Goal: Task Accomplishment & Management: Manage account settings

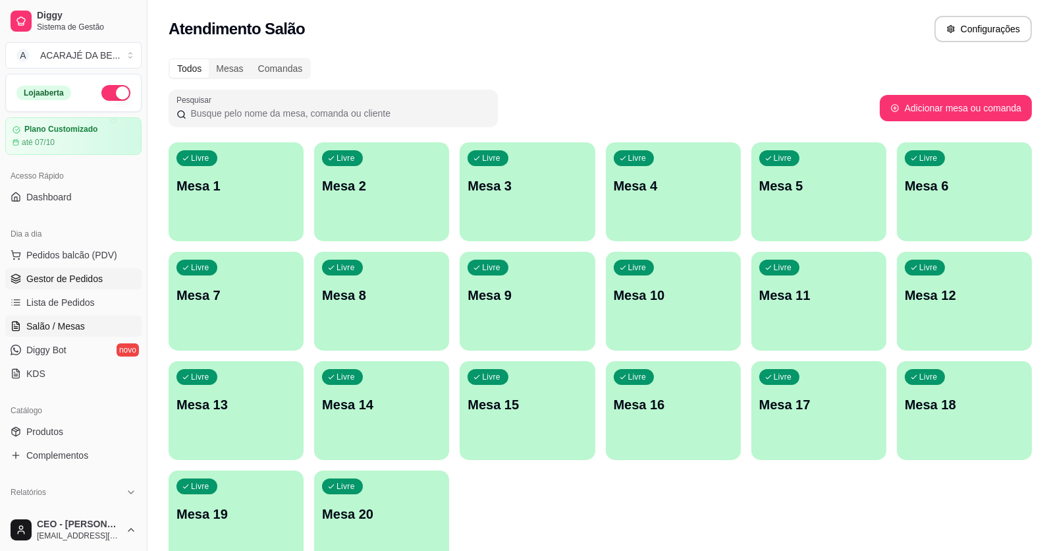
click at [49, 272] on span "Gestor de Pedidos" at bounding box center [64, 278] width 76 height 13
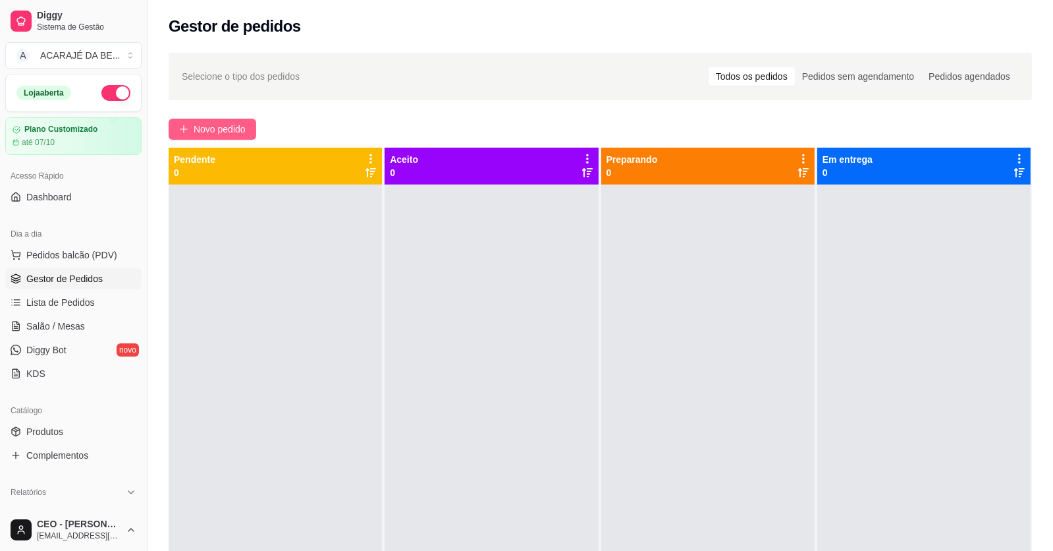
click at [238, 128] on span "Novo pedido" at bounding box center [220, 129] width 52 height 14
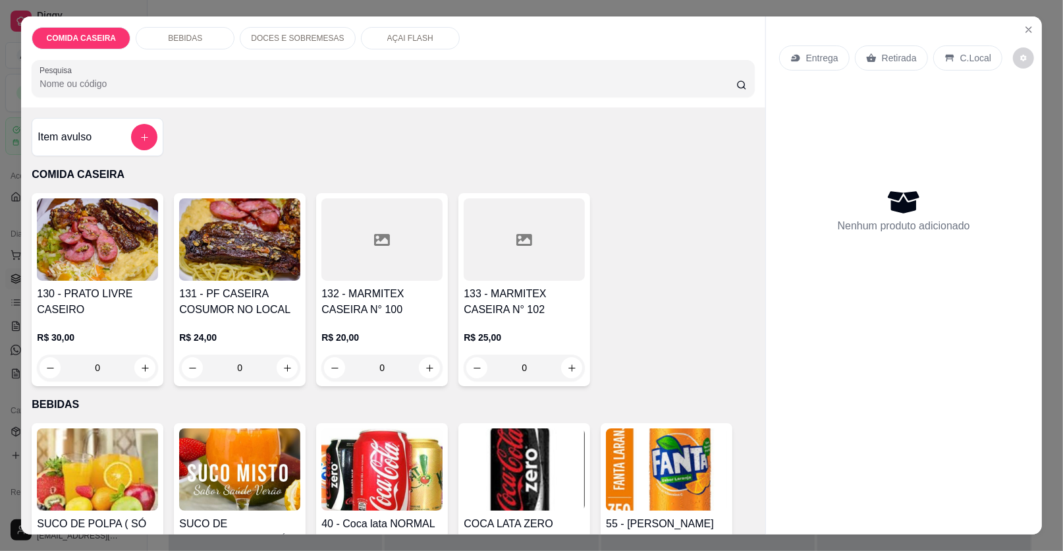
click at [97, 131] on div "Item avulso" at bounding box center [98, 137] width 120 height 26
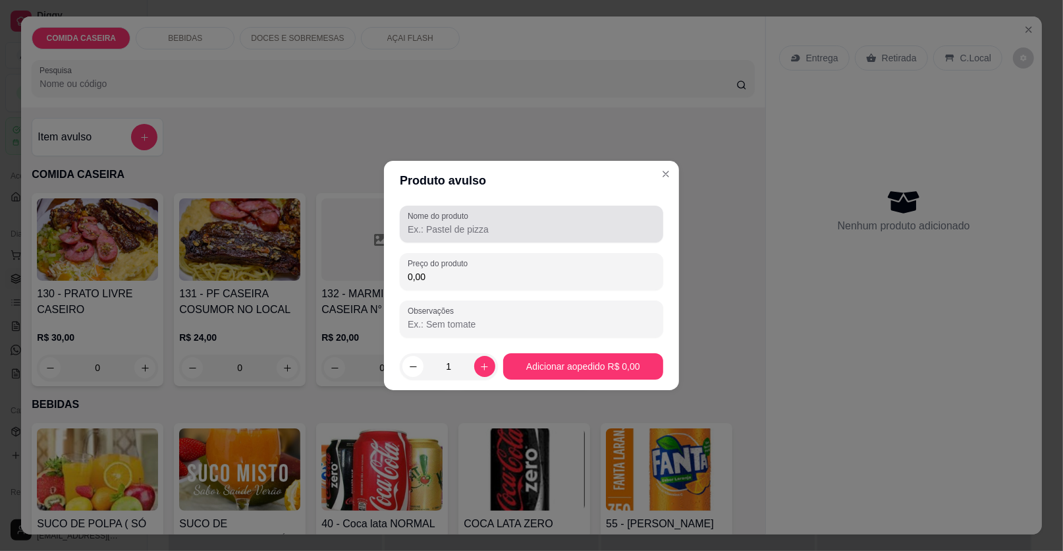
click at [491, 217] on div at bounding box center [532, 224] width 248 height 26
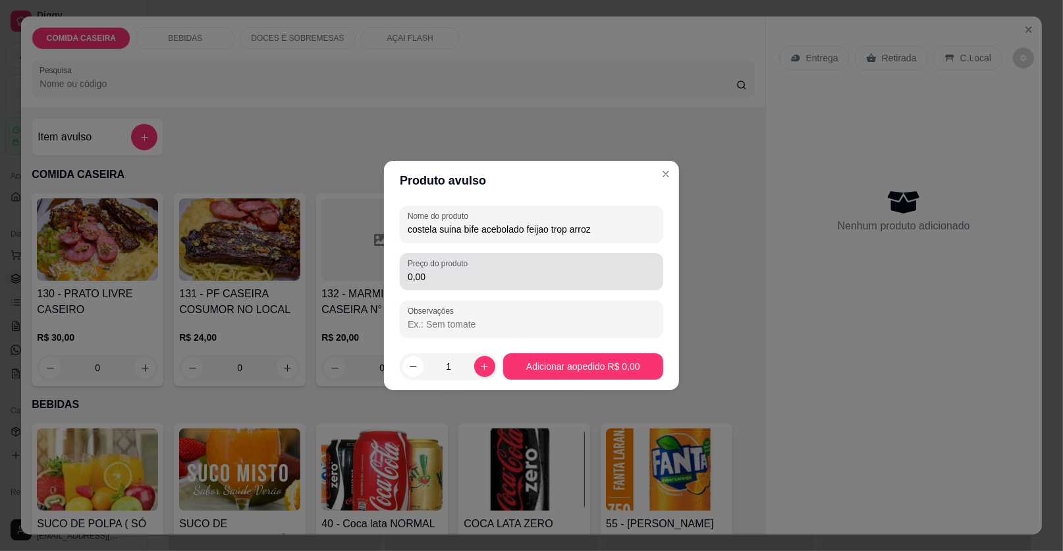
type input "costela suina bife acebolado feijao trop arroz"
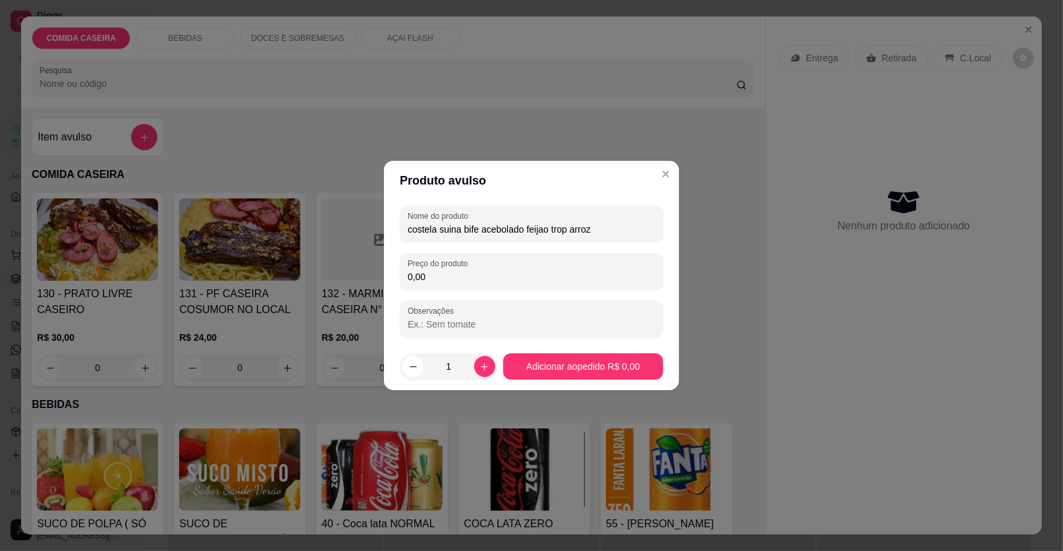
click at [495, 281] on input "0,00" at bounding box center [532, 276] width 248 height 13
type input "22,00"
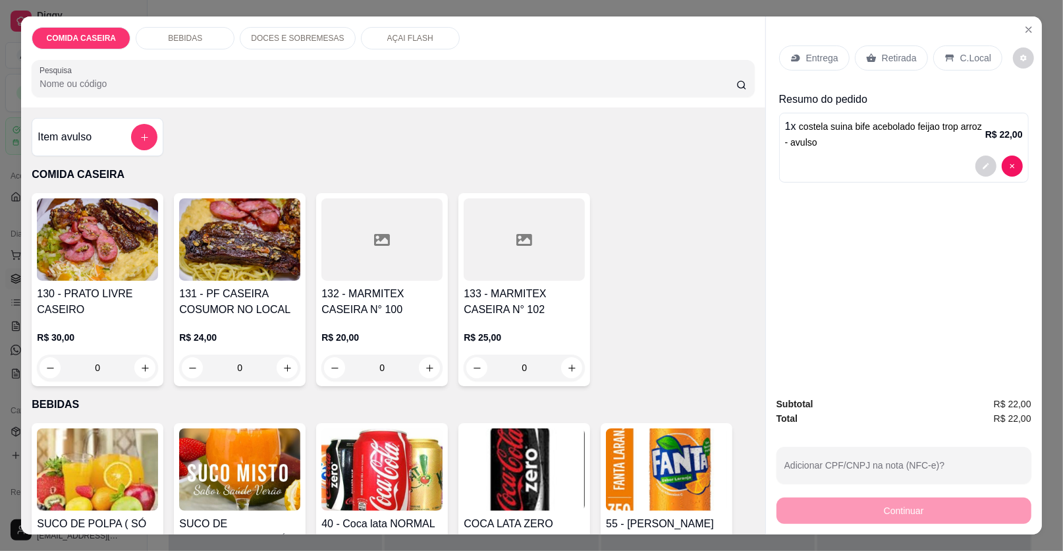
click at [825, 58] on p "Entrega" at bounding box center [822, 57] width 32 height 13
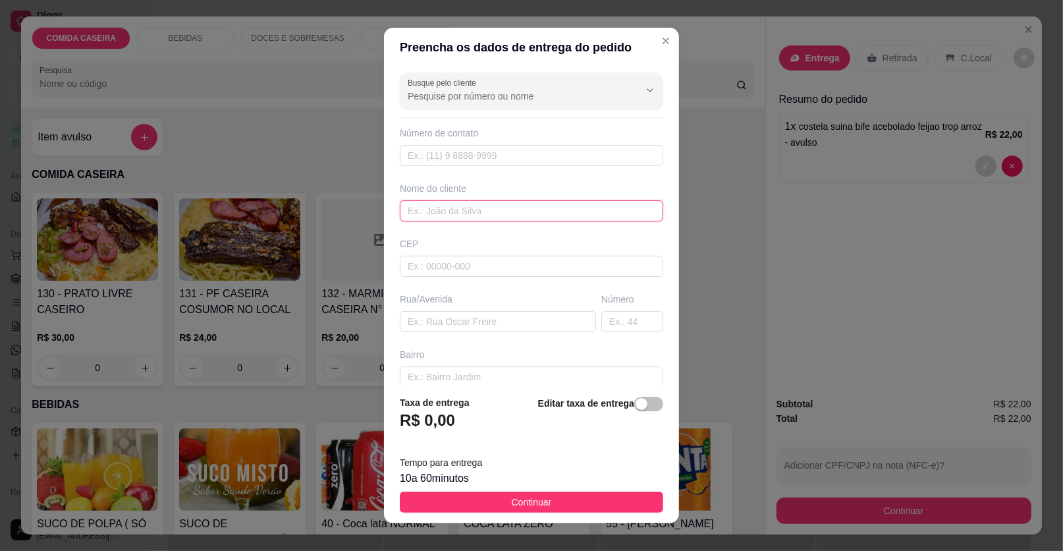
click at [447, 206] on input "text" at bounding box center [531, 210] width 263 height 21
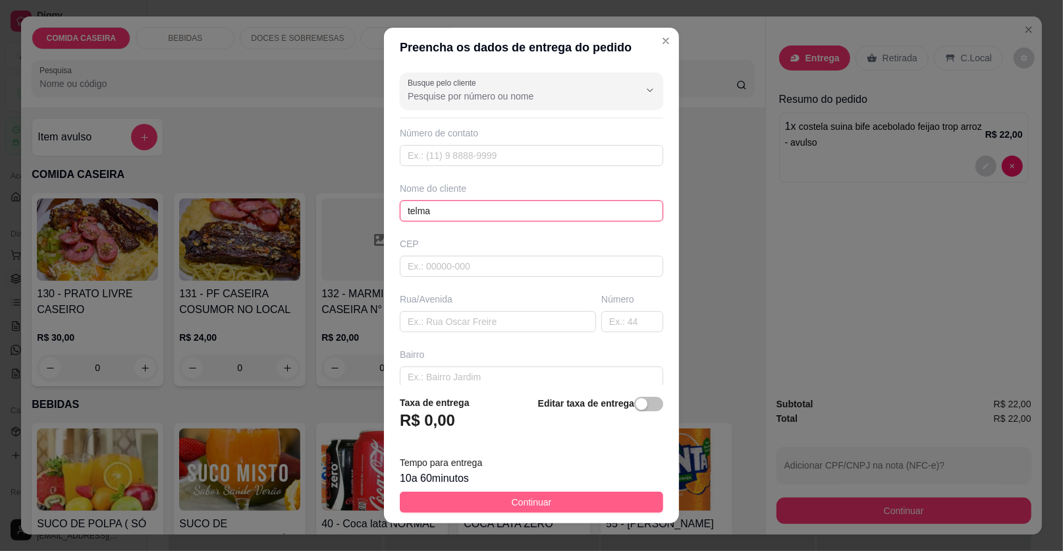
type input "telma"
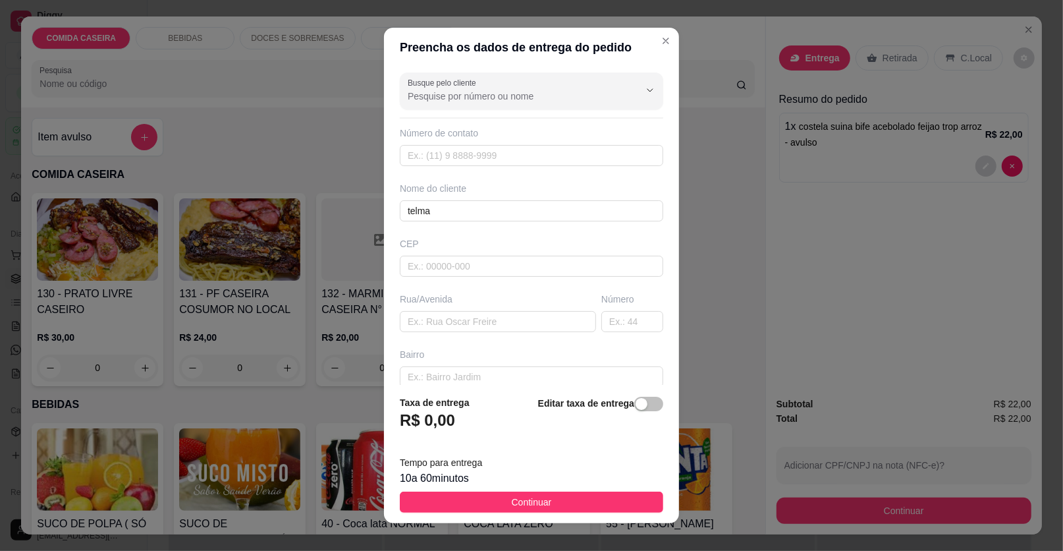
click at [539, 495] on span "Continuar" at bounding box center [532, 502] width 40 height 14
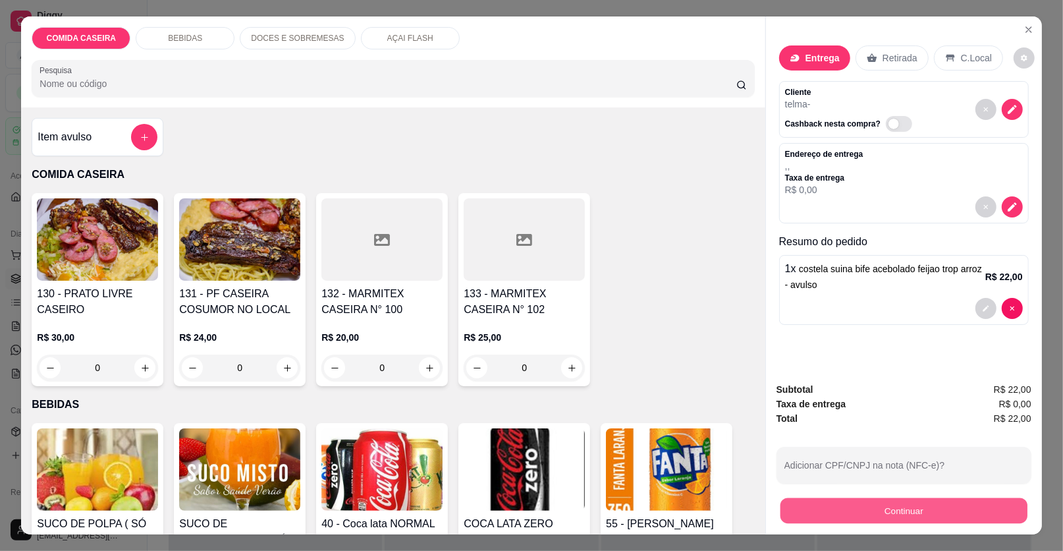
click at [781, 510] on button "Continuar" at bounding box center [904, 511] width 247 height 26
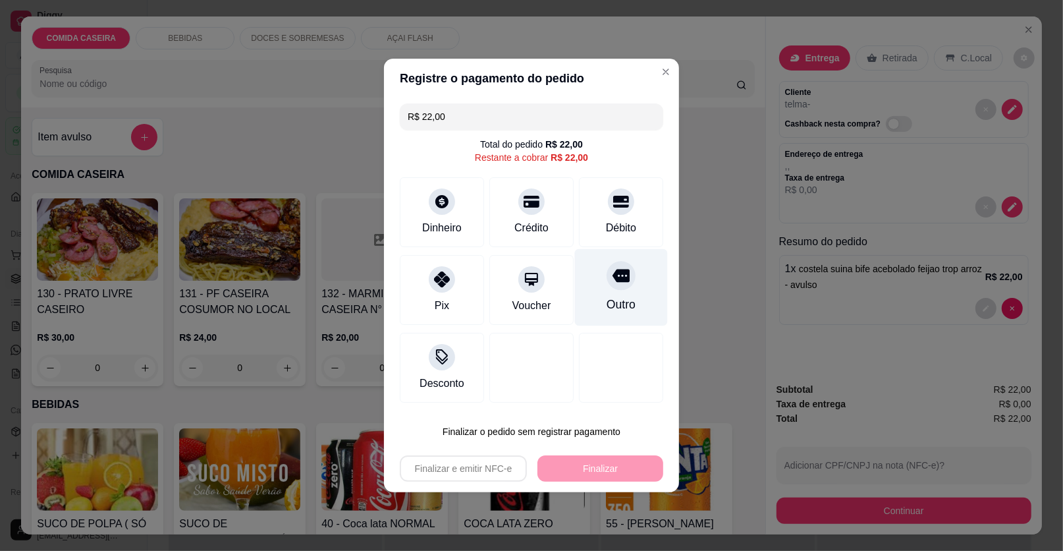
click at [592, 279] on div "Outro" at bounding box center [621, 287] width 93 height 77
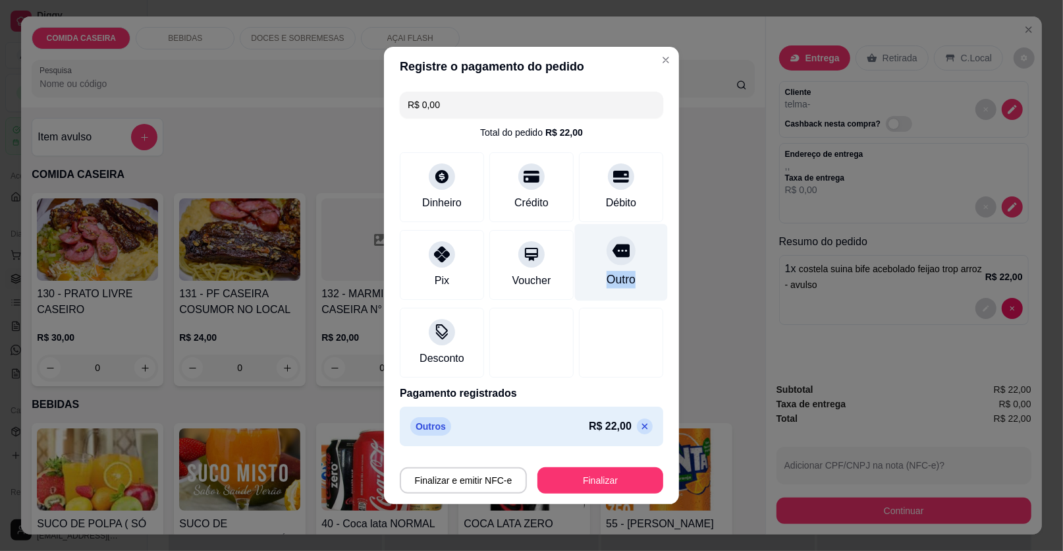
click at [592, 279] on div "Outro" at bounding box center [621, 262] width 93 height 77
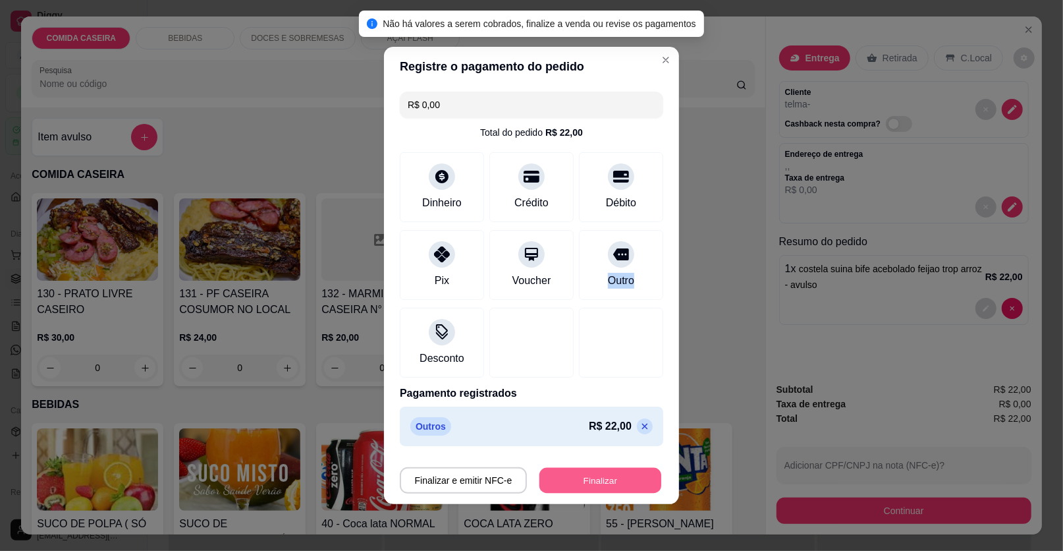
click at [572, 477] on button "Finalizar" at bounding box center [600, 481] width 122 height 26
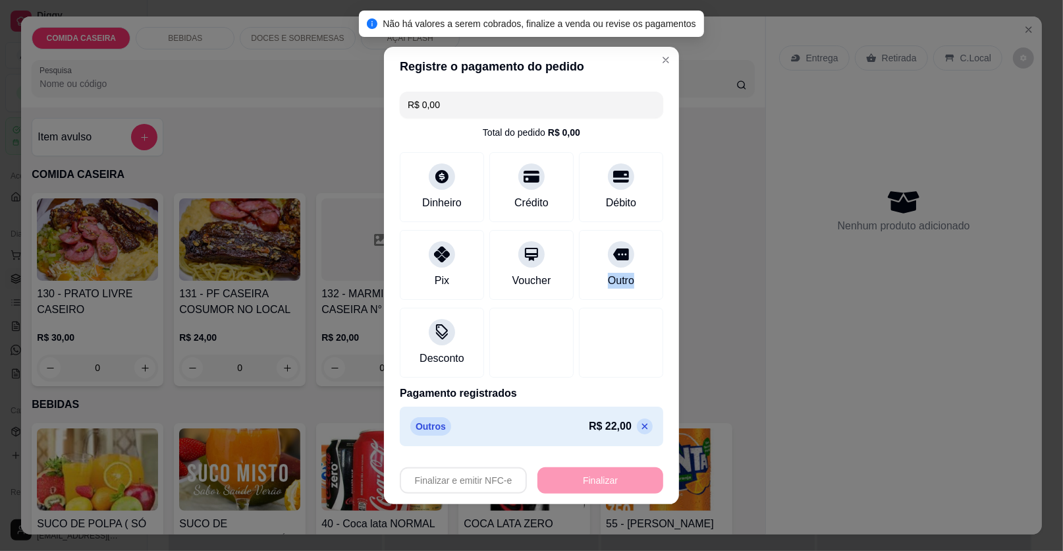
type input "-R$ 22,00"
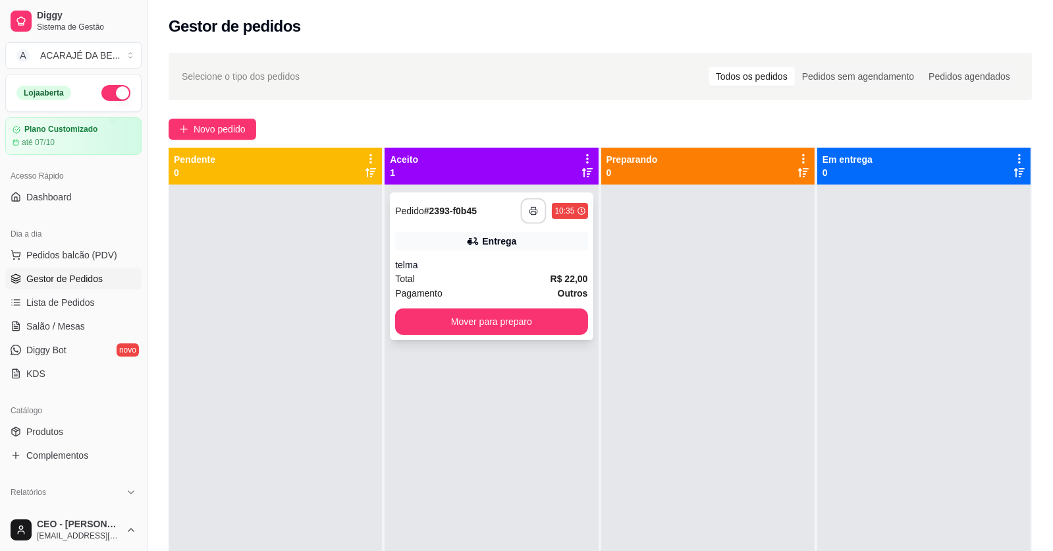
click at [533, 212] on icon "button" at bounding box center [534, 210] width 9 height 9
click at [523, 208] on button "button" at bounding box center [533, 211] width 26 height 26
click at [568, 315] on button "Mover para preparo" at bounding box center [491, 321] width 192 height 26
click at [568, 315] on div "Mover para preparo" at bounding box center [491, 321] width 192 height 26
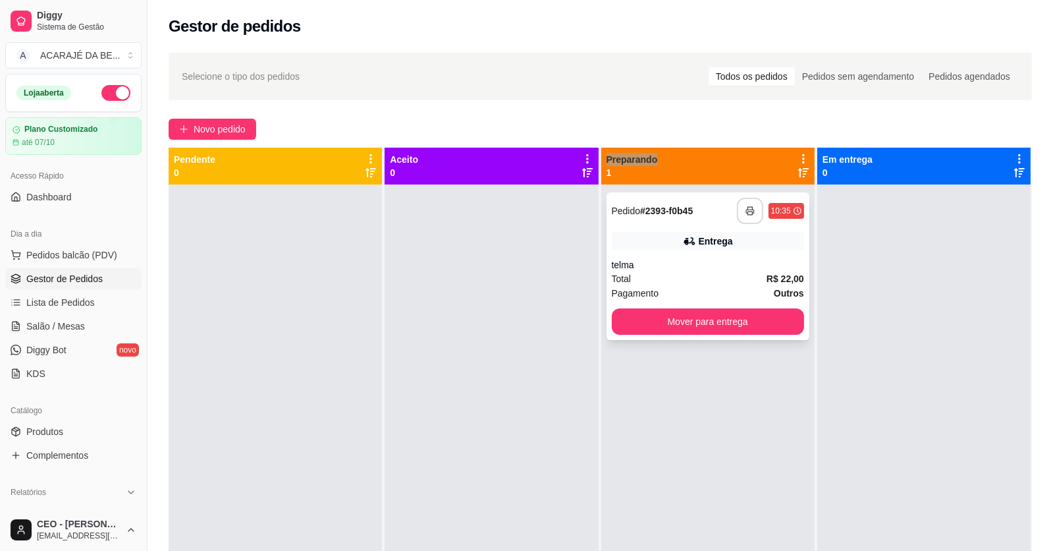
click at [748, 215] on button "button" at bounding box center [750, 211] width 26 height 26
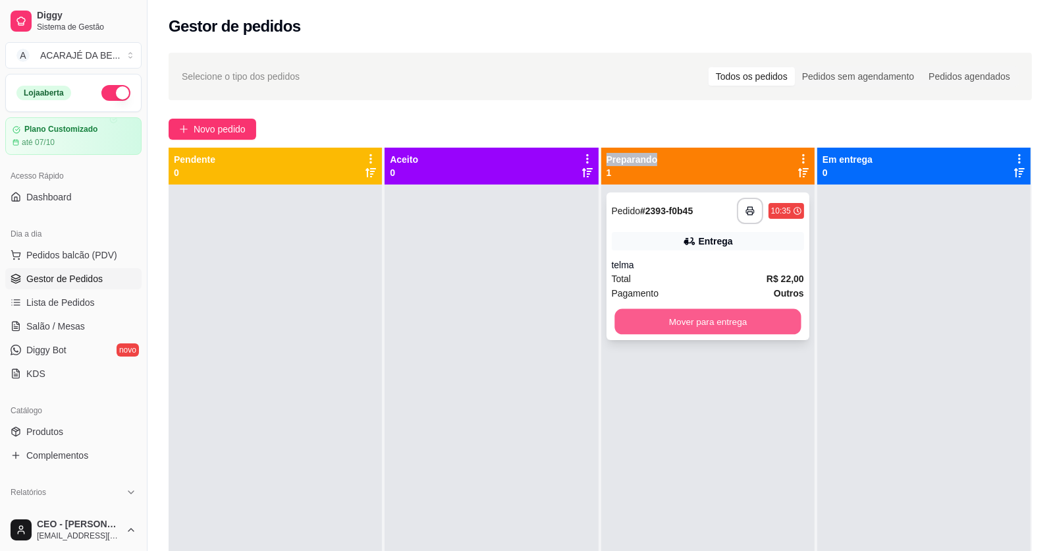
click at [727, 316] on button "Mover para entrega" at bounding box center [708, 322] width 186 height 26
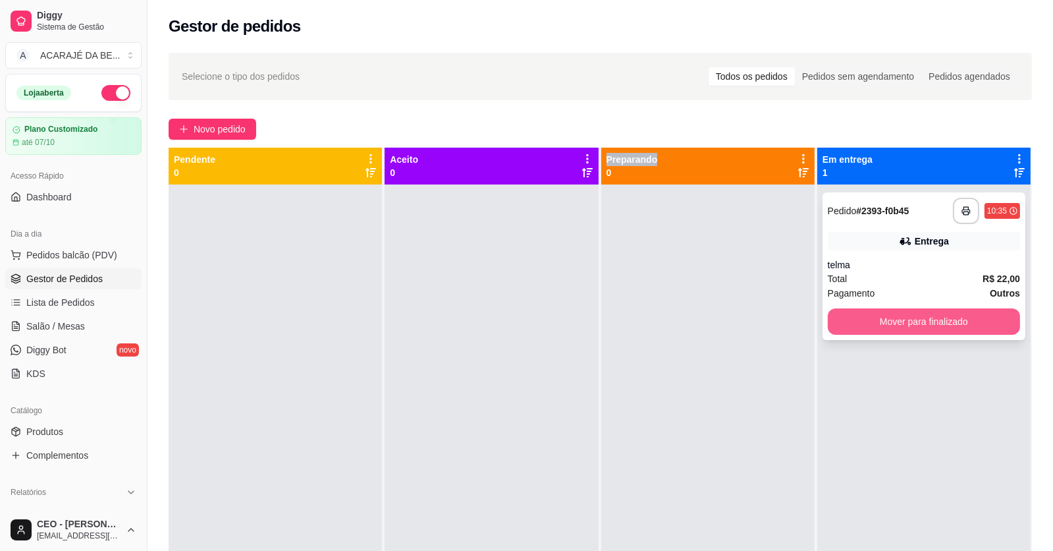
click at [907, 316] on button "Mover para finalizado" at bounding box center [924, 321] width 192 height 26
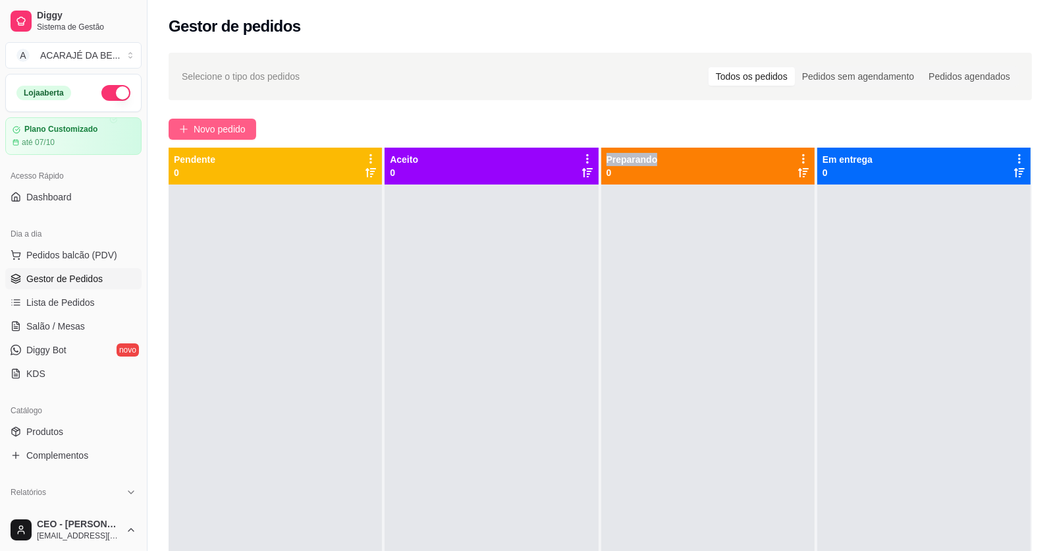
click at [219, 126] on span "Novo pedido" at bounding box center [220, 129] width 52 height 14
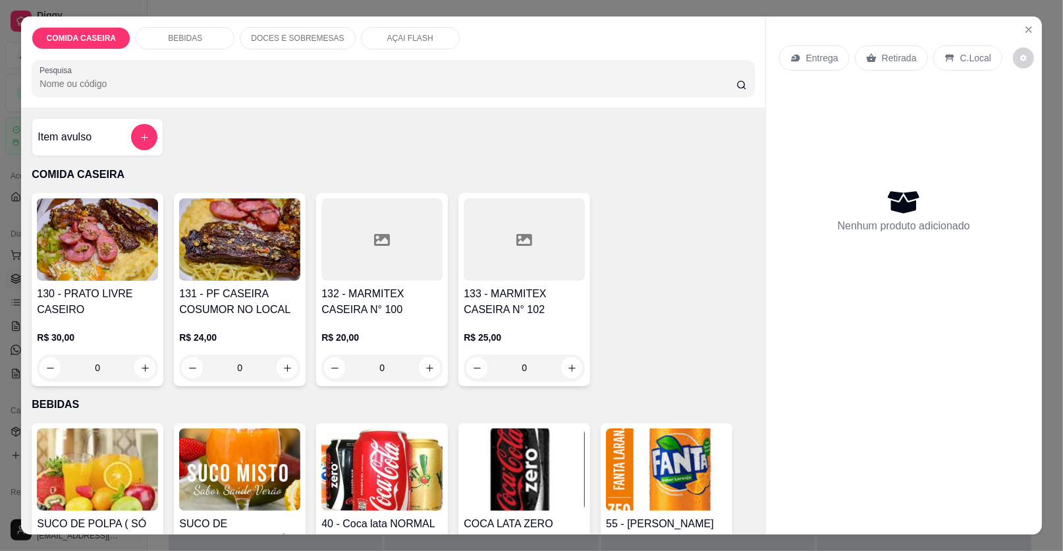
click at [417, 261] on div at bounding box center [381, 239] width 121 height 82
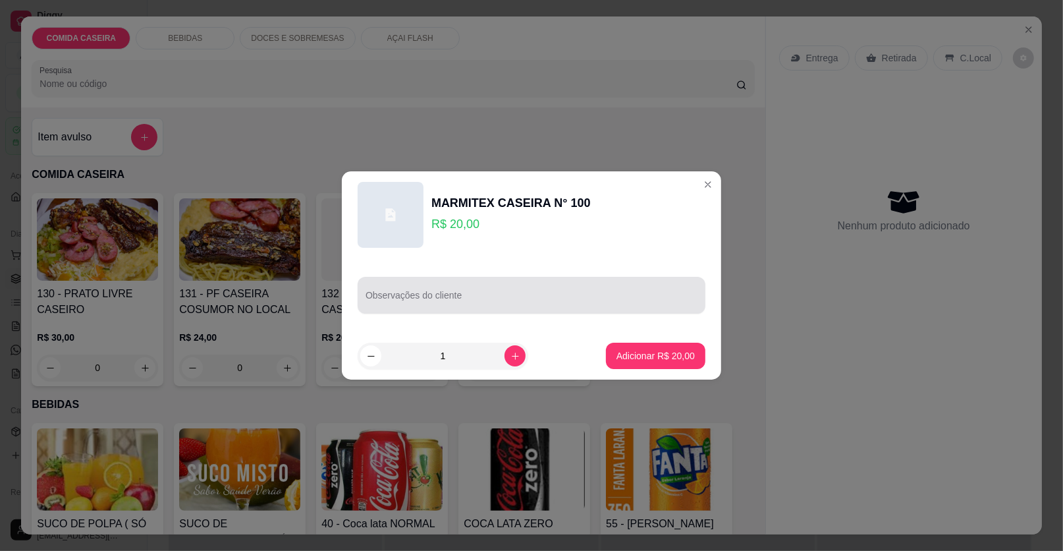
click at [488, 282] on div at bounding box center [532, 295] width 332 height 26
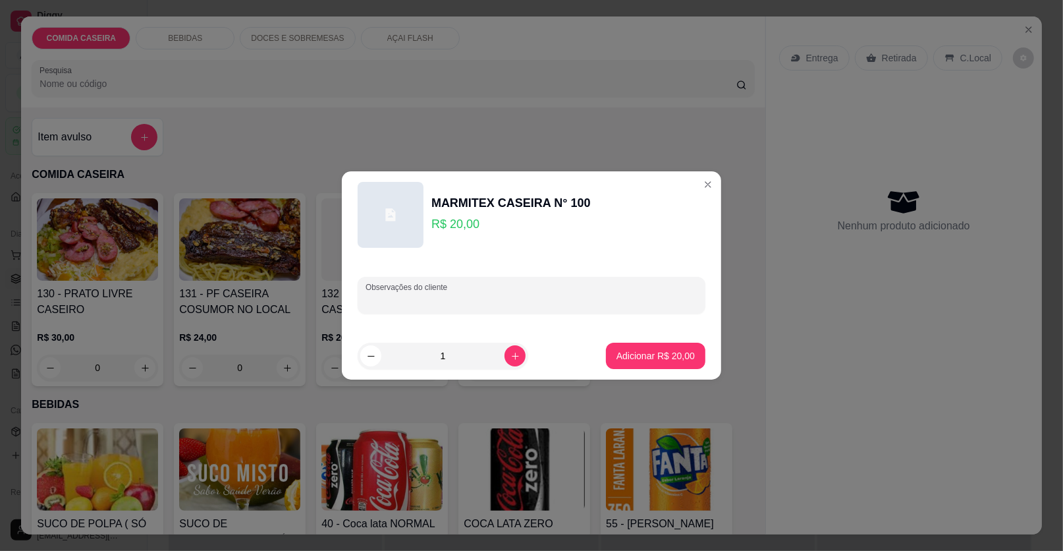
paste input "Feijão de caldo Arroz Verduras Maionese Filé de frango"
type input "Feijão de caldo Arroz Verduras Maionese Filé de frango"
click at [659, 348] on button "Adicionar R$ 20,00" at bounding box center [655, 356] width 97 height 26
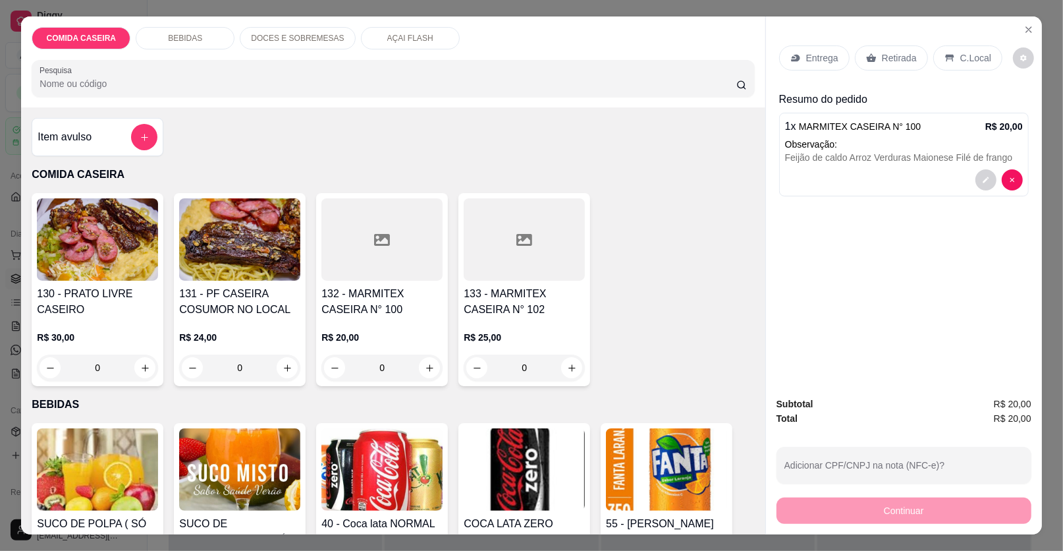
click at [806, 56] on p "Entrega" at bounding box center [822, 57] width 32 height 13
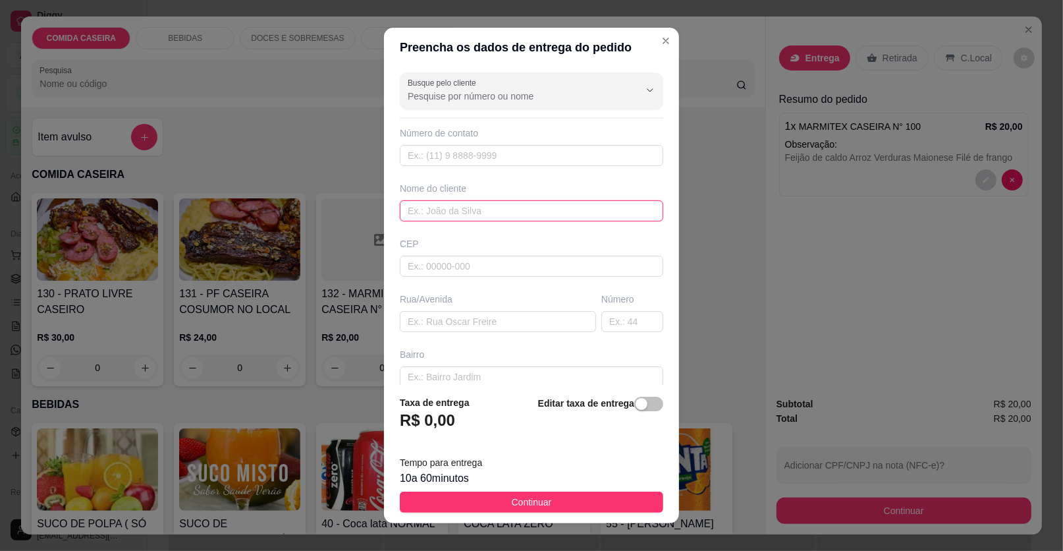
click at [480, 210] on input "text" at bounding box center [531, 210] width 263 height 21
type input "inha"
click at [446, 321] on input "text" at bounding box center [498, 321] width 196 height 21
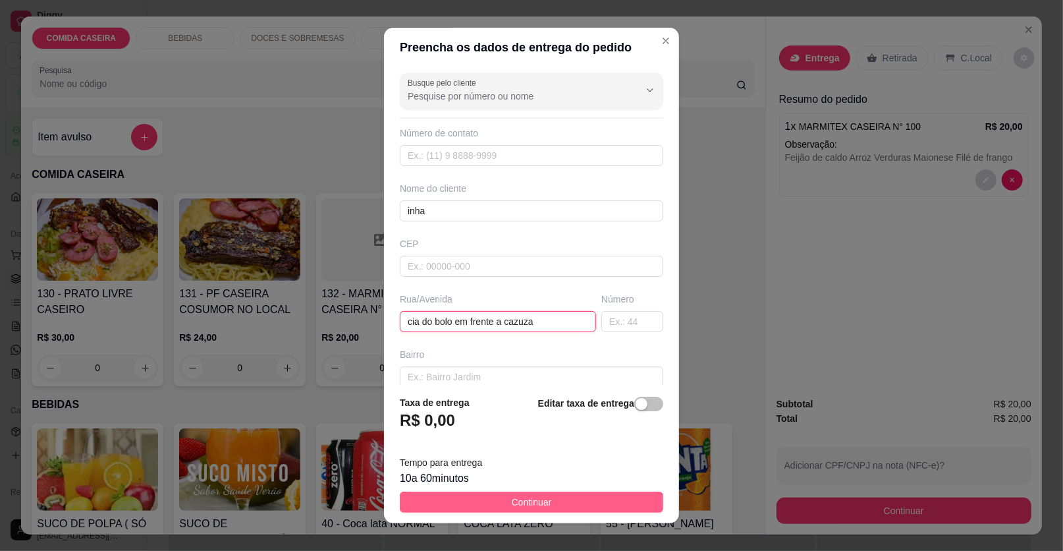
type input "cia do bolo em frente a cazuza"
click at [606, 510] on button "Continuar" at bounding box center [531, 501] width 263 height 21
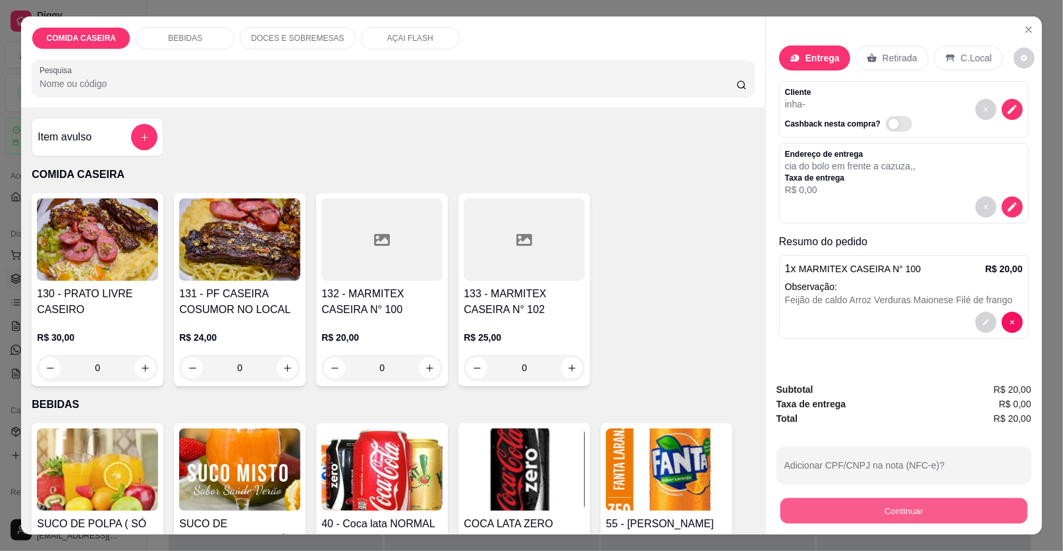
click at [839, 514] on button "Continuar" at bounding box center [904, 511] width 247 height 26
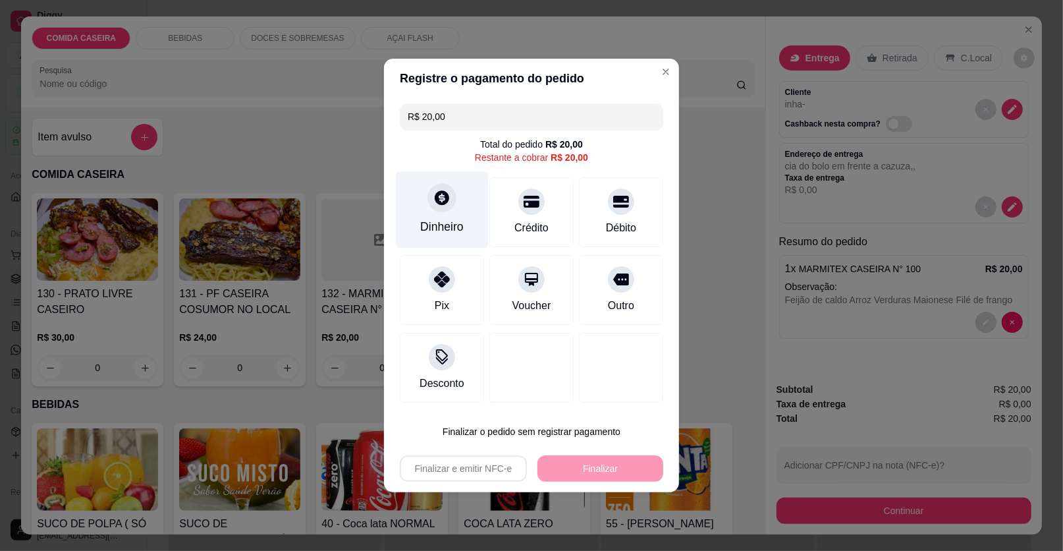
click at [471, 231] on div "Dinheiro" at bounding box center [442, 209] width 93 height 77
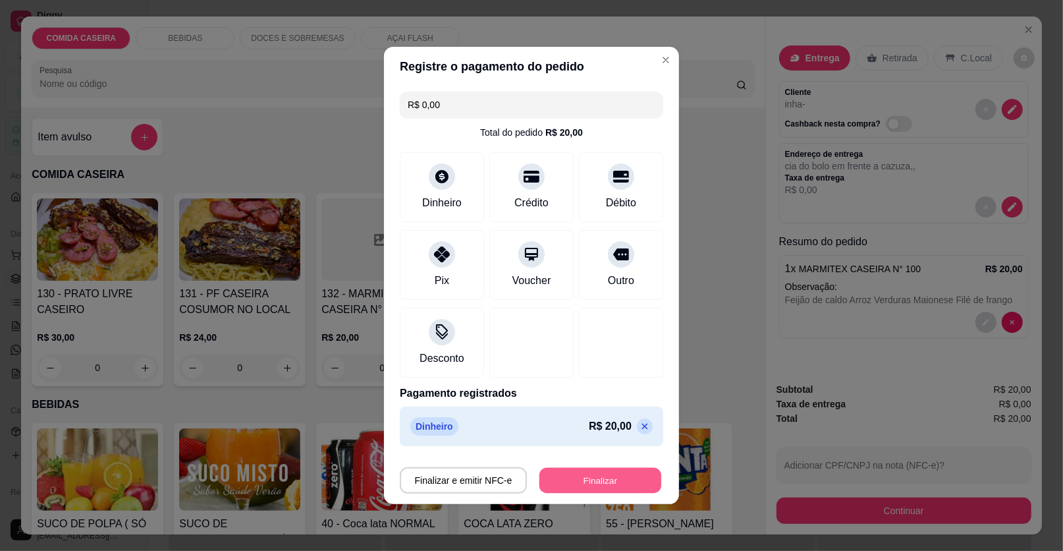
click at [601, 483] on button "Finalizar" at bounding box center [600, 481] width 122 height 26
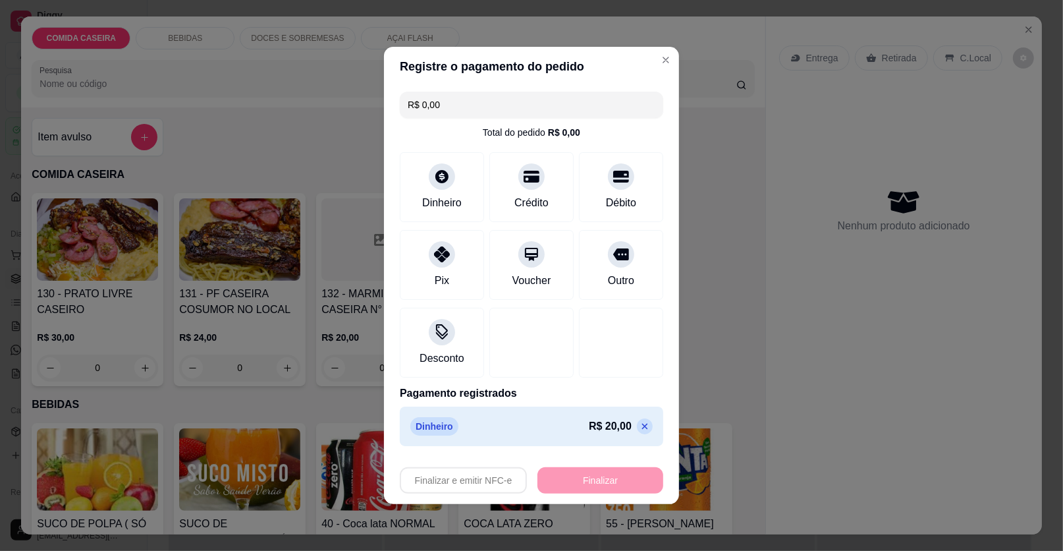
type input "-R$ 20,00"
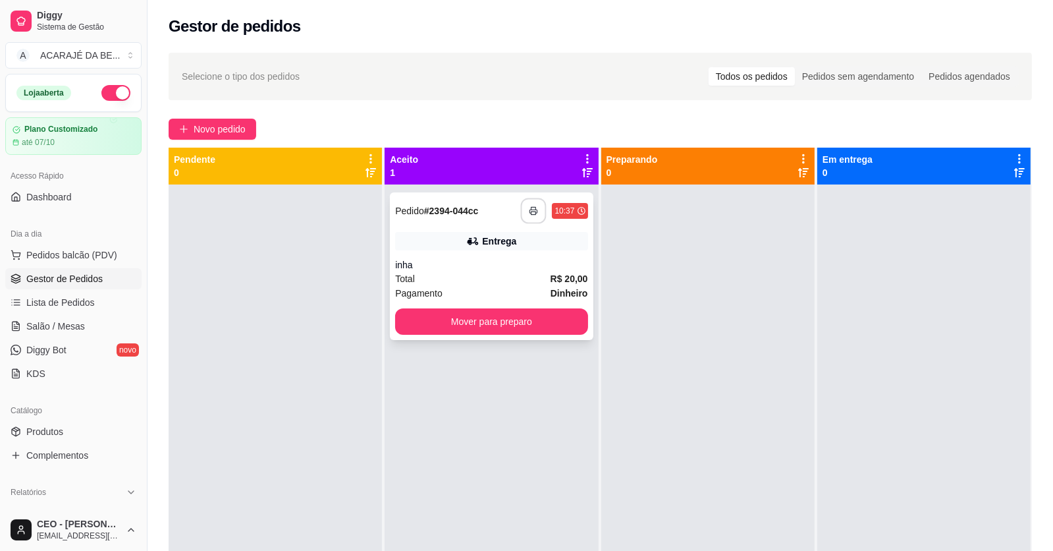
click at [530, 209] on icon "button" at bounding box center [533, 210] width 7 height 3
click at [498, 325] on button "Mover para preparo" at bounding box center [491, 321] width 192 height 26
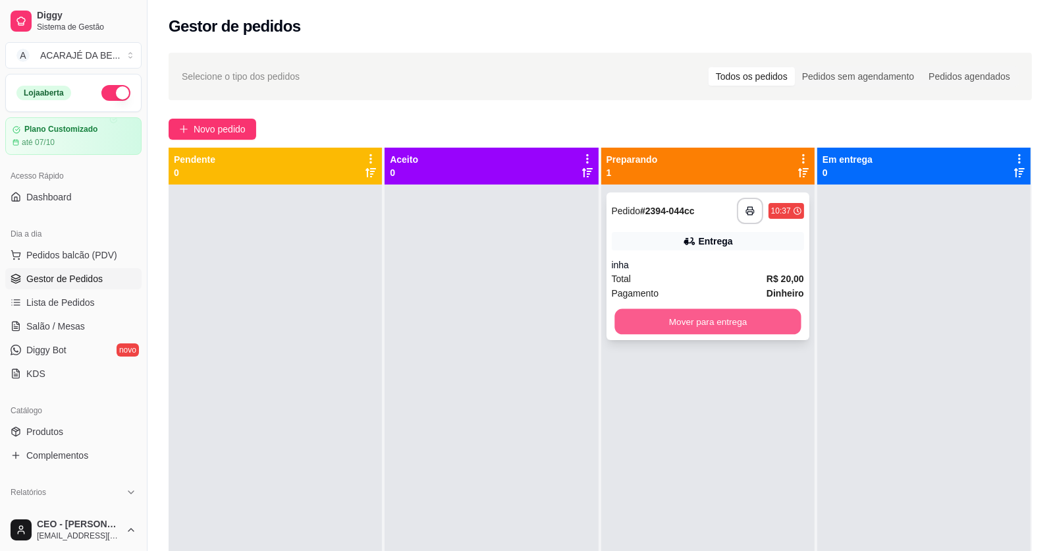
click at [662, 316] on button "Mover para entrega" at bounding box center [708, 322] width 186 height 26
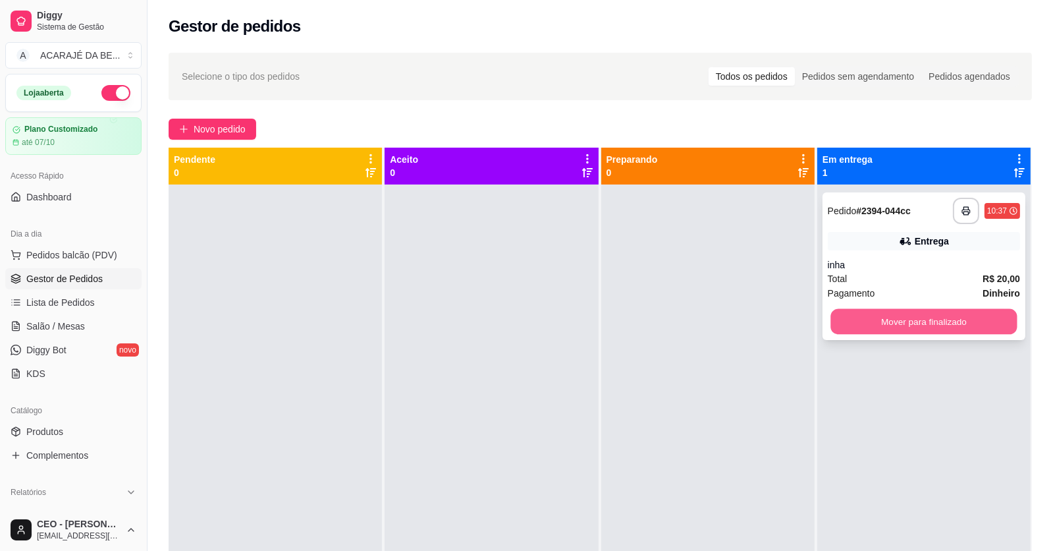
click at [840, 322] on button "Mover para finalizado" at bounding box center [924, 322] width 186 height 26
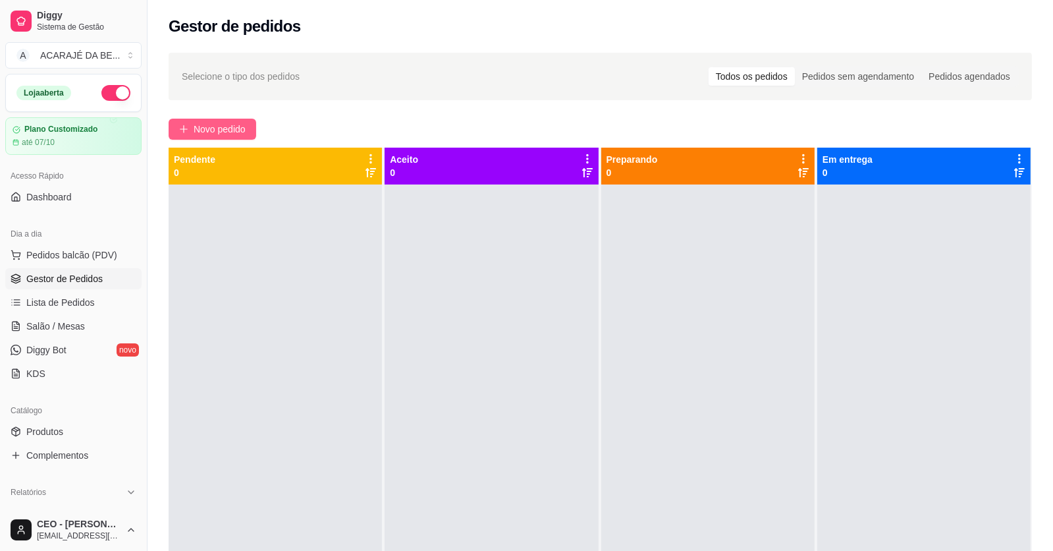
click at [243, 132] on span "Novo pedido" at bounding box center [220, 129] width 52 height 14
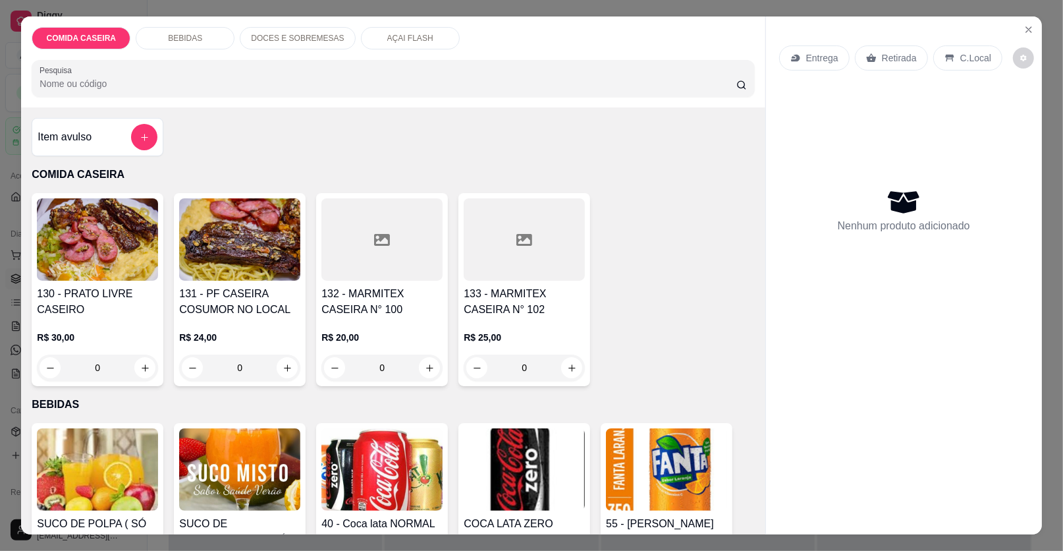
click at [366, 259] on div at bounding box center [381, 239] width 121 height 82
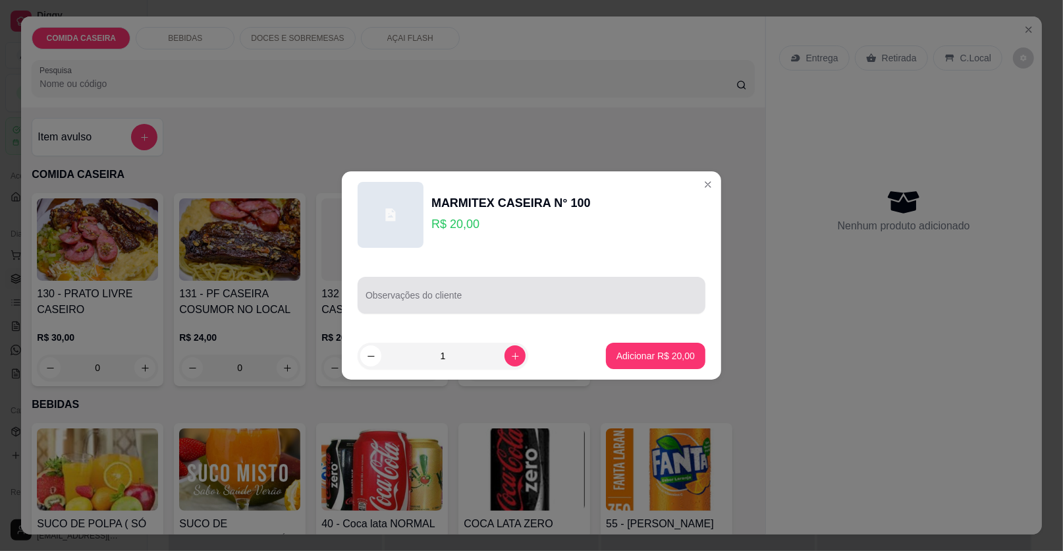
click at [415, 293] on div "Observações do cliente" at bounding box center [532, 295] width 348 height 37
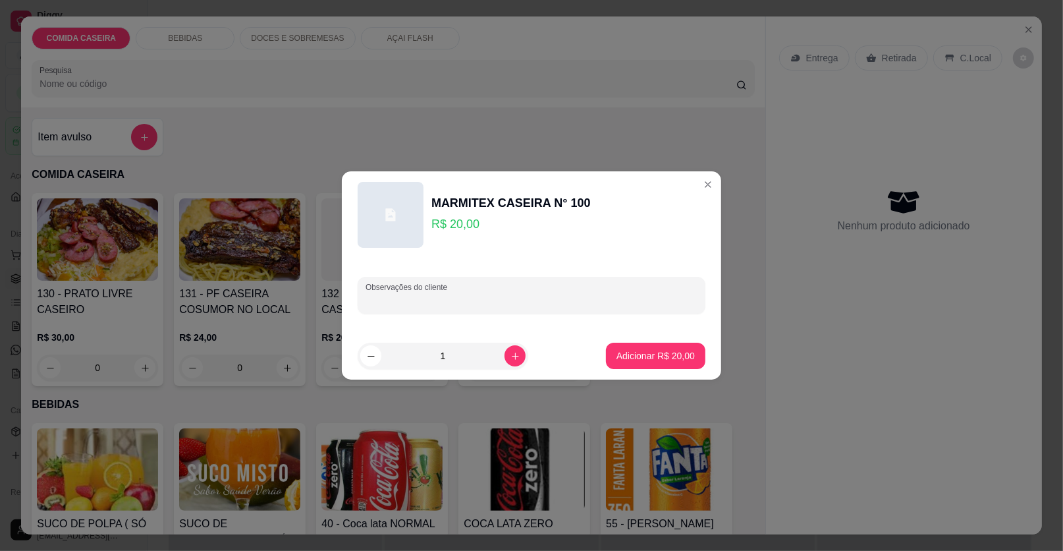
paste input "arroz macarrão no lugar do feijão põe mais macarrão Farofa purê verduras salada…"
type input "arroz macarrão no lugar do feijão põe mais macarrão Farofa purê verduras salada…"
click at [644, 356] on p "Adicionar R$ 20,00" at bounding box center [656, 355] width 76 height 13
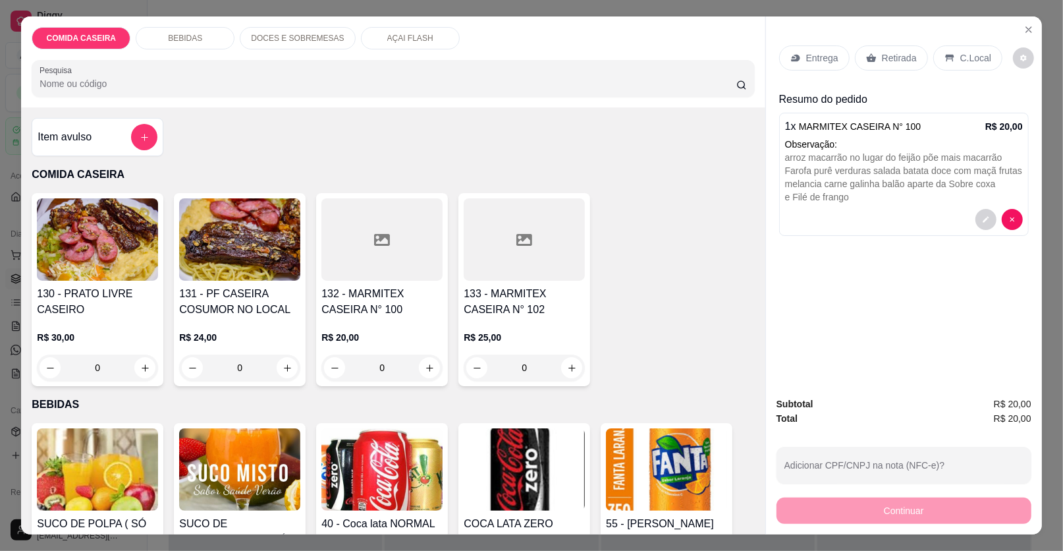
click at [811, 54] on p "Entrega" at bounding box center [822, 57] width 32 height 13
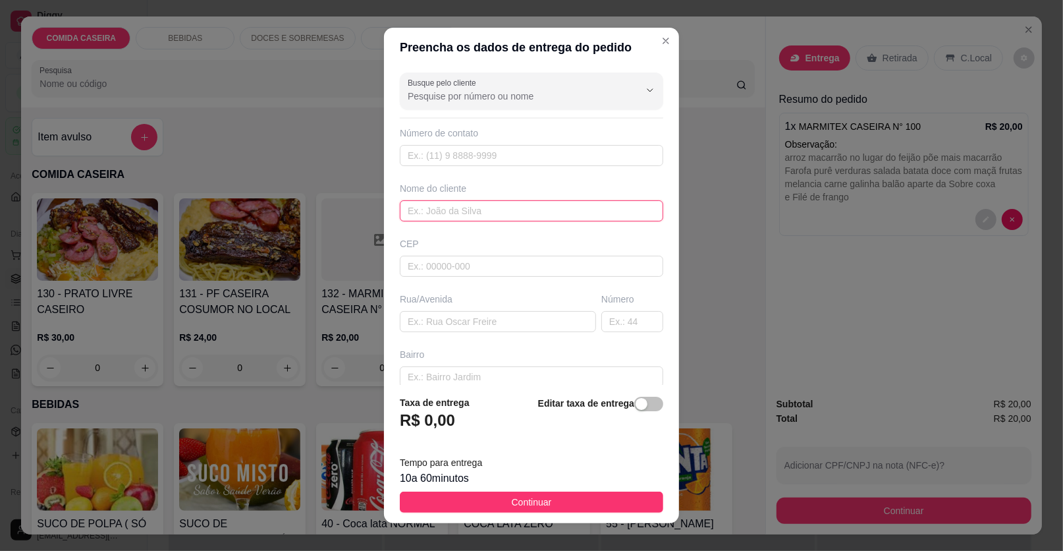
click at [493, 215] on input "text" at bounding box center [531, 210] width 263 height 21
type input "[PERSON_NAME]"
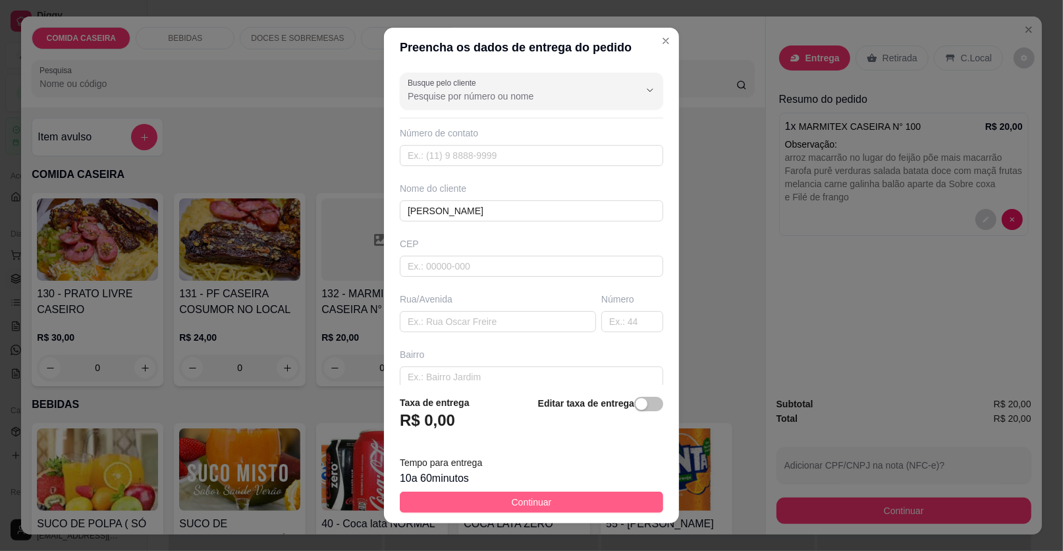
click at [534, 503] on span "Continuar" at bounding box center [532, 502] width 40 height 14
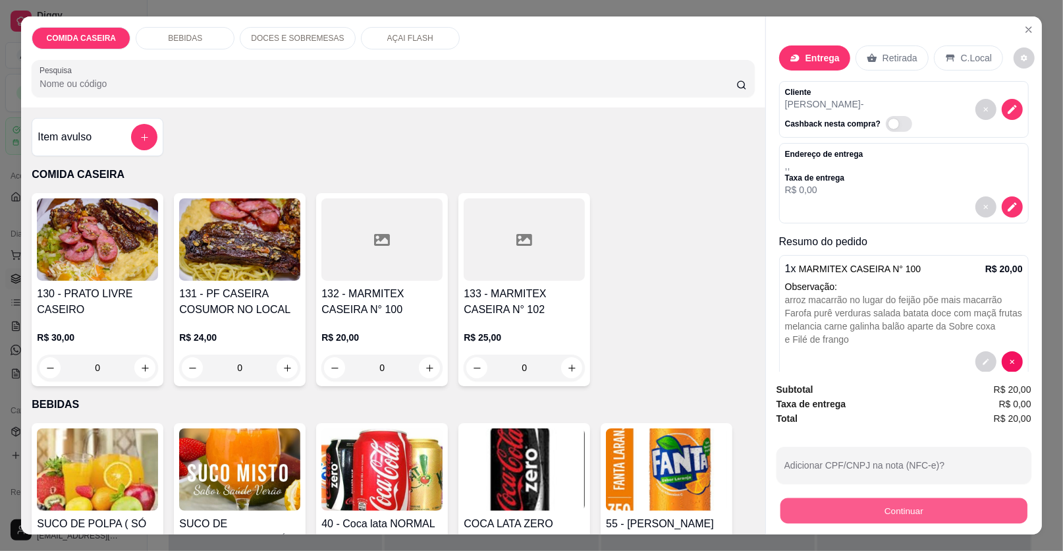
click at [809, 505] on button "Continuar" at bounding box center [904, 511] width 247 height 26
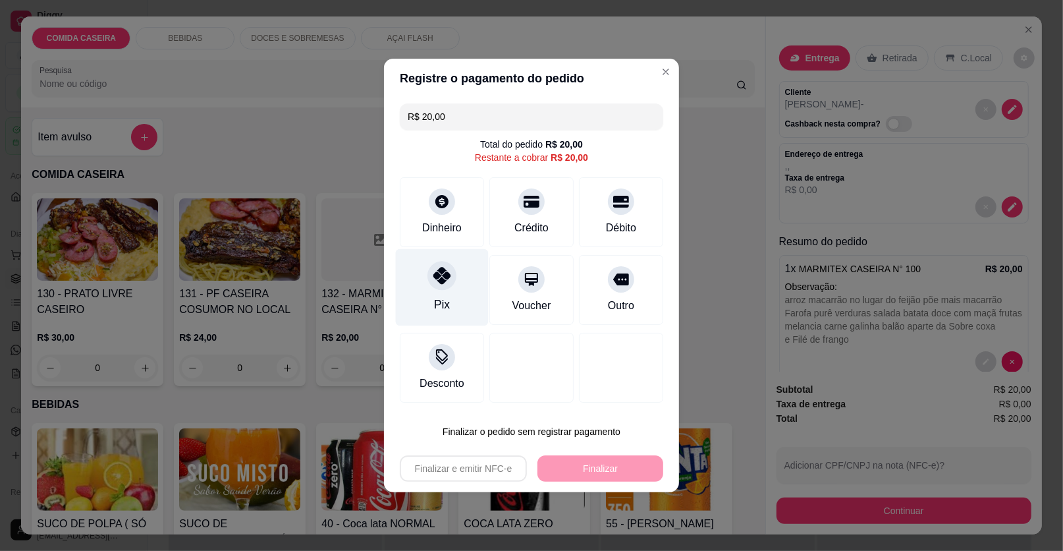
click at [468, 287] on div "Pix" at bounding box center [442, 287] width 93 height 77
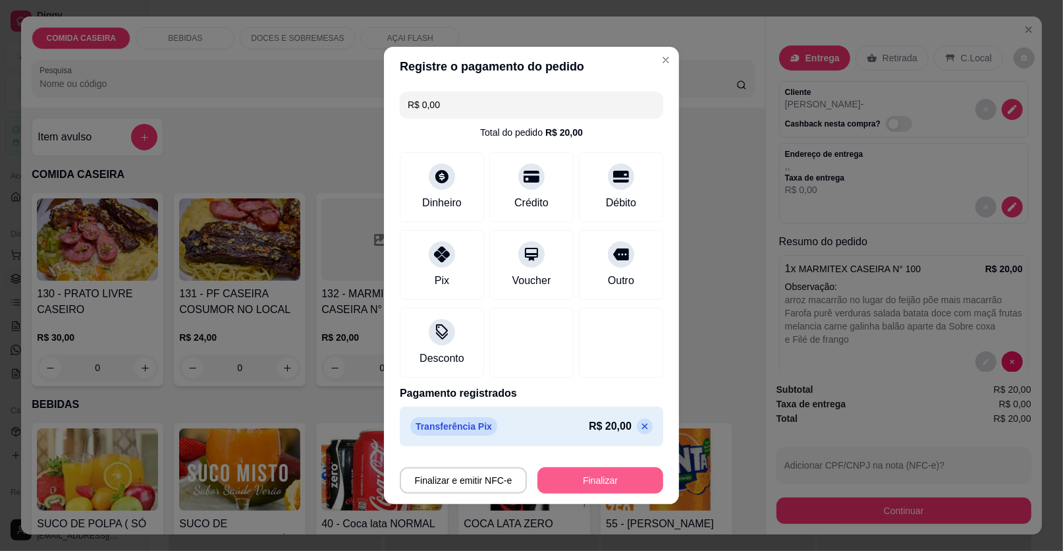
click at [600, 478] on button "Finalizar" at bounding box center [600, 480] width 126 height 26
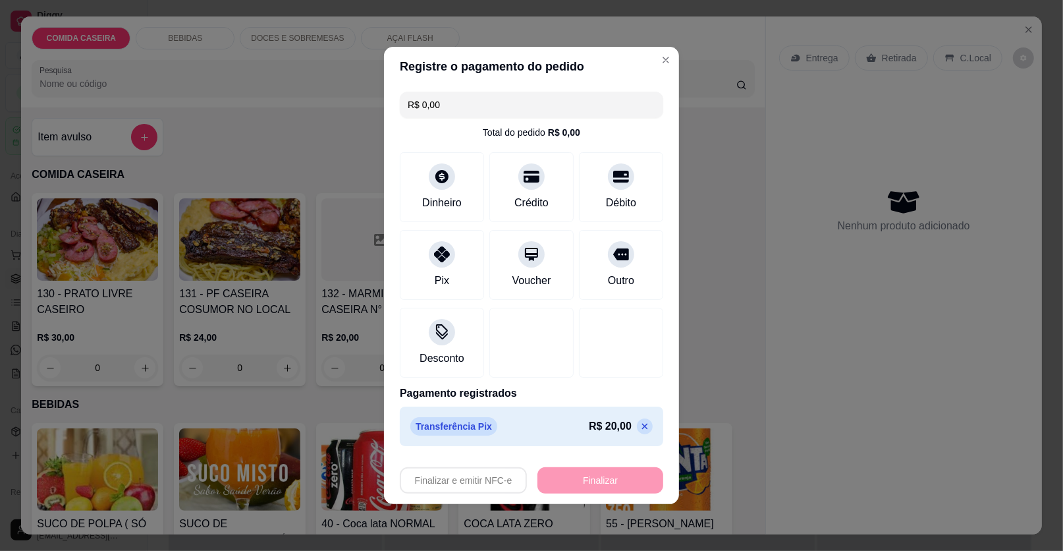
type input "-R$ 20,00"
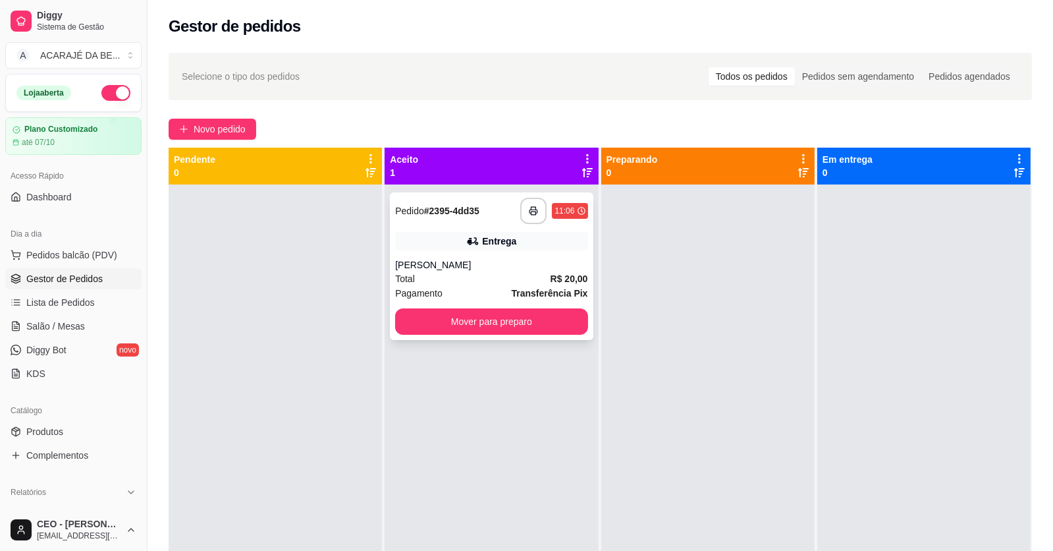
click at [524, 258] on div "[PERSON_NAME]" at bounding box center [491, 264] width 192 height 13
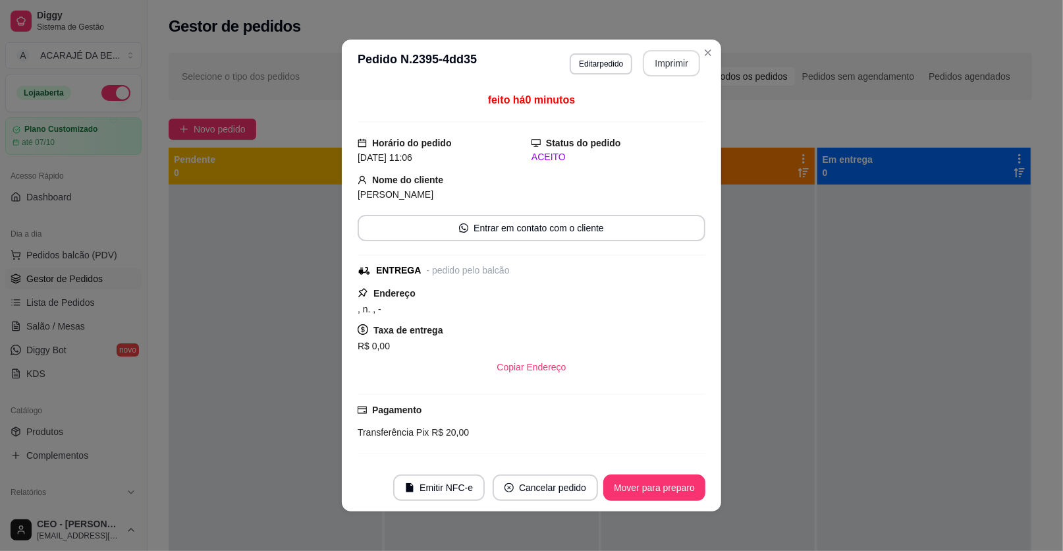
click at [676, 55] on button "Imprimir" at bounding box center [671, 63] width 57 height 26
click at [655, 491] on button "Mover para preparo" at bounding box center [654, 487] width 102 height 26
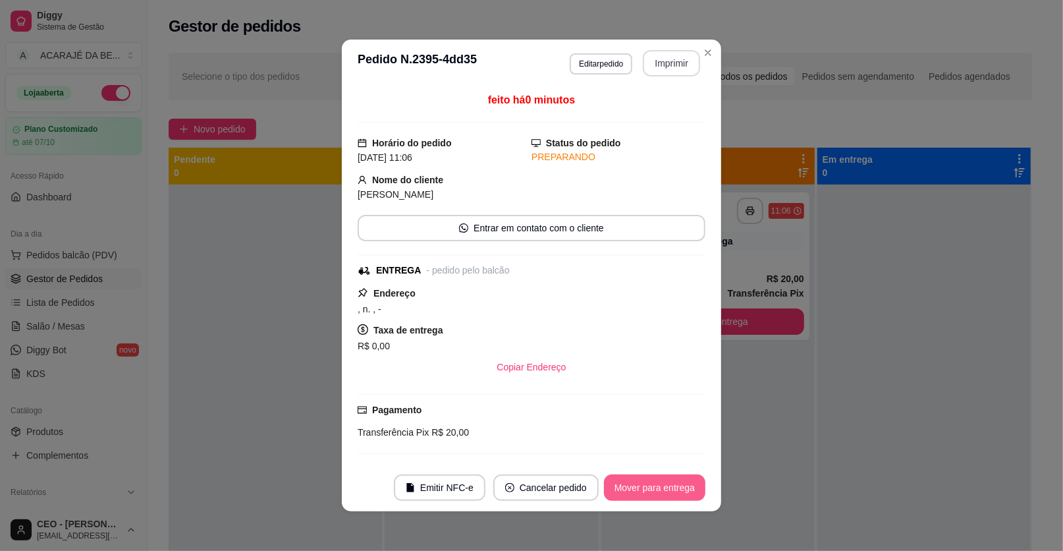
click at [655, 491] on button "Mover para entrega" at bounding box center [654, 487] width 101 height 26
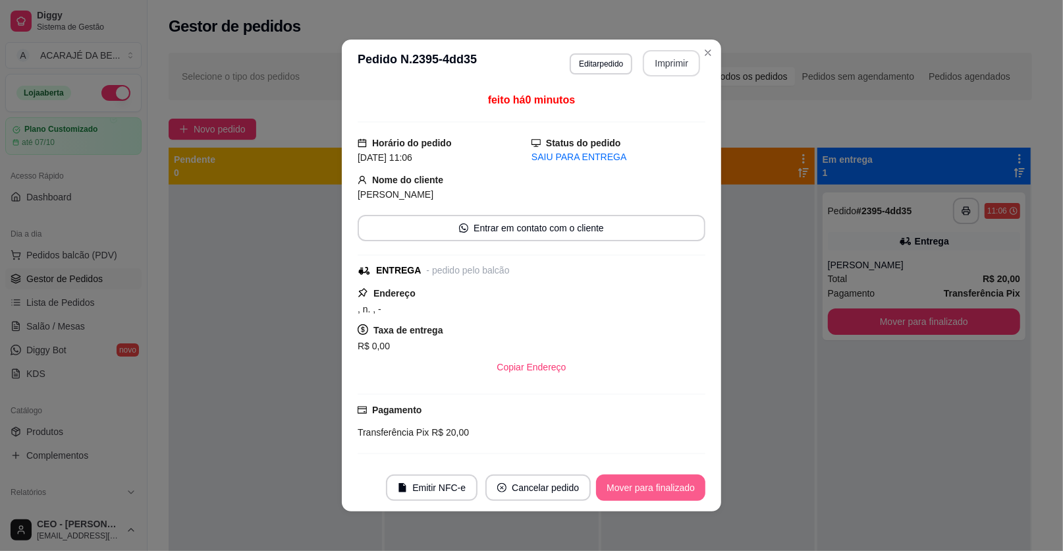
click at [655, 491] on button "Mover para finalizado" at bounding box center [650, 487] width 109 height 26
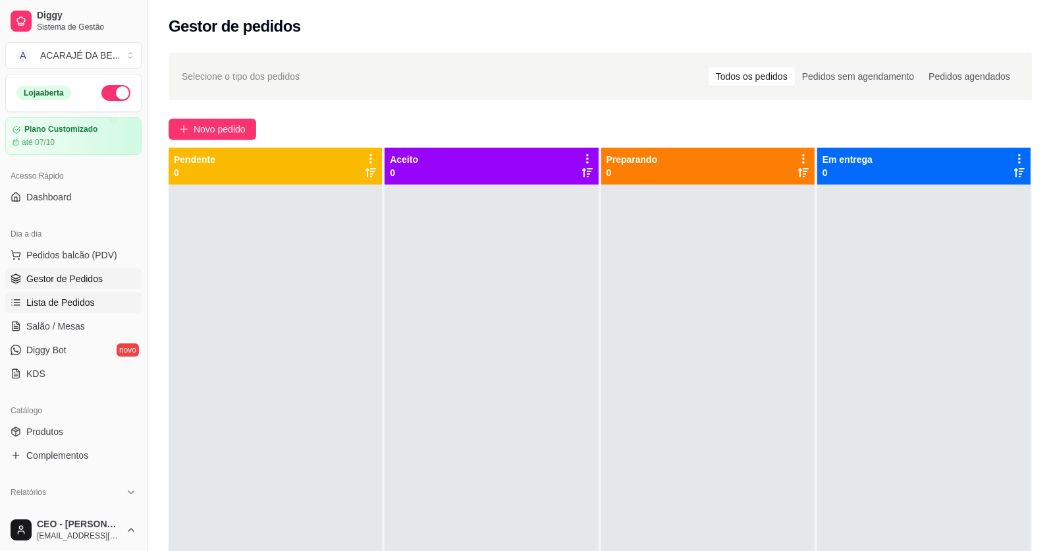
click at [61, 294] on link "Lista de Pedidos" at bounding box center [73, 302] width 136 height 21
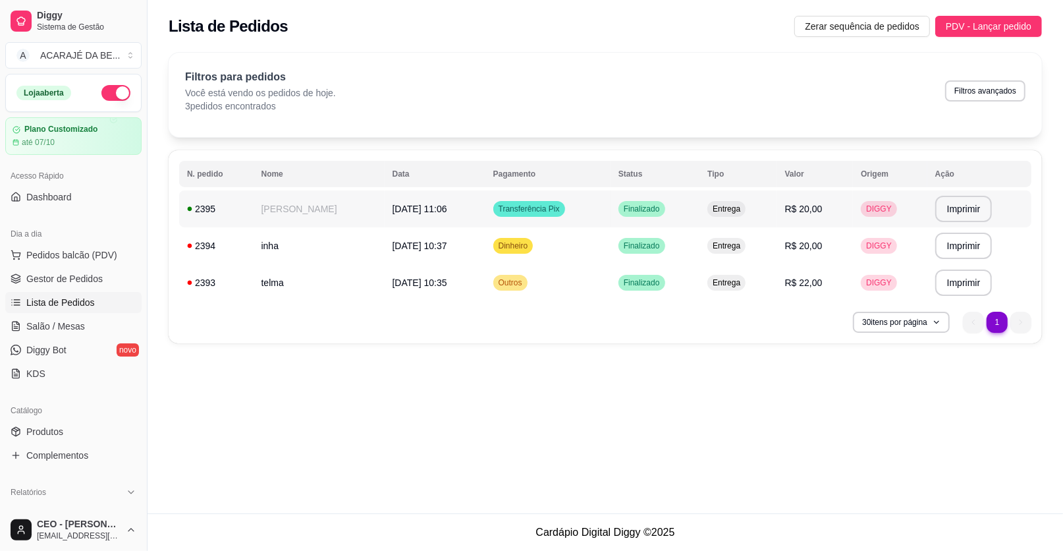
click at [584, 198] on td "Transferência Pix" at bounding box center [547, 208] width 125 height 37
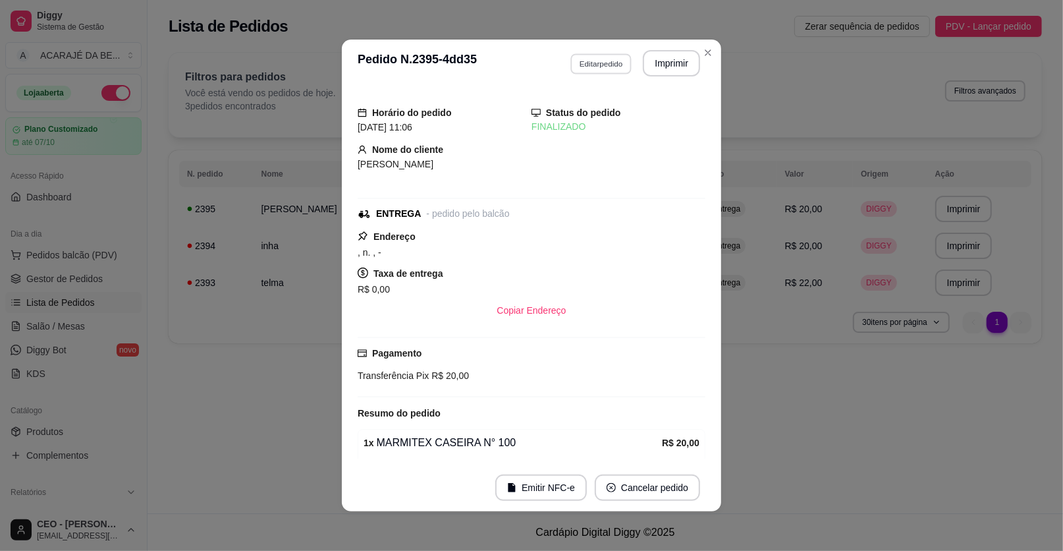
click at [603, 63] on button "Editar pedido" at bounding box center [600, 63] width 61 height 20
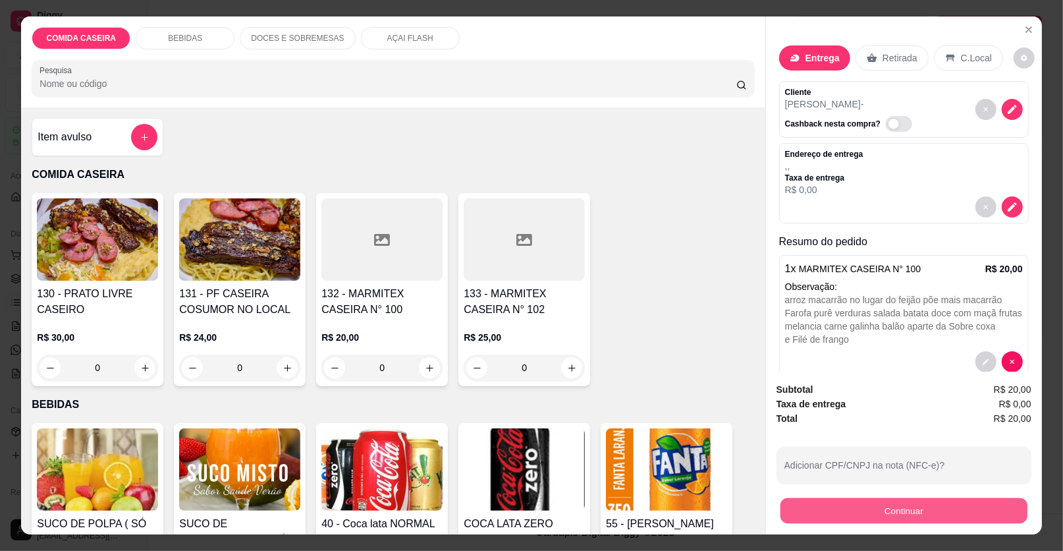
click at [869, 514] on button "Continuar" at bounding box center [904, 511] width 247 height 26
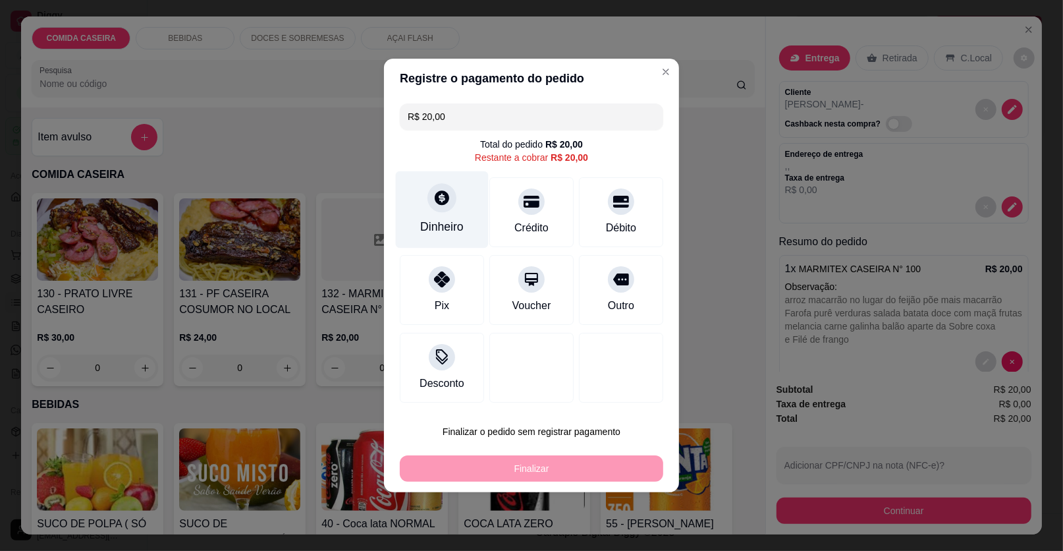
click at [428, 215] on div "Dinheiro" at bounding box center [442, 209] width 93 height 77
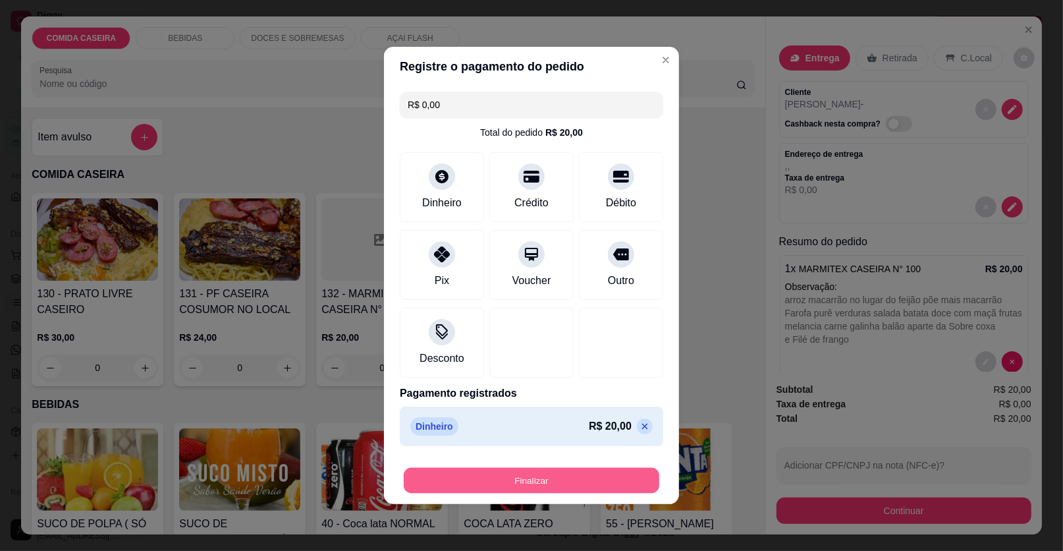
click at [607, 478] on button "Finalizar" at bounding box center [532, 481] width 256 height 26
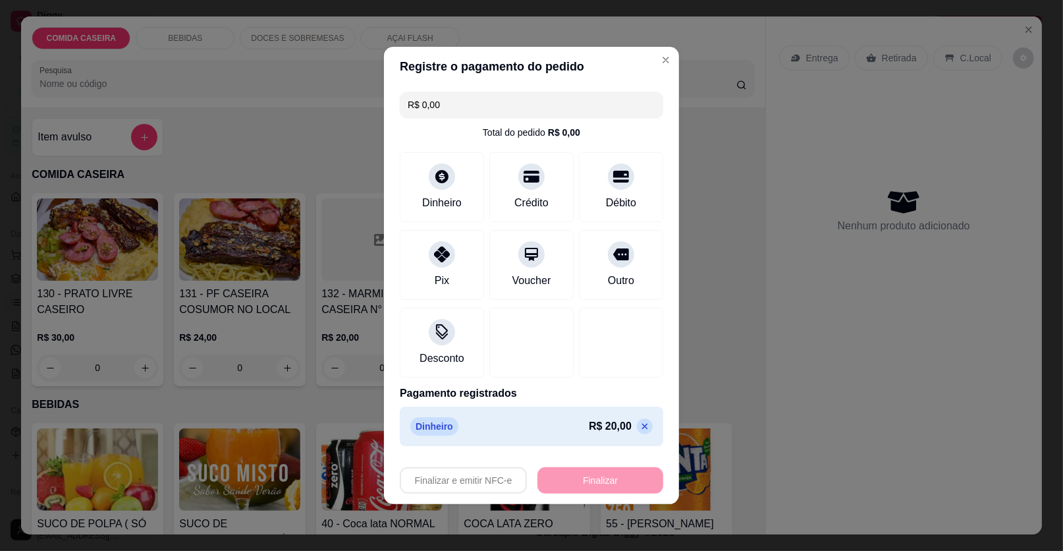
type input "-R$ 20,00"
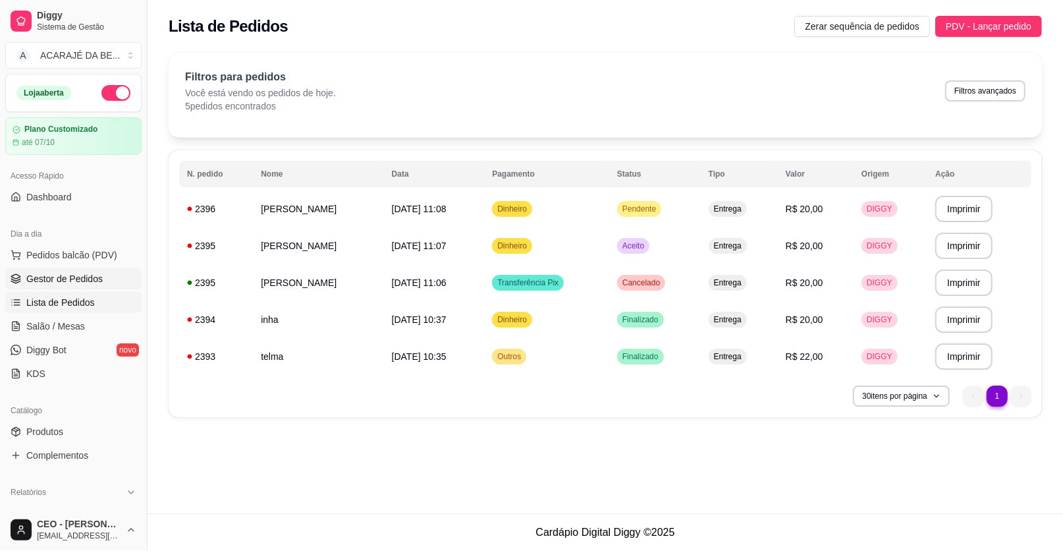
click at [52, 272] on span "Gestor de Pedidos" at bounding box center [64, 278] width 76 height 13
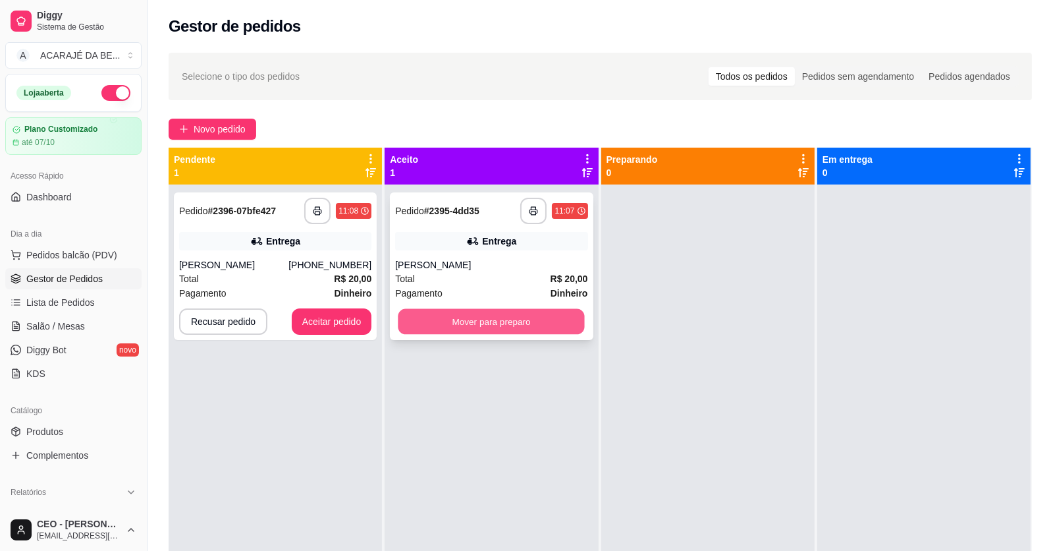
click at [508, 319] on button "Mover para preparo" at bounding box center [492, 322] width 186 height 26
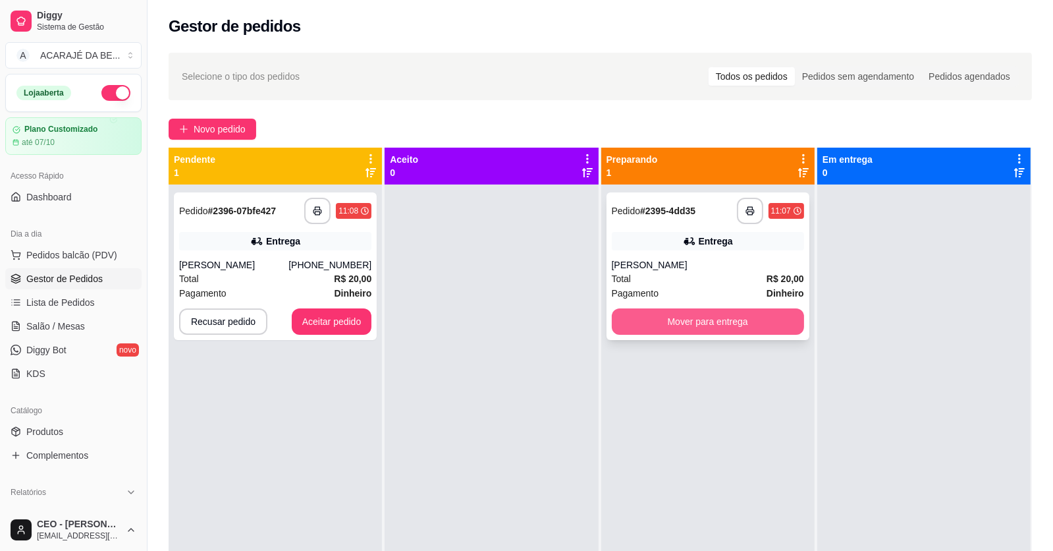
click at [678, 314] on button "Mover para entrega" at bounding box center [708, 321] width 192 height 26
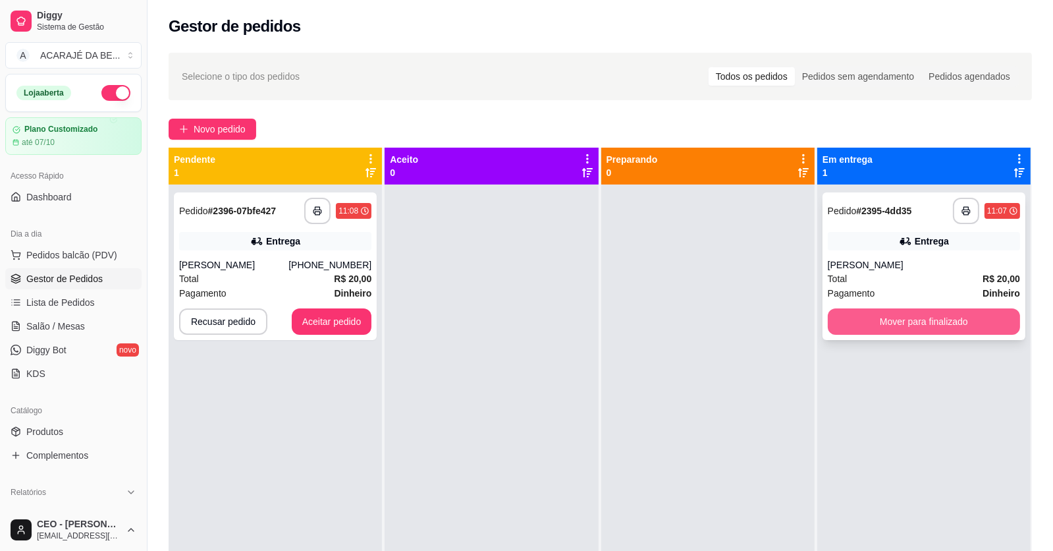
click at [895, 316] on button "Mover para finalizado" at bounding box center [924, 321] width 192 height 26
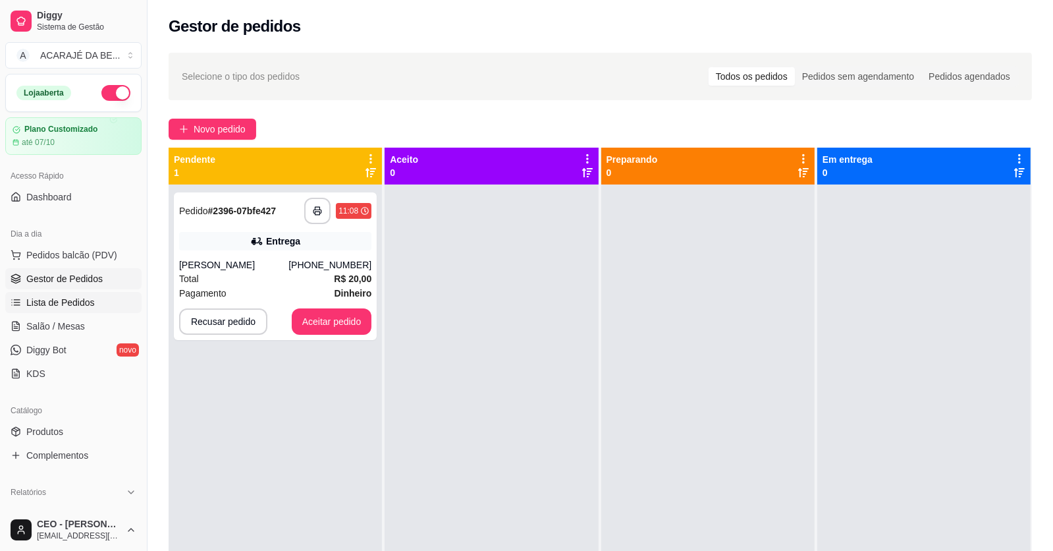
click at [74, 301] on span "Lista de Pedidos" at bounding box center [60, 302] width 69 height 13
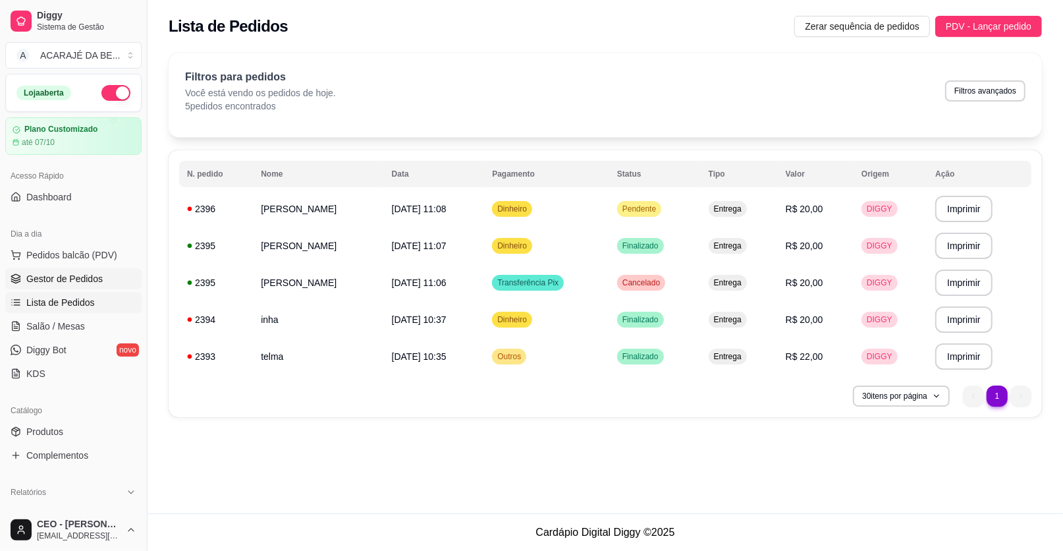
click at [113, 273] on link "Gestor de Pedidos" at bounding box center [73, 278] width 136 height 21
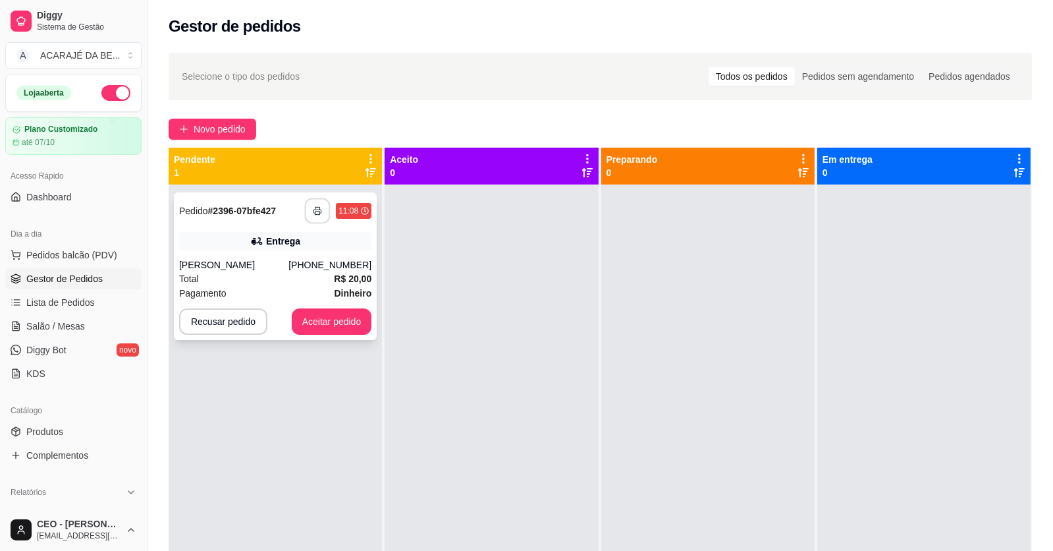
click at [310, 221] on button "button" at bounding box center [318, 211] width 26 height 26
click at [348, 315] on button "Aceitar pedido" at bounding box center [332, 322] width 78 height 26
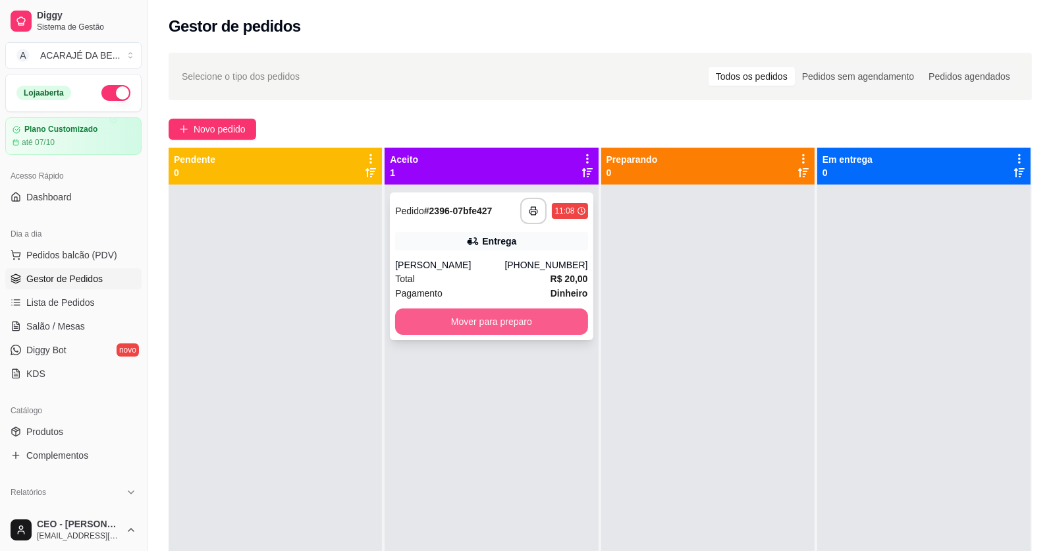
click at [543, 315] on button "Mover para preparo" at bounding box center [491, 321] width 192 height 26
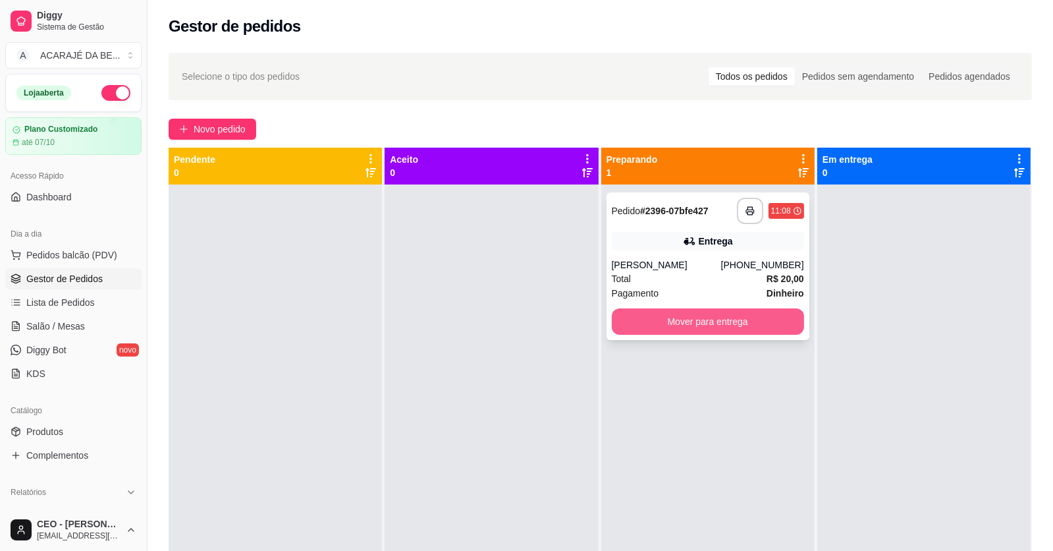
click at [719, 325] on button "Mover para entrega" at bounding box center [708, 321] width 192 height 26
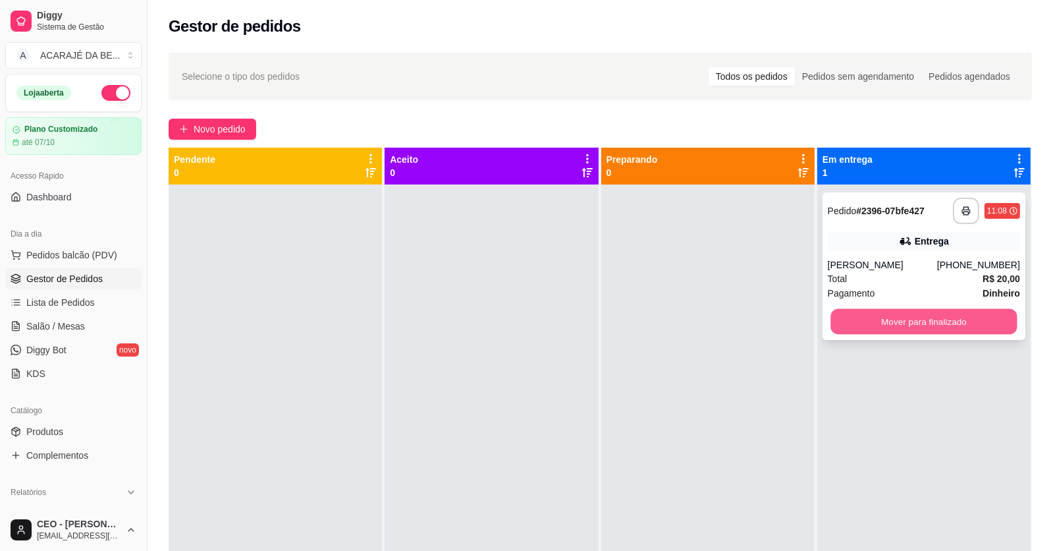
click at [895, 325] on button "Mover para finalizado" at bounding box center [924, 322] width 186 height 26
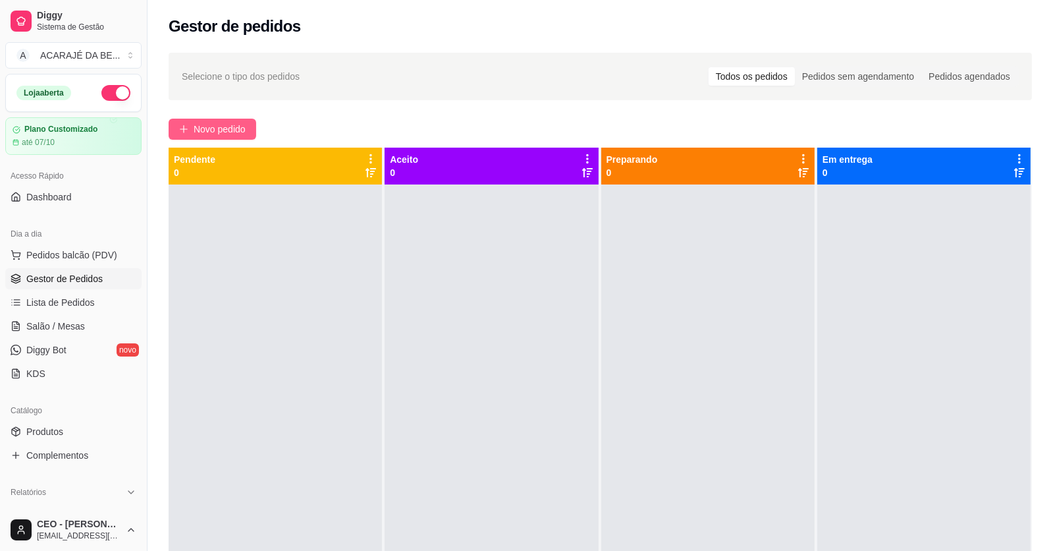
click at [224, 126] on span "Novo pedido" at bounding box center [220, 129] width 52 height 14
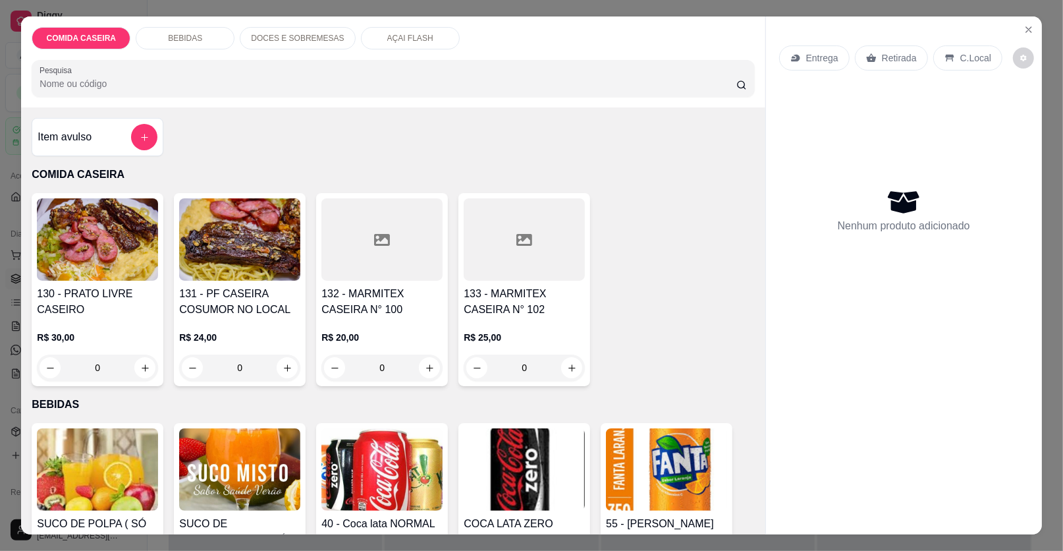
click at [509, 249] on div at bounding box center [524, 239] width 121 height 82
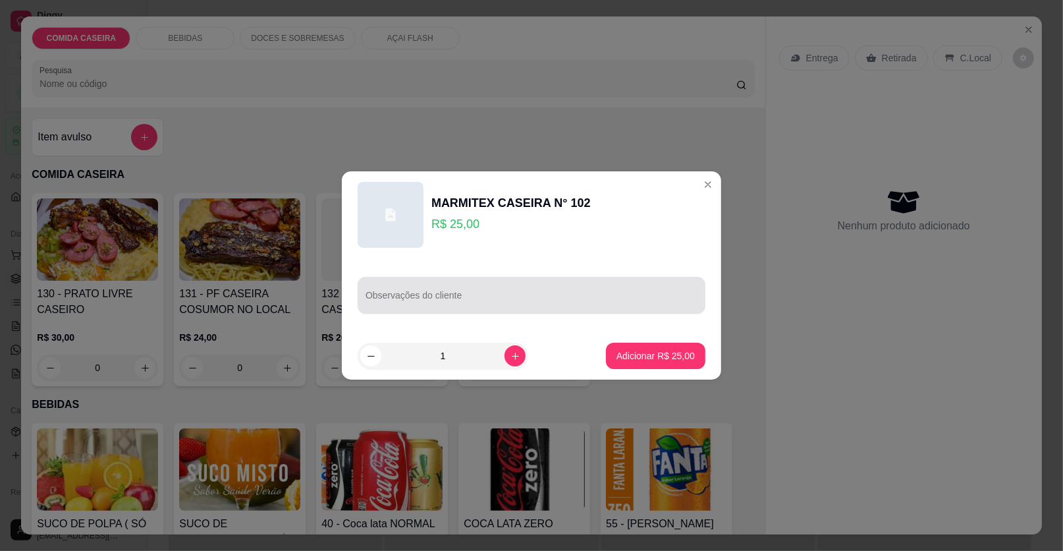
click at [478, 294] on input "Observações do cliente" at bounding box center [532, 300] width 332 height 13
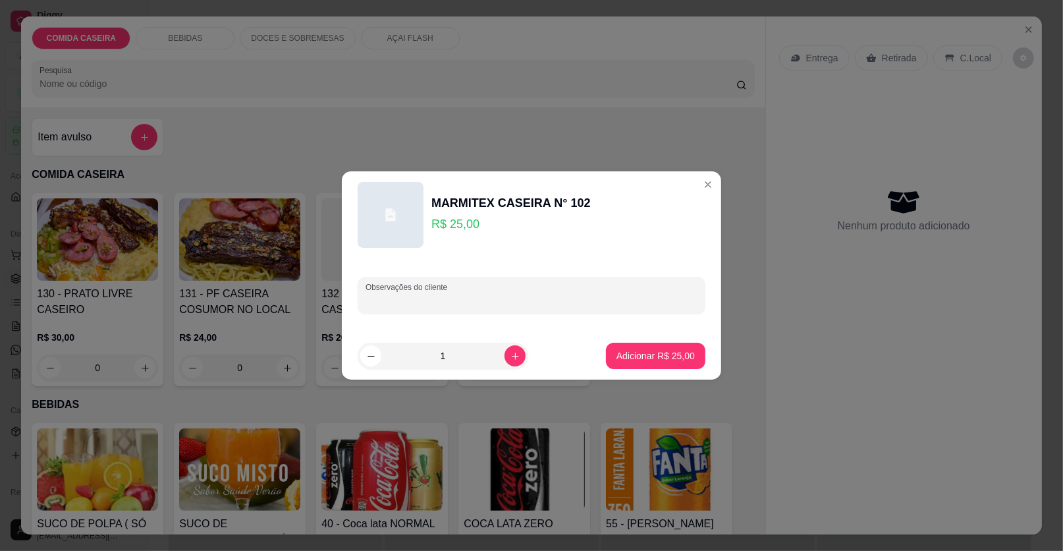
paste input "Feijão tropeiro Purê Farofa Arroz Bife Vinagrete"
type input "Feijão tropeiro Purê Farofa Arroz Bife Vinagrete"
click at [642, 353] on p "Adicionar R$ 25,00" at bounding box center [656, 355] width 76 height 13
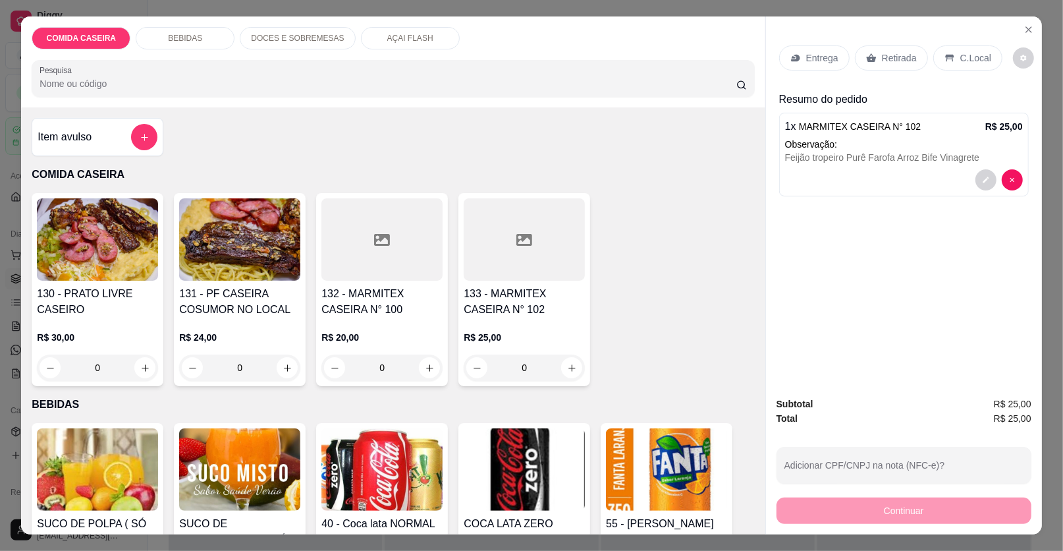
click at [802, 47] on div "Entrega" at bounding box center [814, 57] width 70 height 25
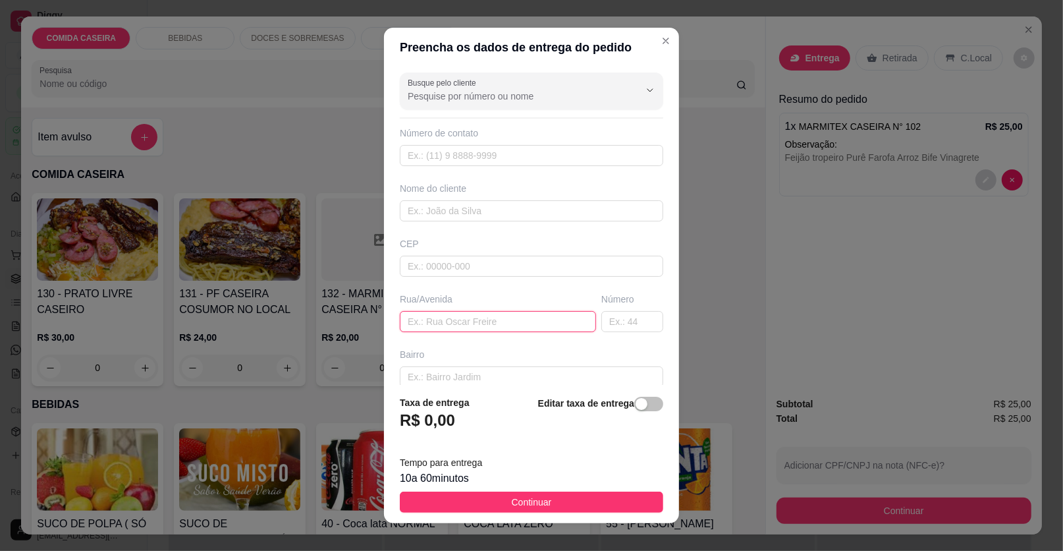
click at [524, 325] on input "text" at bounding box center [498, 321] width 196 height 21
paste input "[STREET_ADDRESS]"
type input "[STREET_ADDRESS]"
click at [507, 216] on input "text" at bounding box center [531, 210] width 263 height 21
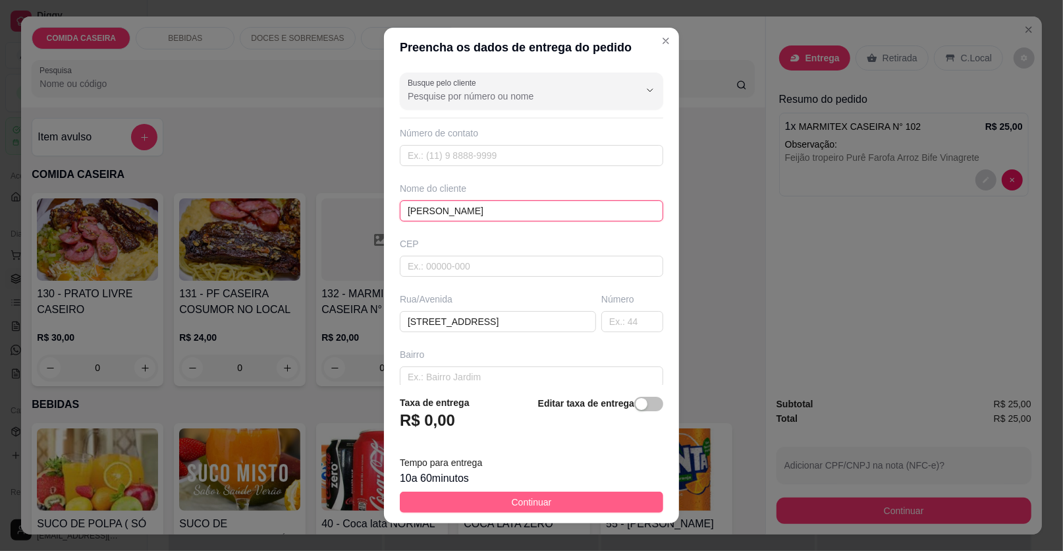
type input "[PERSON_NAME]"
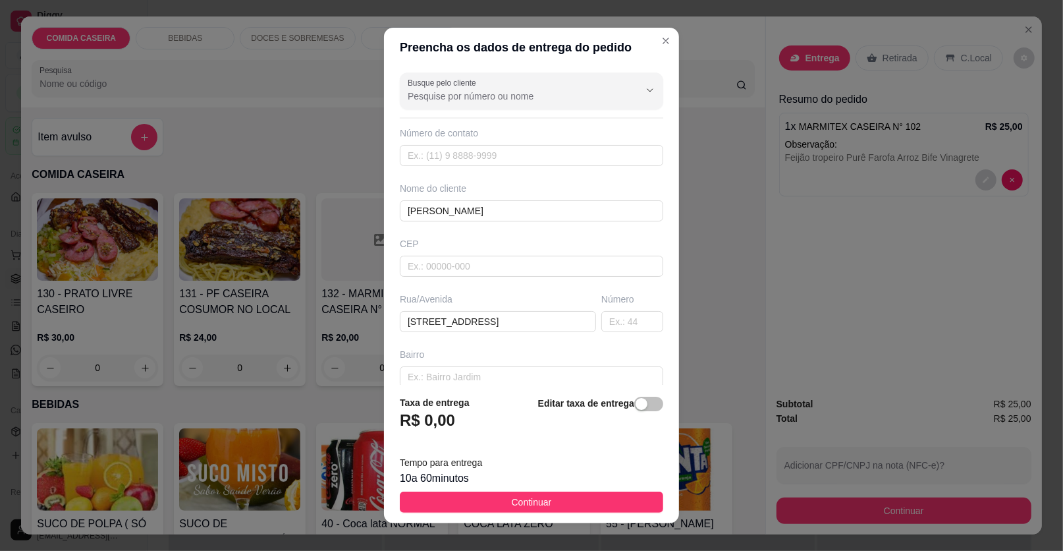
click at [572, 503] on button "Continuar" at bounding box center [531, 501] width 263 height 21
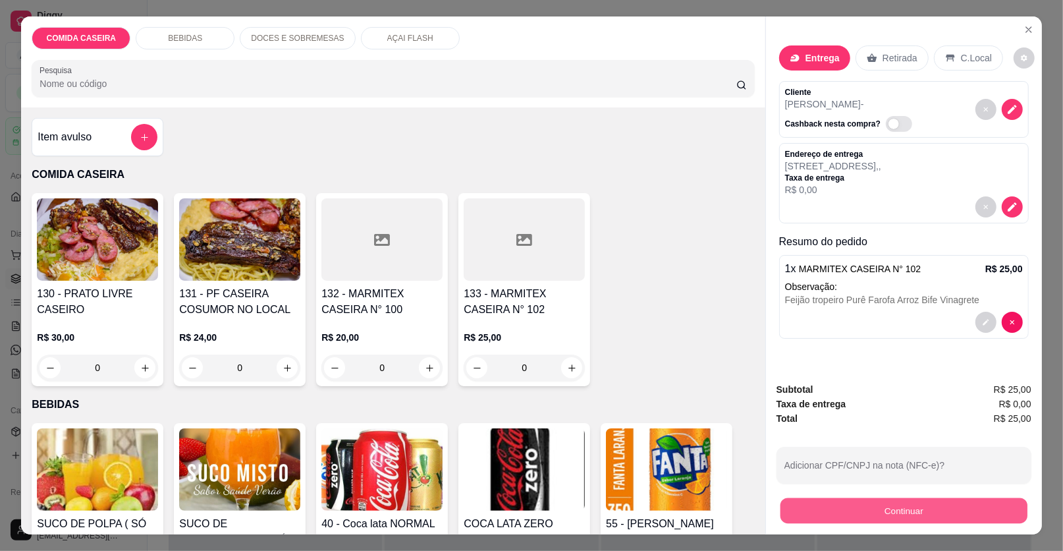
click at [907, 510] on button "Continuar" at bounding box center [904, 511] width 247 height 26
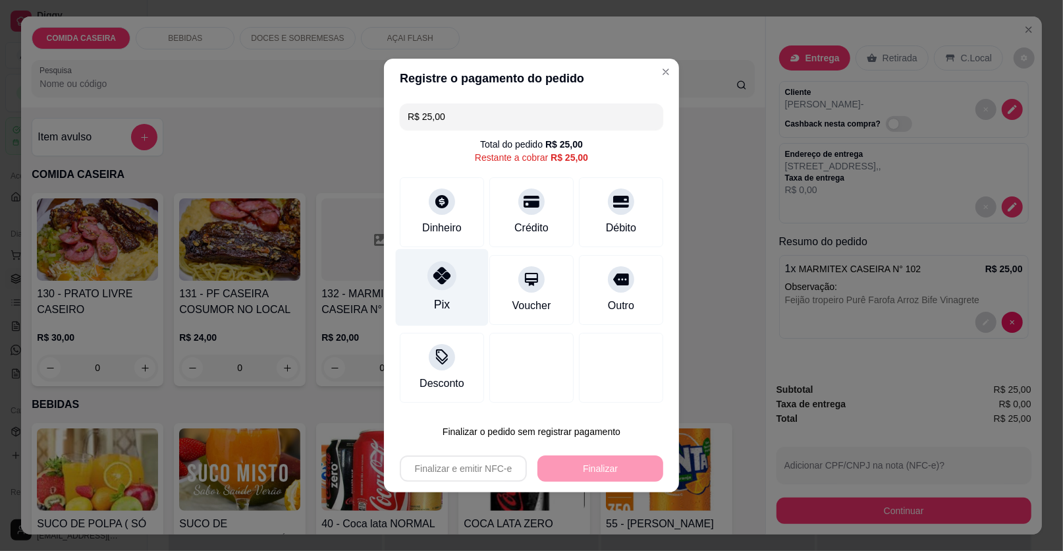
click at [447, 280] on icon at bounding box center [441, 275] width 17 height 17
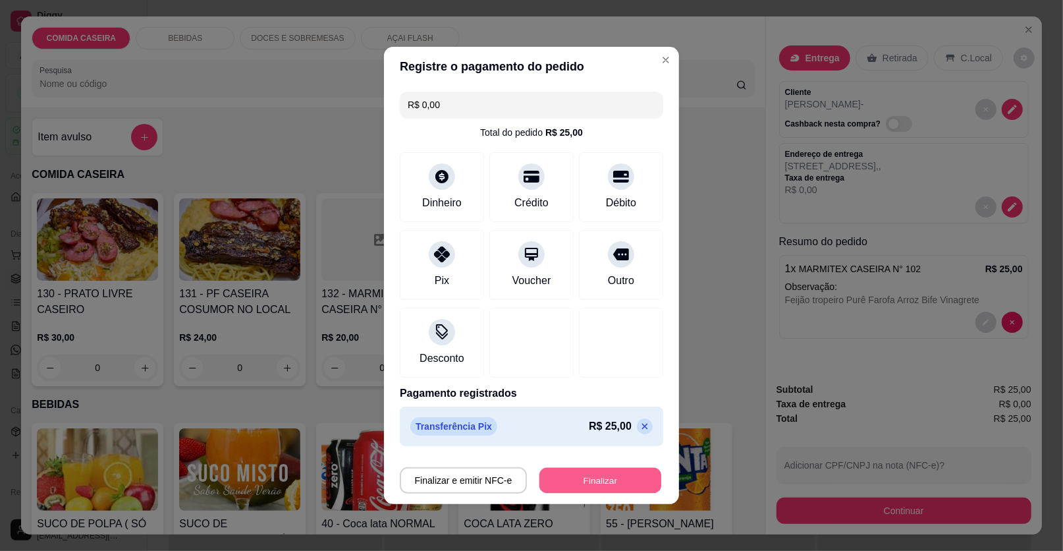
click at [611, 486] on button "Finalizar" at bounding box center [600, 481] width 122 height 26
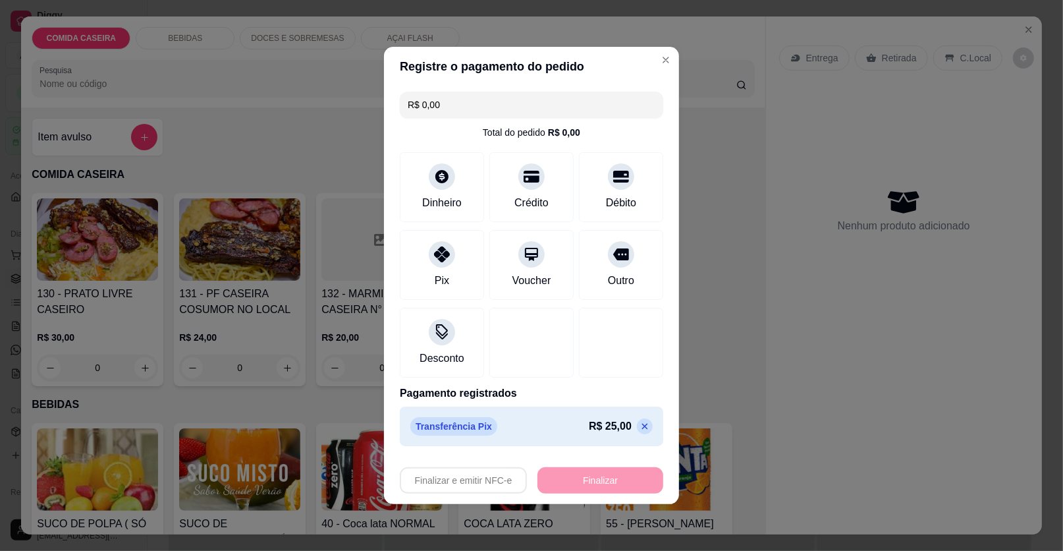
type input "-R$ 25,00"
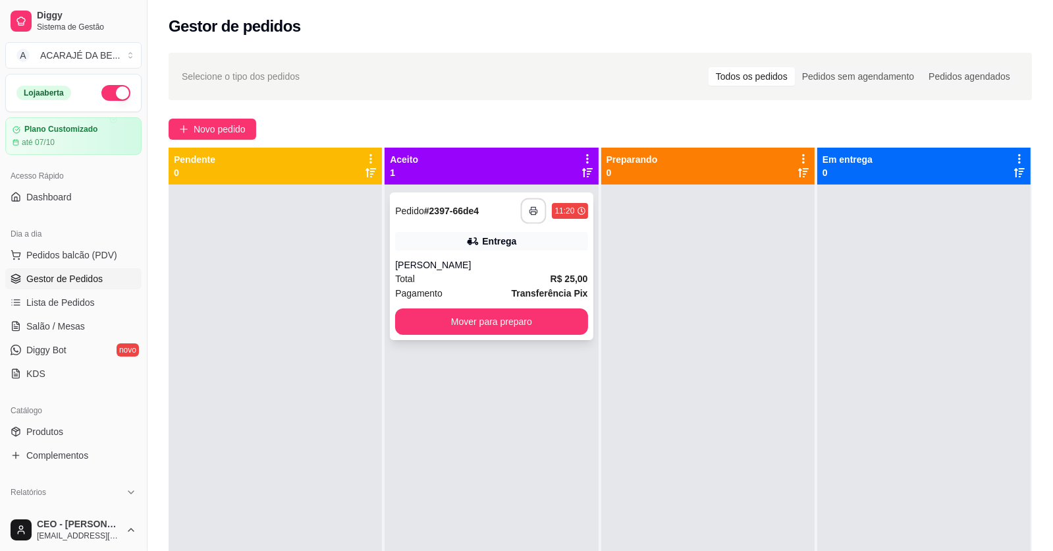
click at [530, 211] on icon "button" at bounding box center [534, 210] width 9 height 9
click at [433, 314] on button "Mover para preparo" at bounding box center [492, 322] width 186 height 26
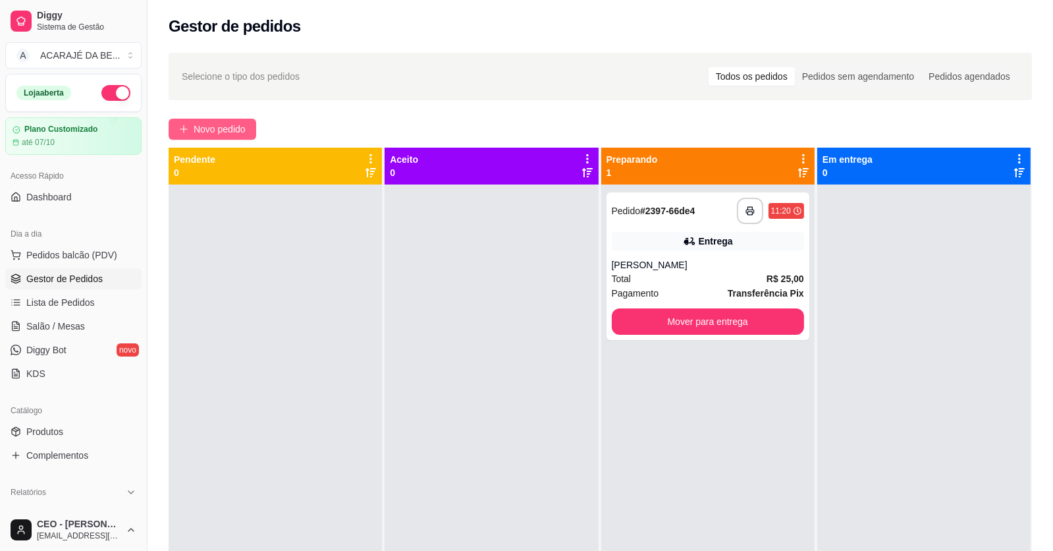
click at [221, 132] on span "Novo pedido" at bounding box center [220, 129] width 52 height 14
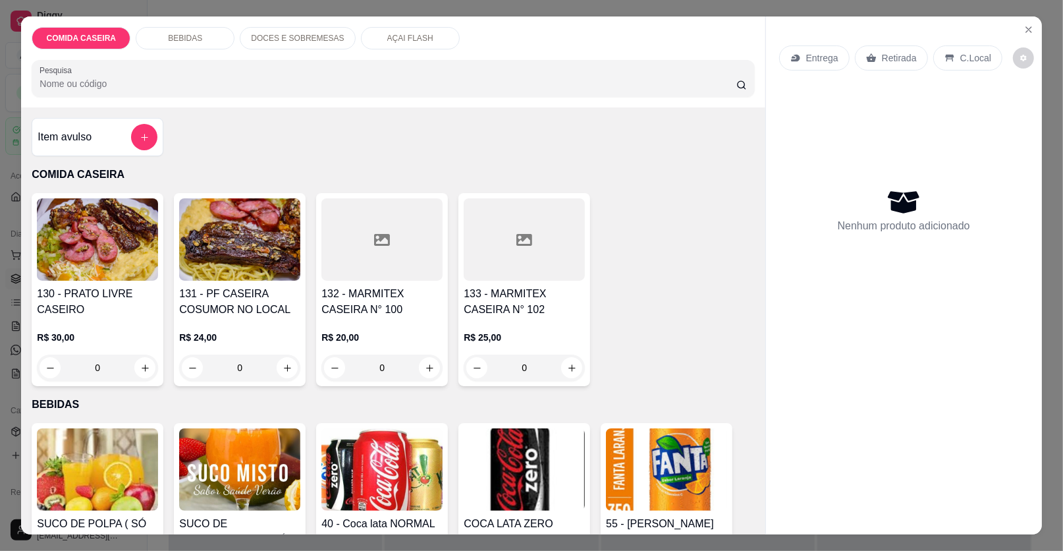
click at [402, 258] on div at bounding box center [381, 239] width 121 height 82
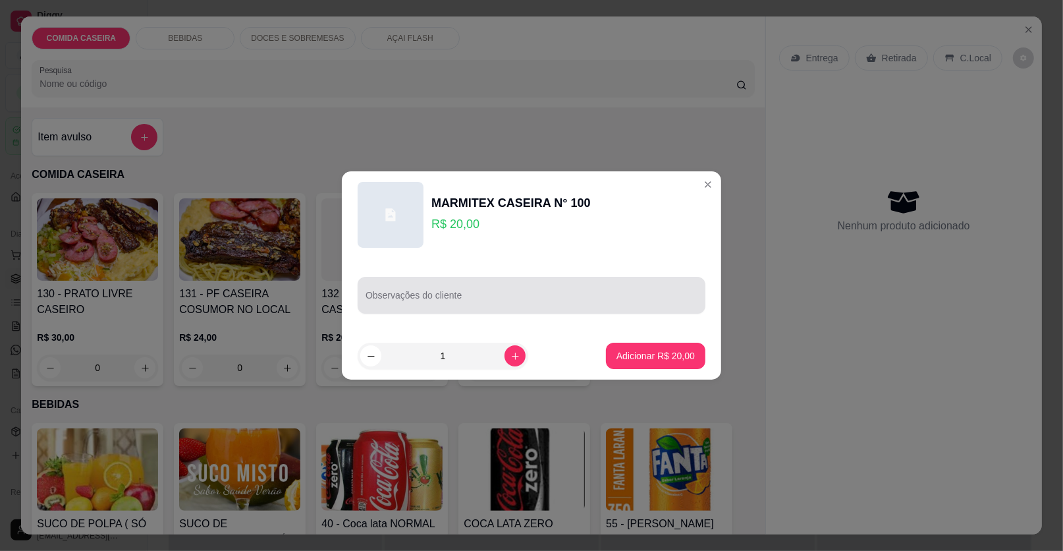
click at [435, 294] on div "Observações do cliente" at bounding box center [532, 295] width 348 height 37
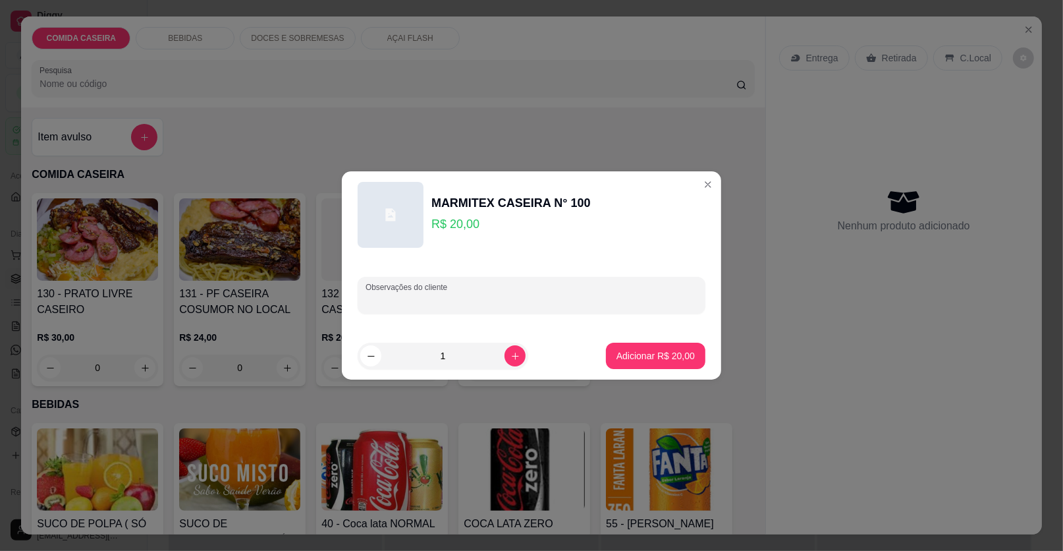
paste input "Feijão tropeiro Arroz branco Farofa de manteiga Bife acebolado Calabresa assada"
type input "Feijão tropeiro Arroz branco Farofa de manteiga Bife acebolado Calabresa assada"
click at [644, 360] on p "Adicionar R$ 20,00" at bounding box center [656, 355] width 78 height 13
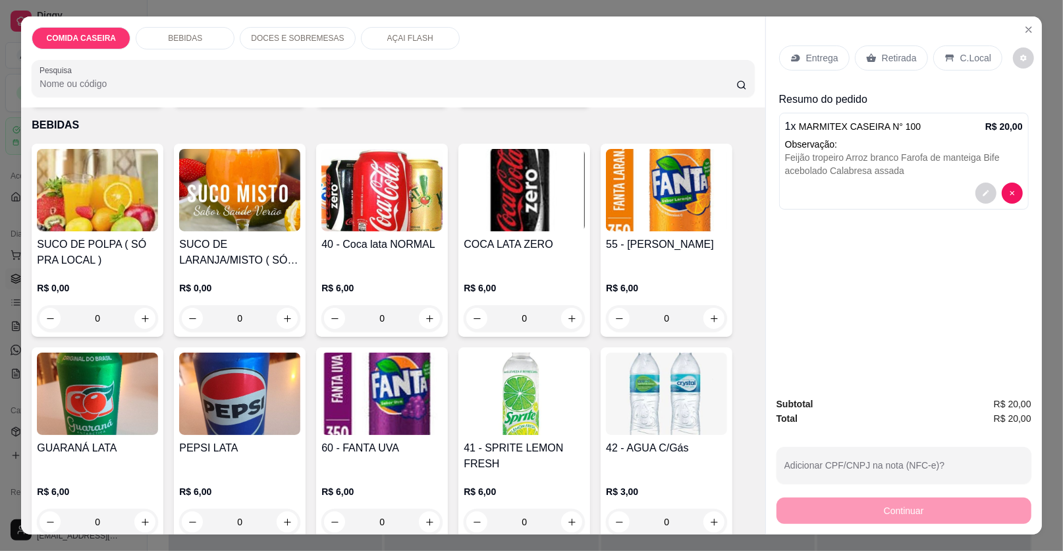
scroll to position [329, 0]
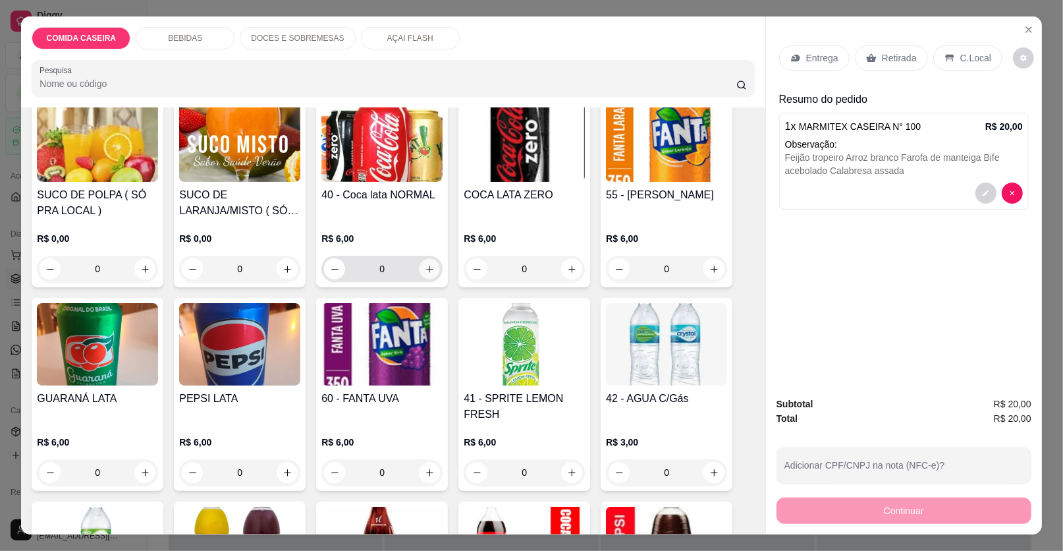
click at [425, 271] on icon "increase-product-quantity" at bounding box center [430, 269] width 10 height 10
type input "1"
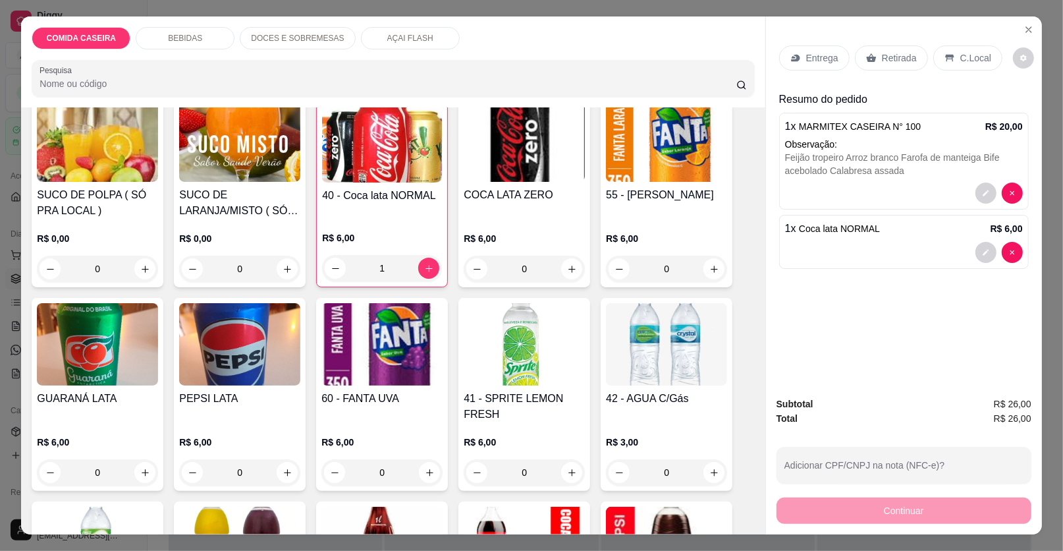
click at [828, 59] on p "Entrega" at bounding box center [822, 57] width 32 height 13
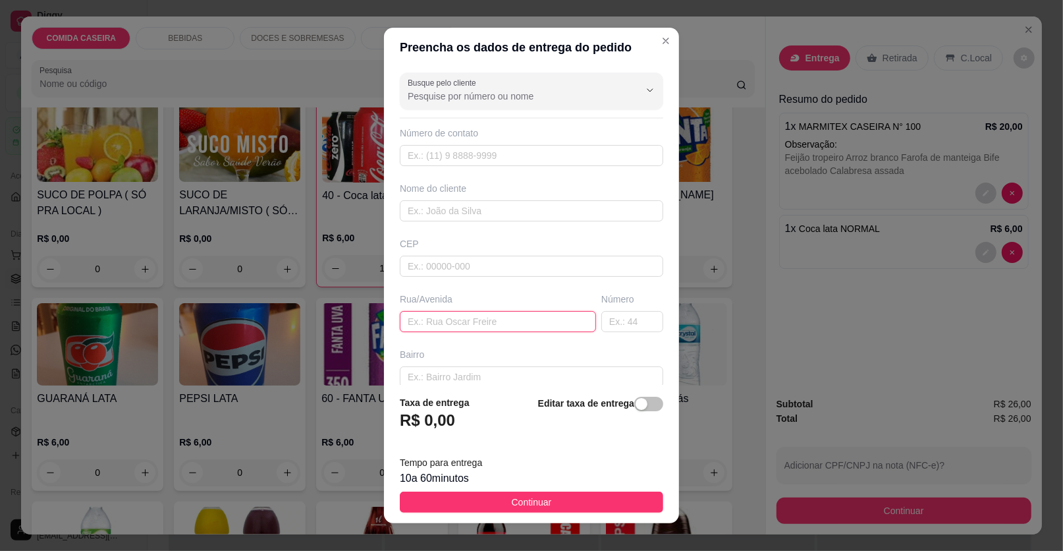
click at [507, 316] on input "text" at bounding box center [498, 321] width 196 height 21
paste input "Rua: [PERSON_NAME]: [PERSON_NAME]•59 Casa: Riquelme"
type input "Rua: [PERSON_NAME]: [PERSON_NAME]•59 Casa: Riquelme"
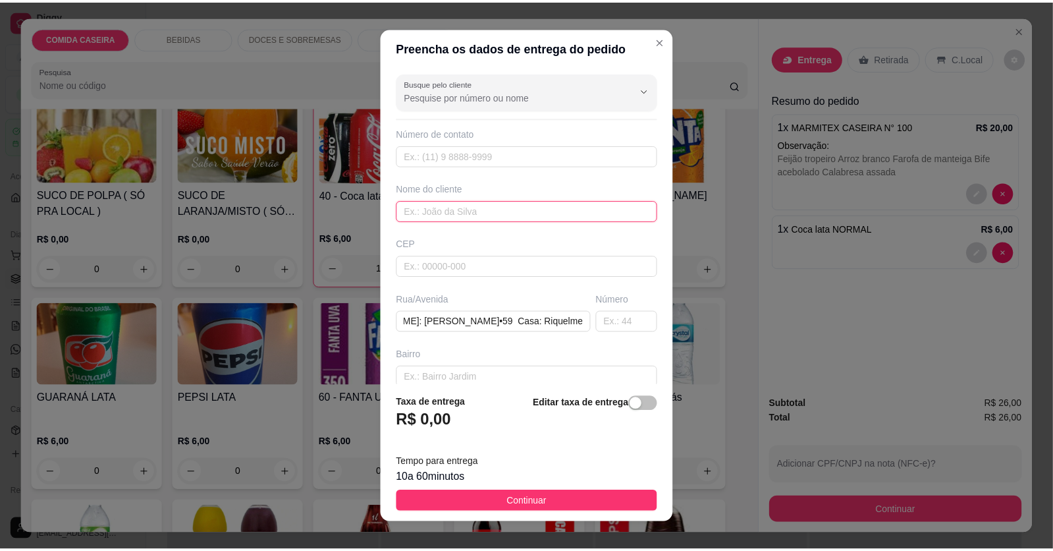
scroll to position [0, 0]
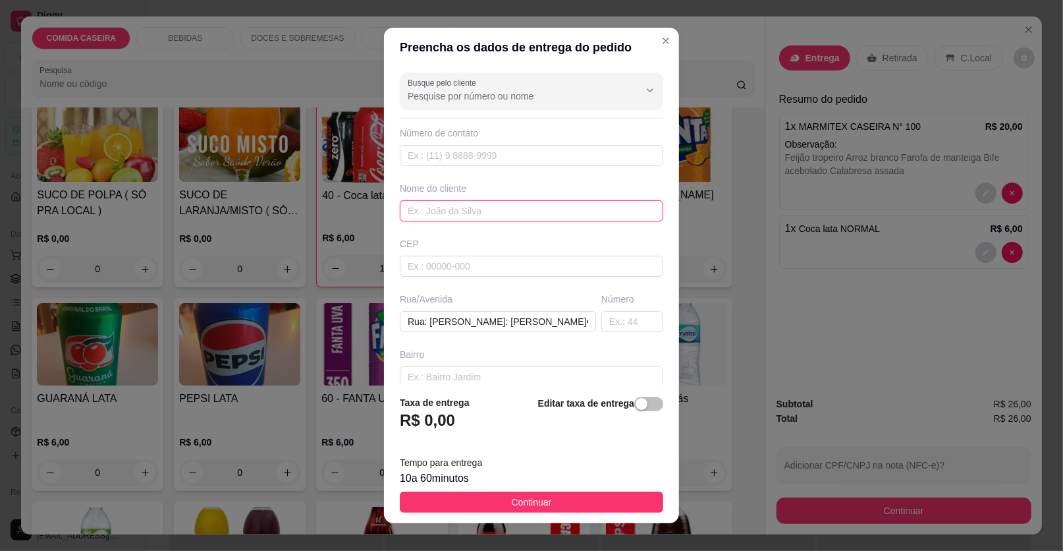
click at [490, 209] on input "text" at bounding box center [531, 210] width 263 height 21
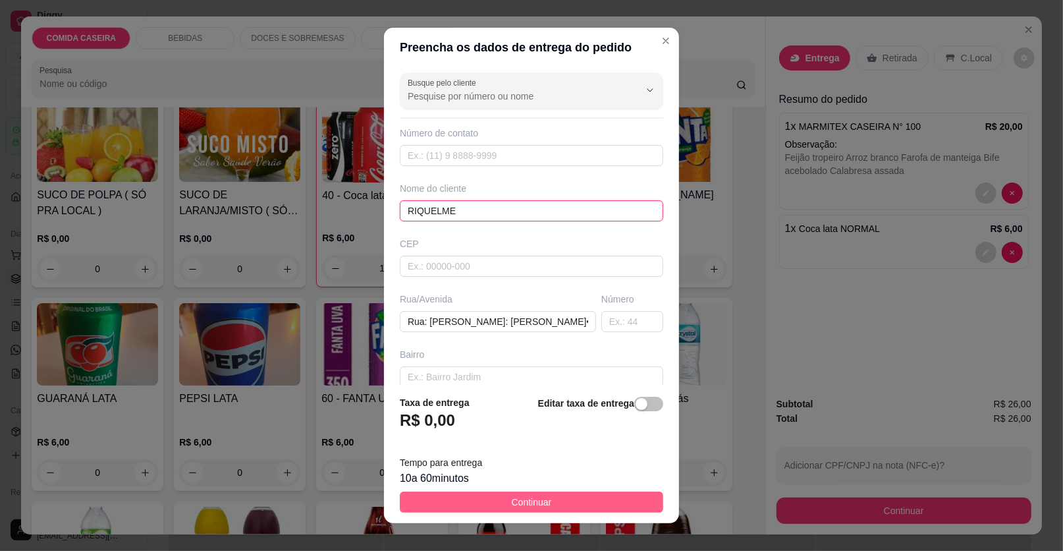
type input "RIQUELME"
click at [526, 501] on span "Continuar" at bounding box center [532, 502] width 40 height 14
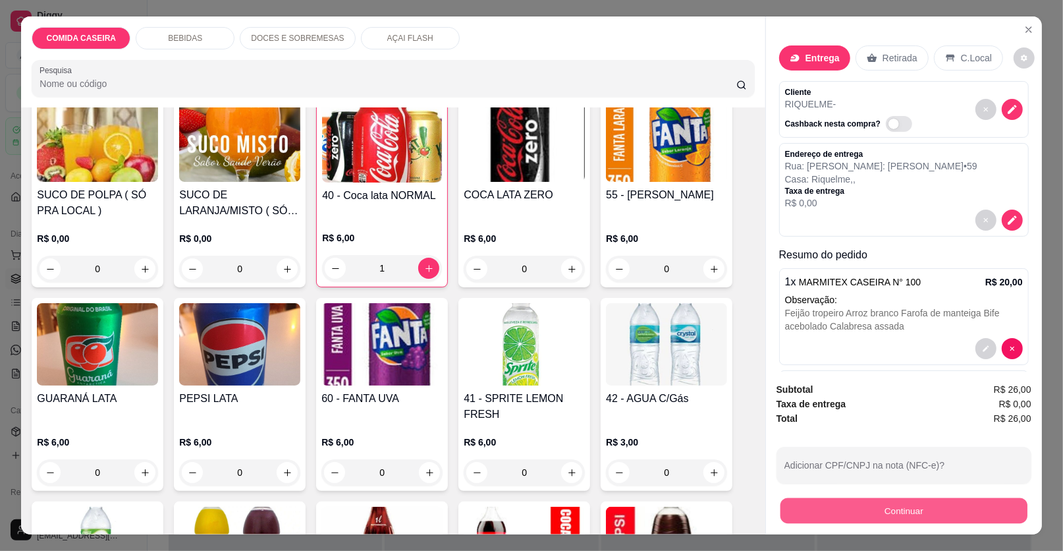
click at [783, 504] on button "Continuar" at bounding box center [904, 511] width 247 height 26
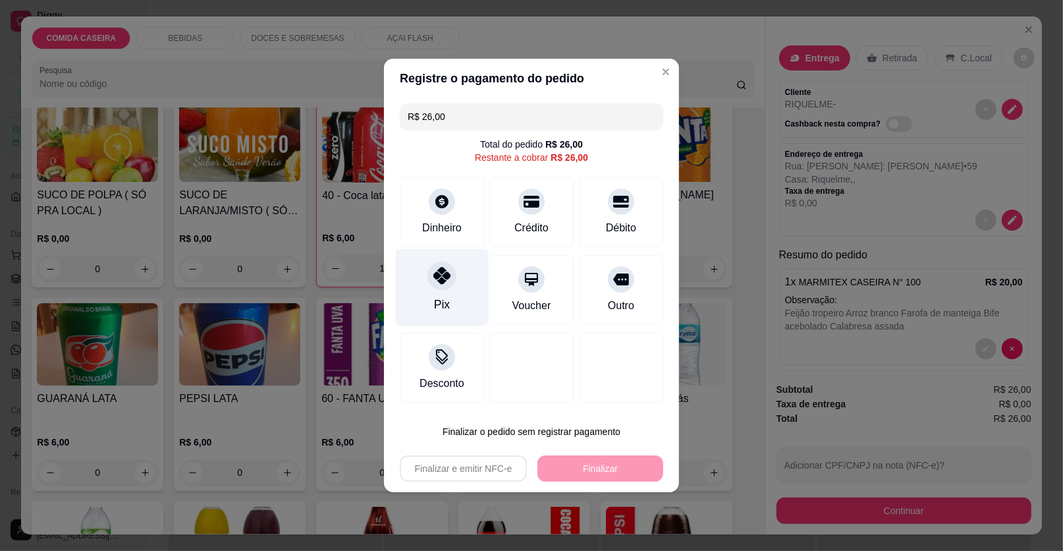
click at [424, 283] on div "Pix" at bounding box center [442, 287] width 93 height 77
type input "R$ 0,00"
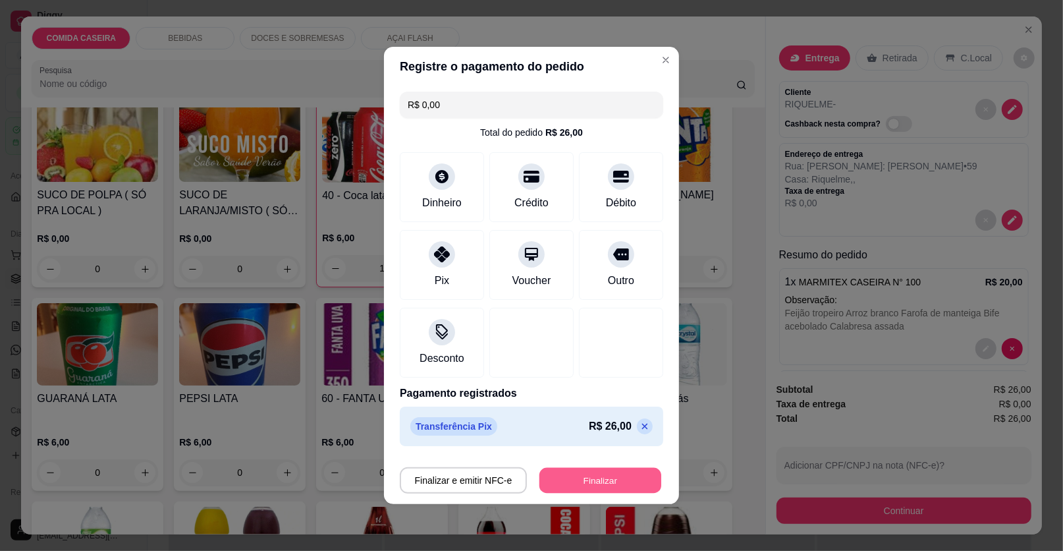
click at [607, 478] on button "Finalizar" at bounding box center [600, 481] width 122 height 26
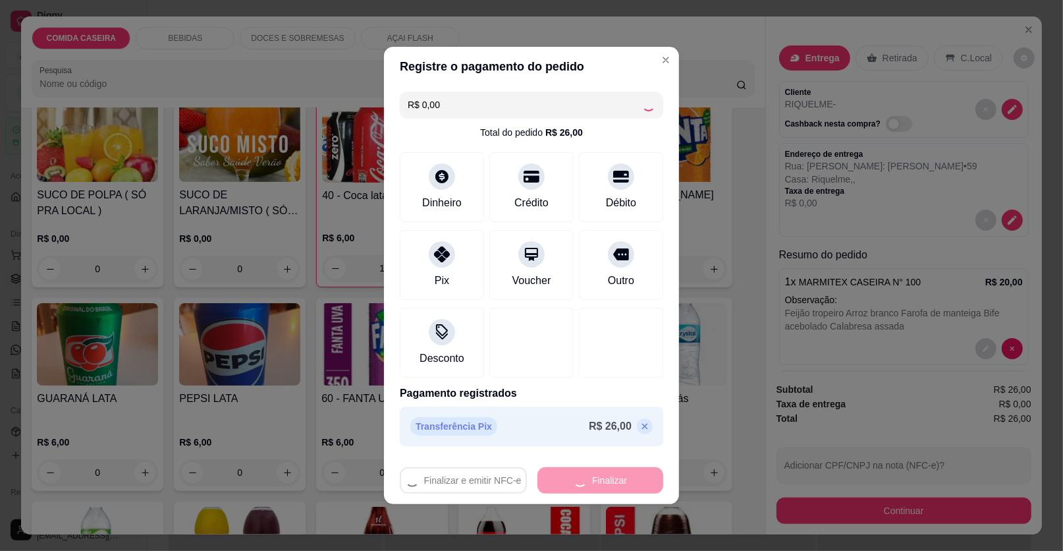
type input "0"
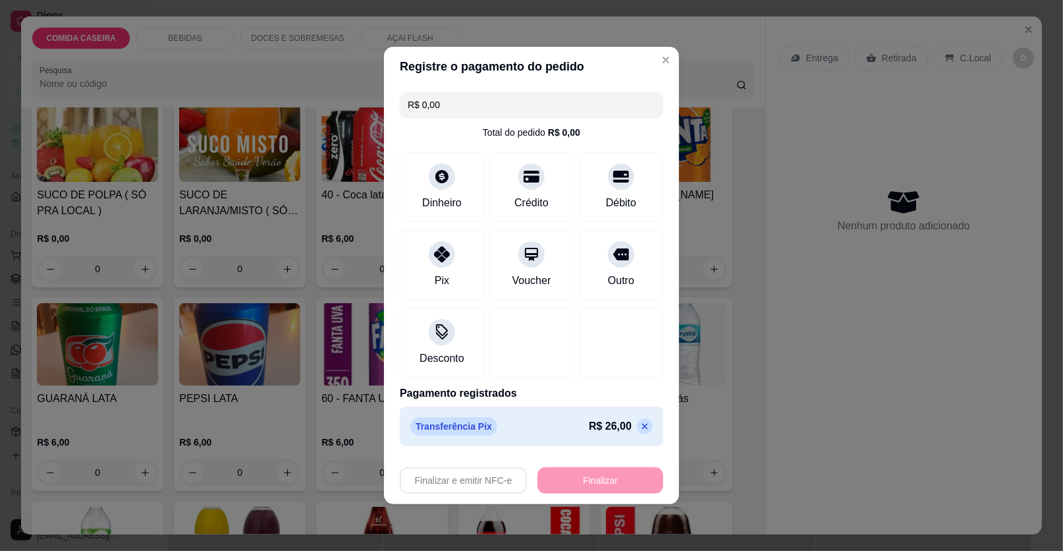
type input "-R$ 26,00"
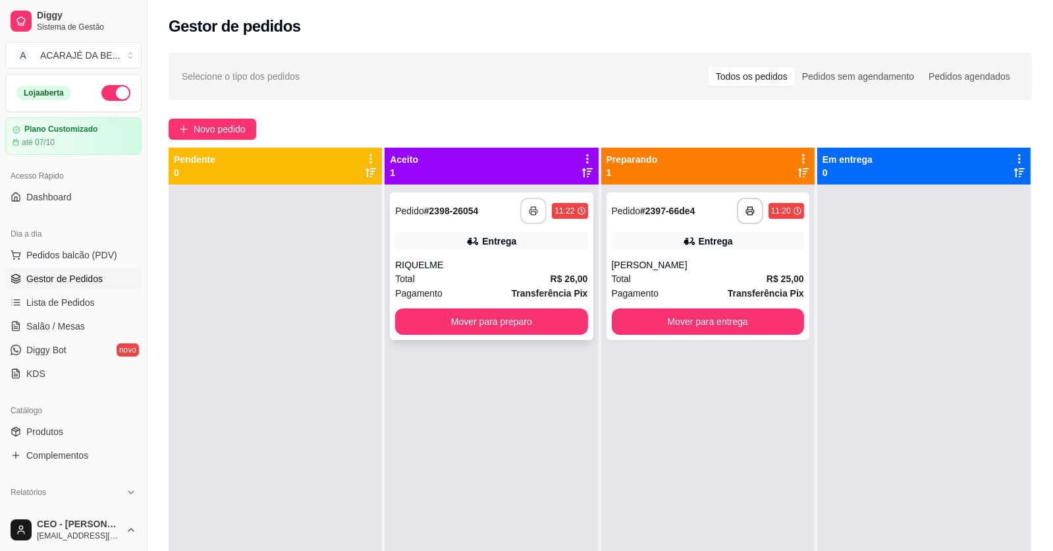
click at [535, 211] on button "button" at bounding box center [533, 211] width 26 height 26
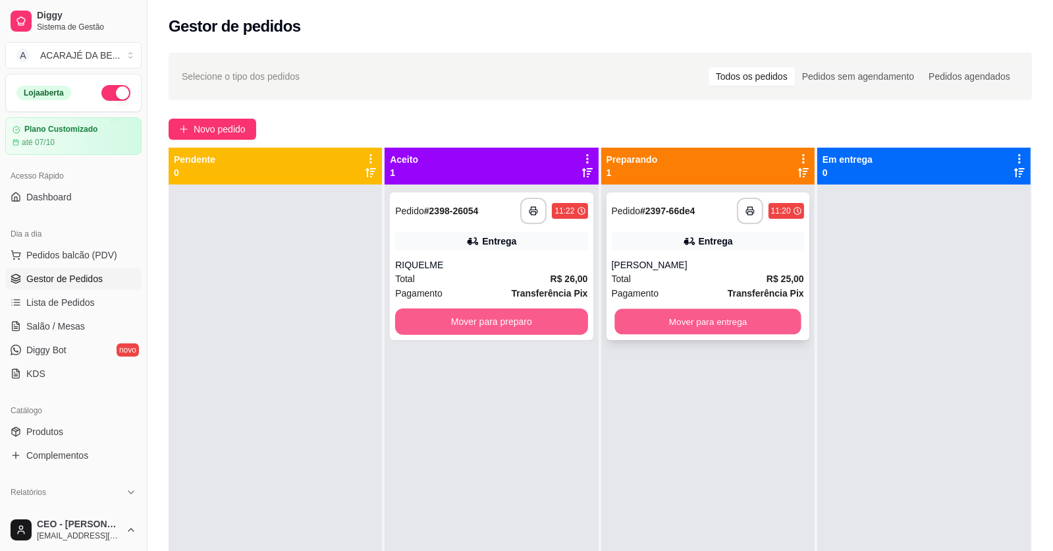
click at [745, 325] on button "Mover para entrega" at bounding box center [708, 322] width 186 height 26
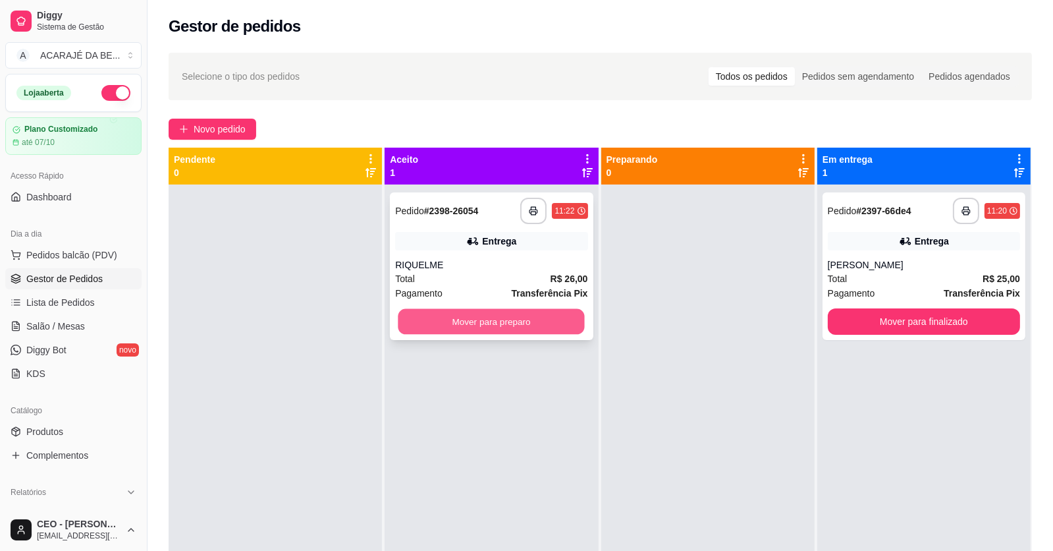
click at [509, 327] on button "Mover para preparo" at bounding box center [492, 322] width 186 height 26
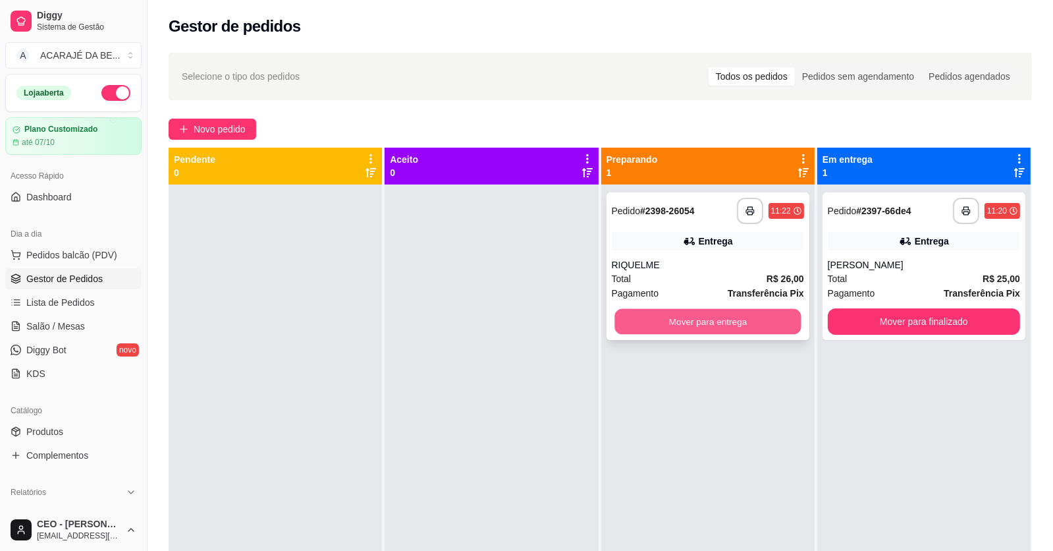
click at [695, 316] on button "Mover para entrega" at bounding box center [708, 322] width 186 height 26
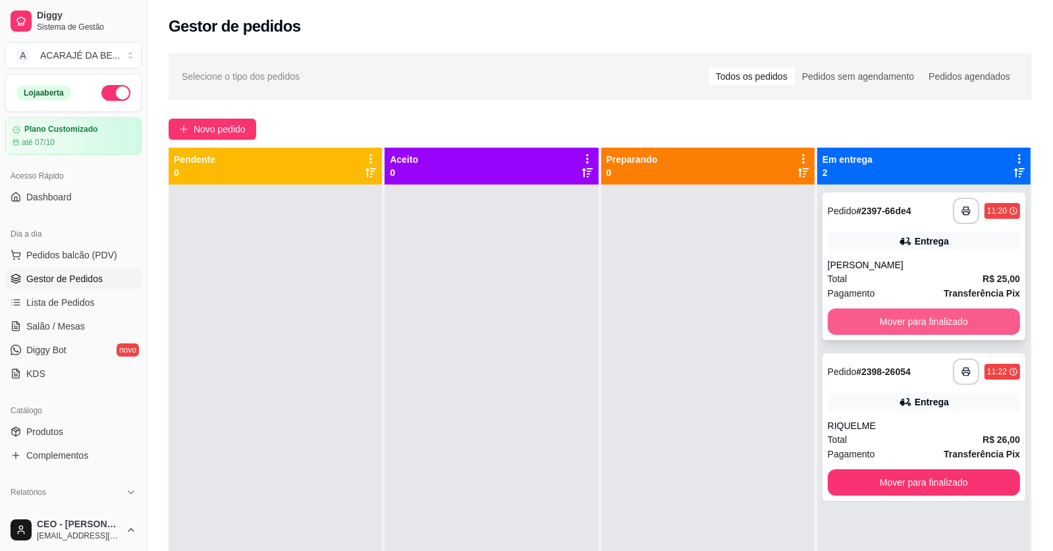
click at [831, 316] on button "Mover para finalizado" at bounding box center [924, 321] width 192 height 26
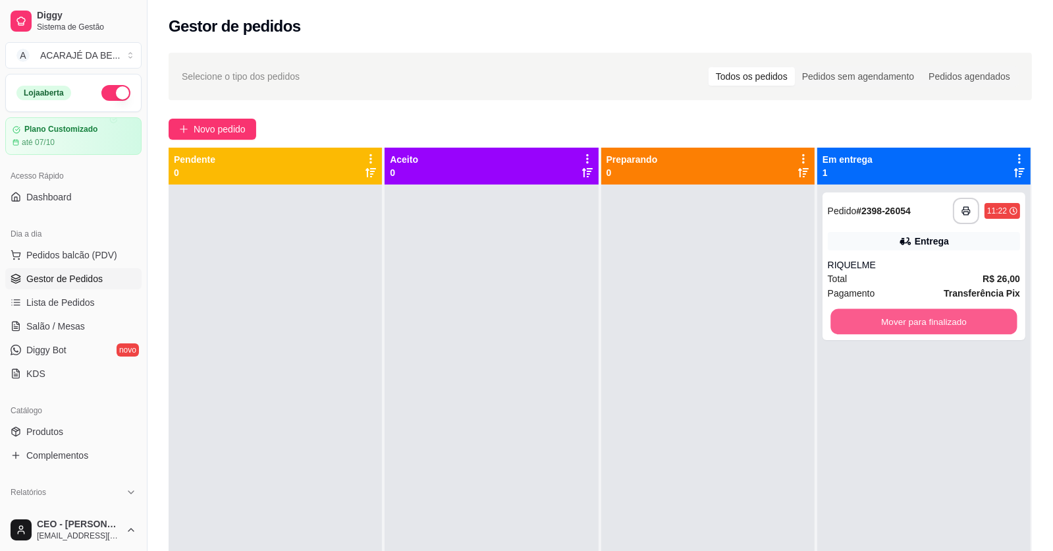
click at [831, 317] on button "Mover para finalizado" at bounding box center [924, 322] width 186 height 26
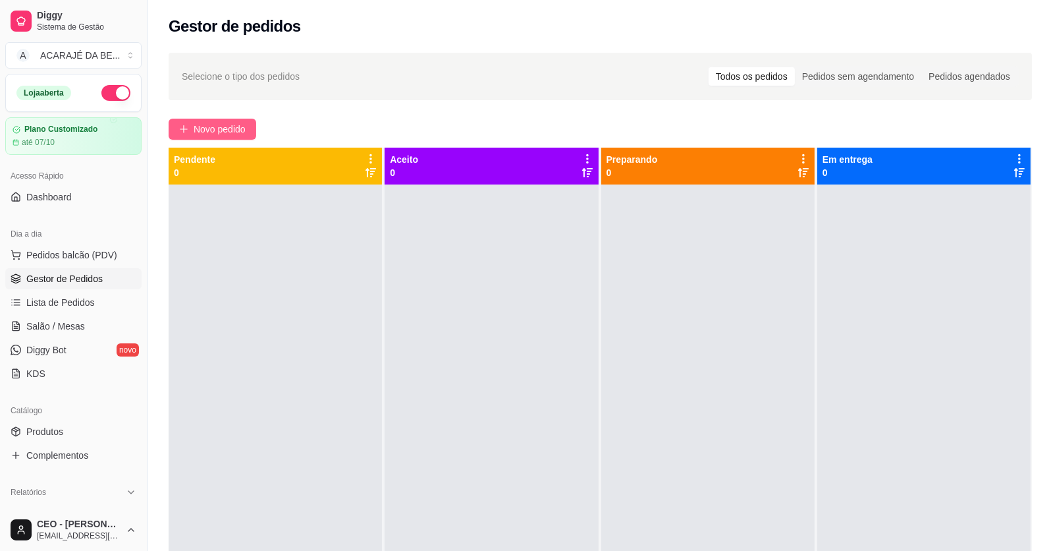
click at [240, 122] on span "Novo pedido" at bounding box center [220, 129] width 52 height 14
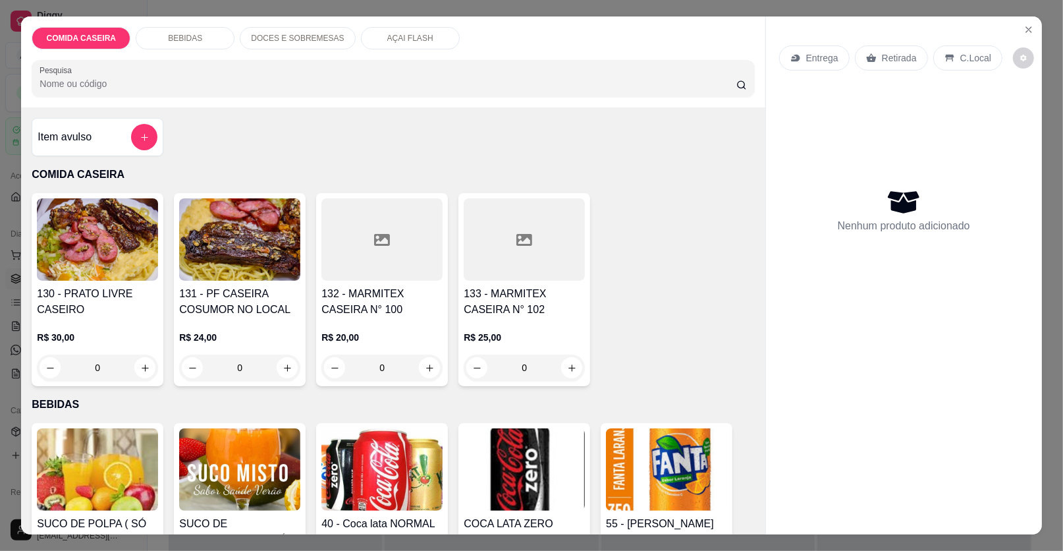
click at [337, 272] on div at bounding box center [381, 239] width 121 height 82
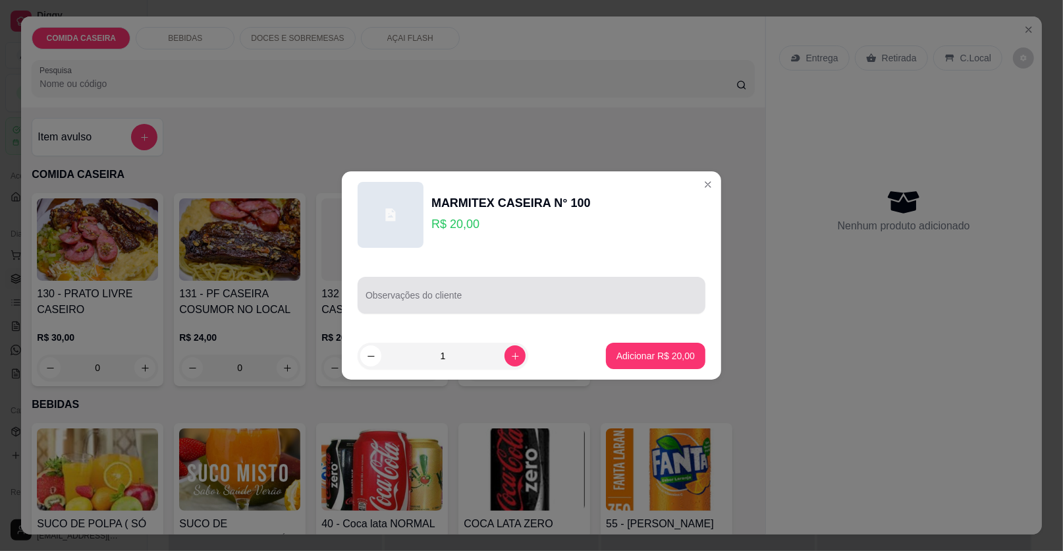
click at [420, 297] on input "Observações do cliente" at bounding box center [532, 300] width 332 height 13
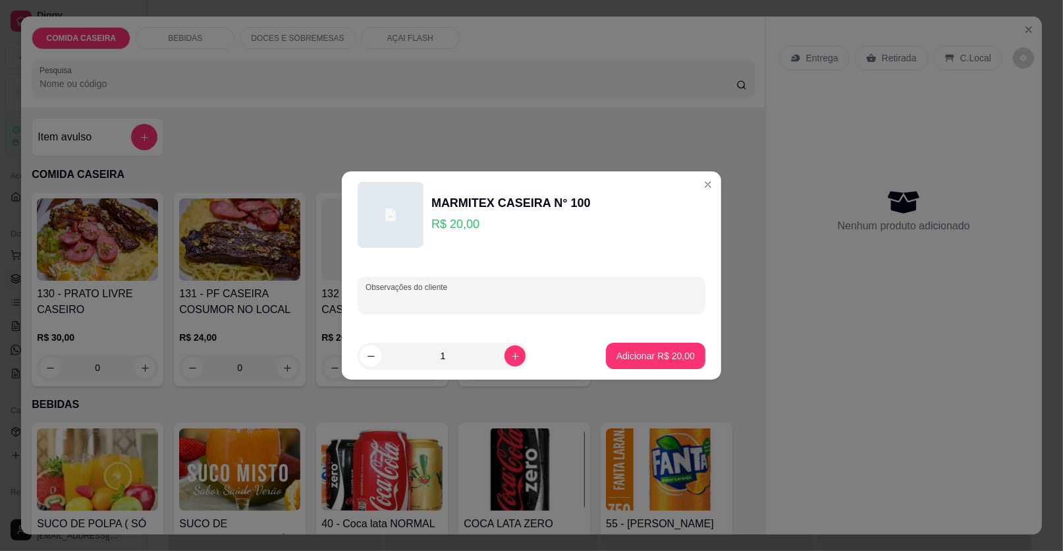
paste input "Arroz Purê de batata salpicão Filé de frango Bife acebolado"
type input "Arroz Purê de batata salpicão Filé de frango Bife acebolado"
click at [657, 362] on button "Adicionar R$ 20,00" at bounding box center [655, 356] width 99 height 26
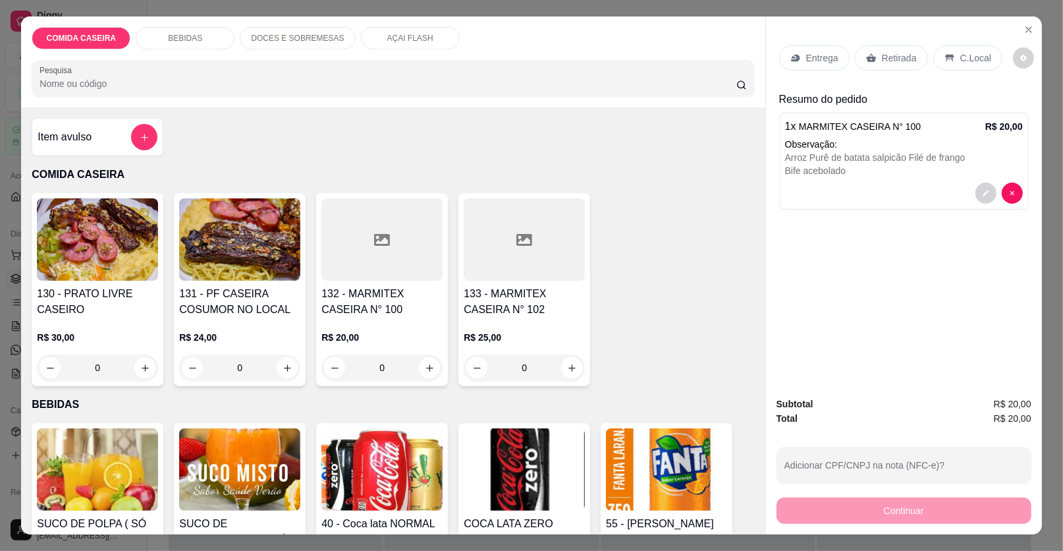
click at [379, 236] on icon at bounding box center [382, 240] width 16 height 12
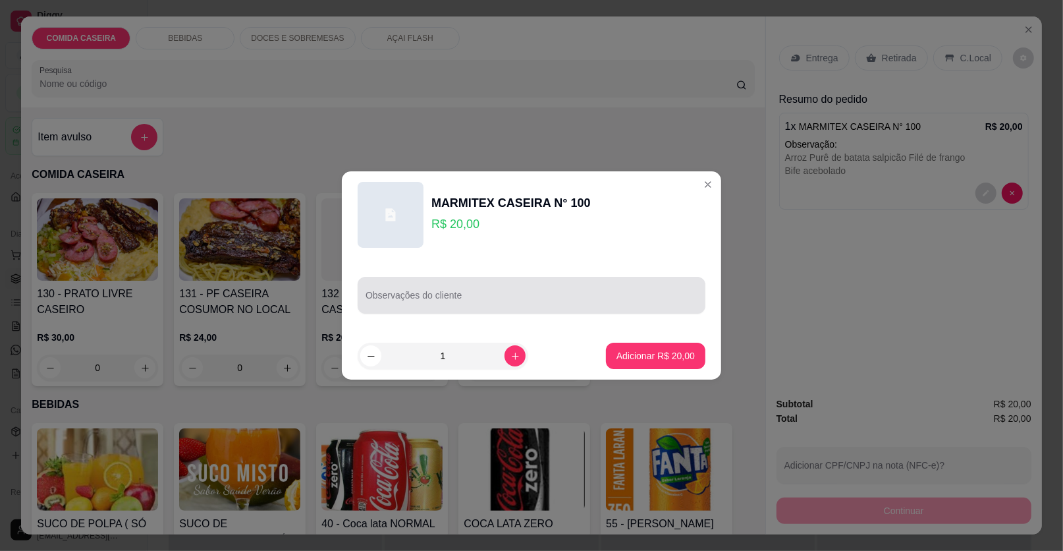
click at [475, 289] on div at bounding box center [532, 295] width 332 height 26
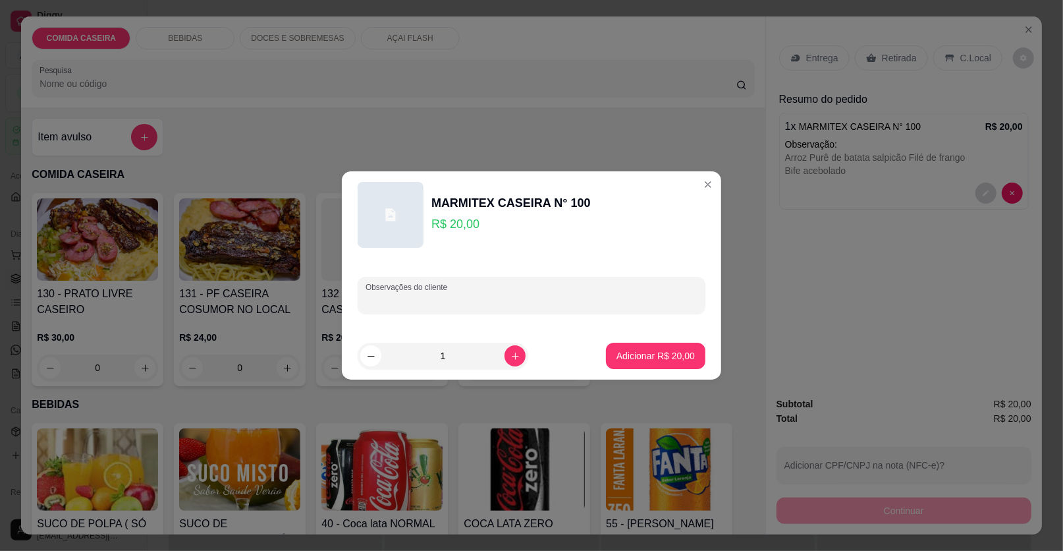
paste input "Arroz branco Purê de batata Farofa de manteiga Salpicão Bife acebolado"
type input "Arroz branco Purê de batata Farofa de manteiga Salpicão Bife acebolado"
click at [633, 354] on p "Adicionar R$ 20,00" at bounding box center [656, 355] width 76 height 13
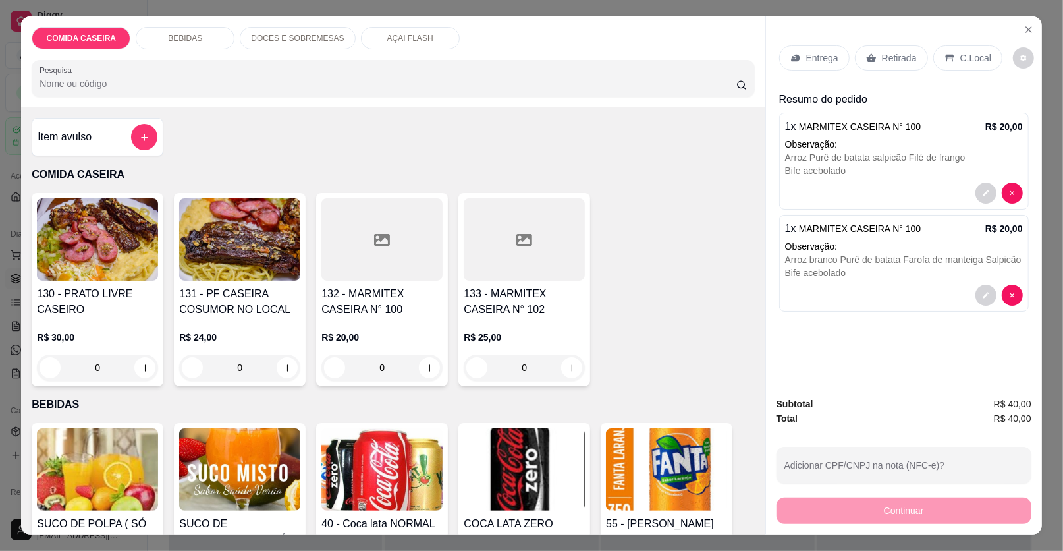
click at [350, 240] on div at bounding box center [381, 239] width 121 height 82
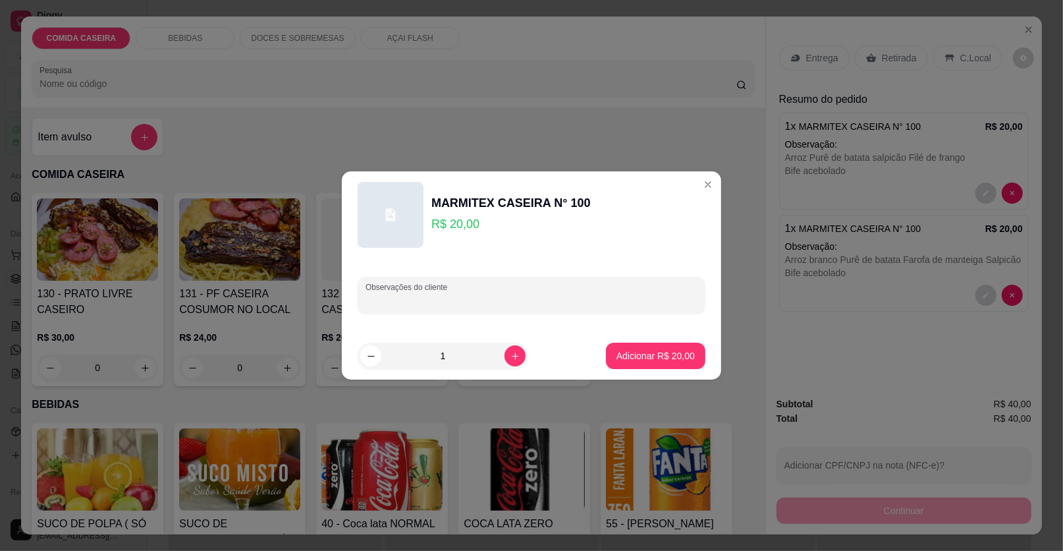
click at [478, 296] on input "Observações do cliente" at bounding box center [532, 300] width 332 height 13
paste input "Arroz branco Feijão tropeiro Purê de batata Vinagrete Filé de [PERSON_NAME] ass…"
type input "Arroz branco Feijão tropeiro Purê de batata Vinagrete Filé de [PERSON_NAME] ass…"
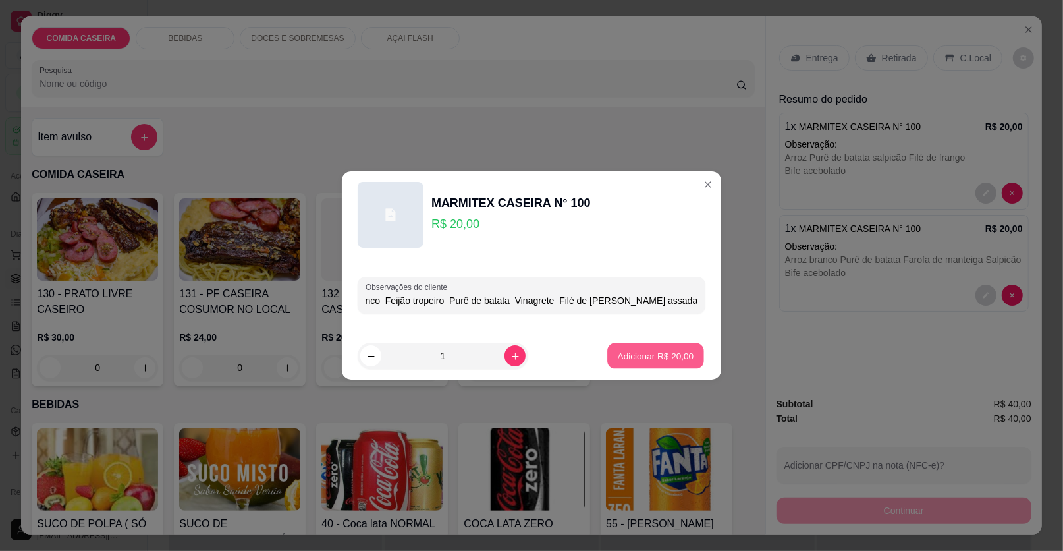
scroll to position [0, 0]
click at [642, 354] on p "Adicionar R$ 20,00" at bounding box center [656, 355] width 76 height 13
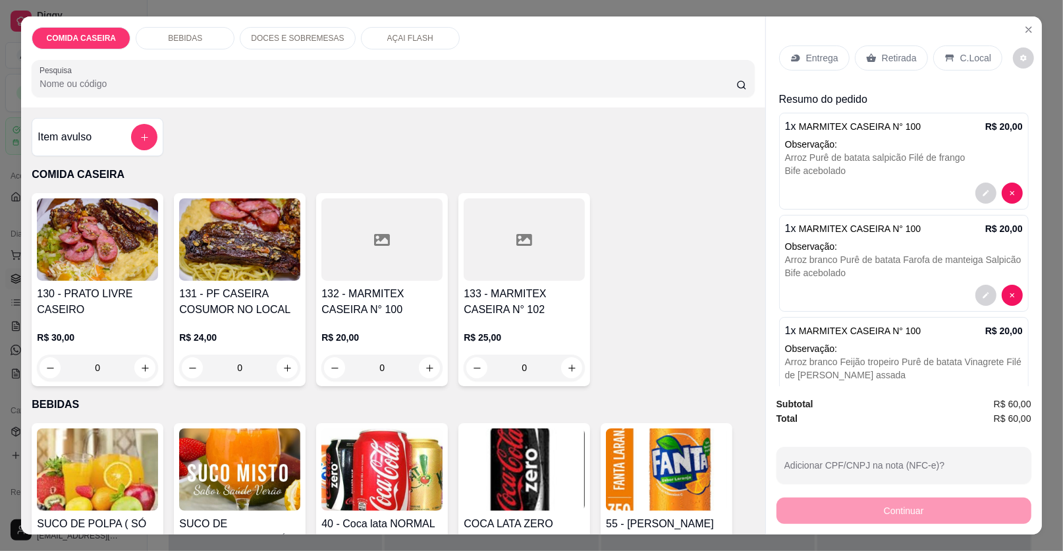
click at [829, 51] on p "Entrega" at bounding box center [822, 57] width 32 height 13
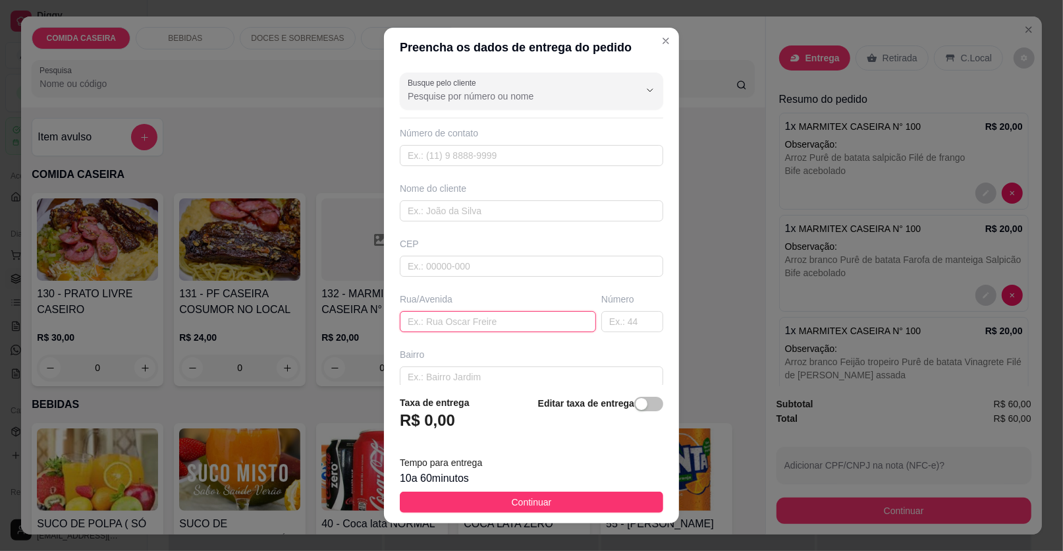
click at [522, 321] on input "text" at bounding box center [498, 321] width 196 height 21
paste input "Entregar na [STREET_ADDRESS]. Em frente ao portão do fundo do hospital. Casa de…"
type input "Entregar na [STREET_ADDRESS]. Em frente ao portão do fundo do hospital. Casa de…"
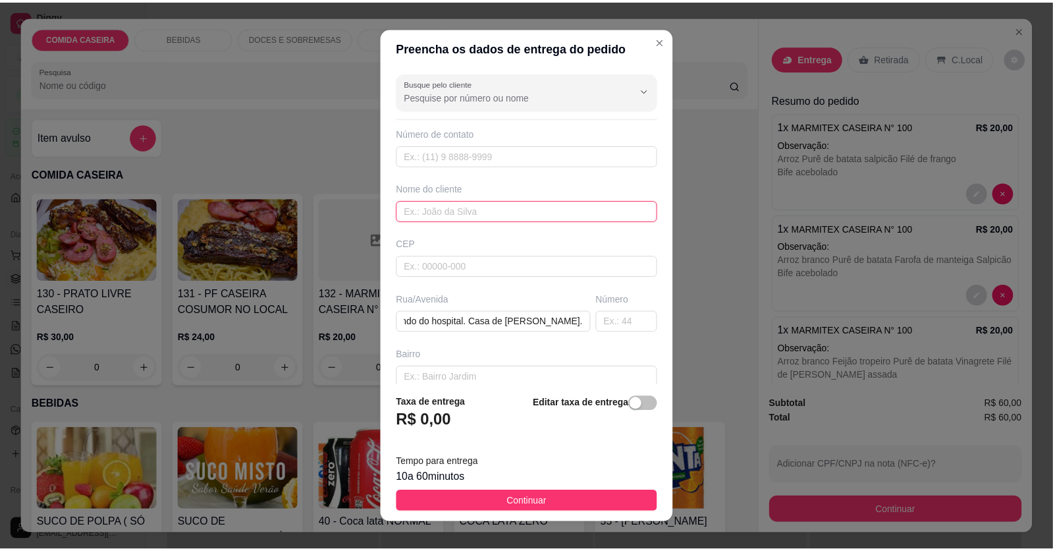
scroll to position [0, 0]
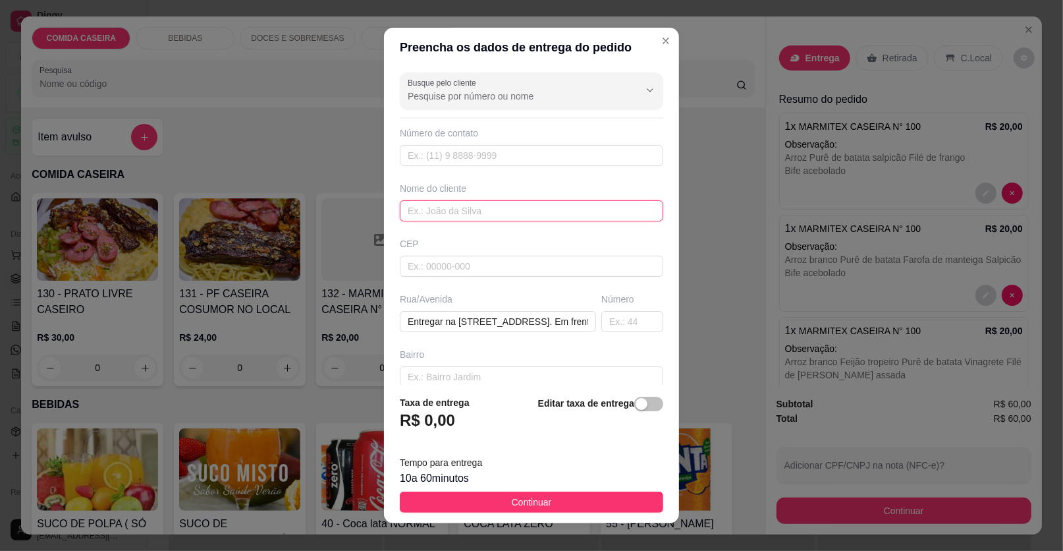
click at [474, 214] on input "text" at bounding box center [531, 210] width 263 height 21
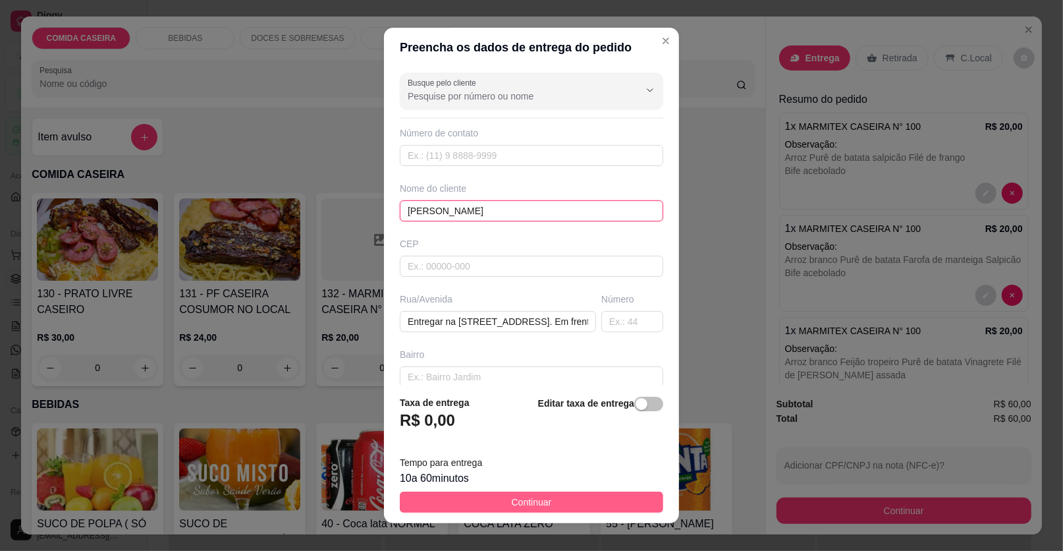
type input "[PERSON_NAME]"
click at [558, 492] on button "Continuar" at bounding box center [531, 501] width 263 height 21
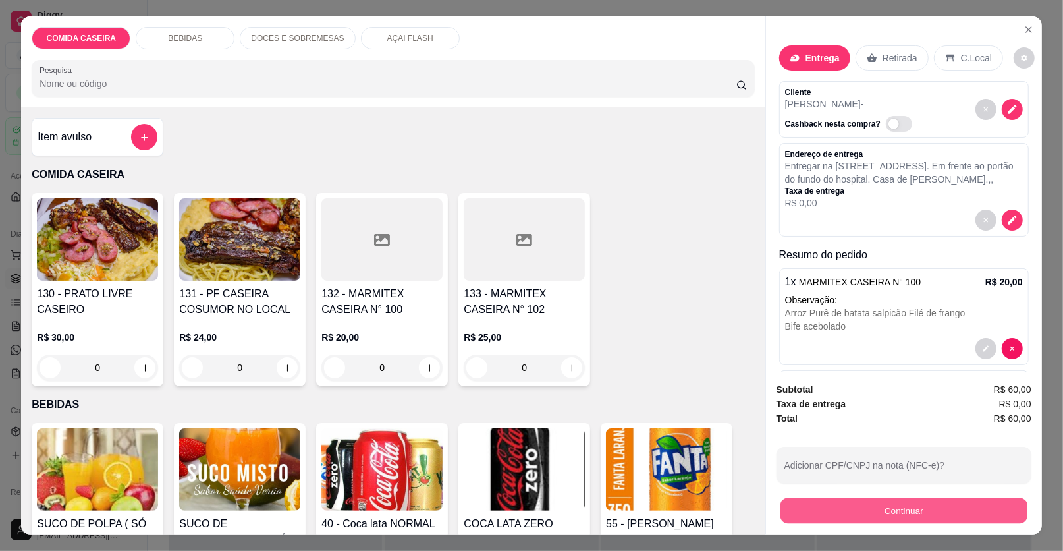
click at [807, 508] on button "Continuar" at bounding box center [904, 511] width 247 height 26
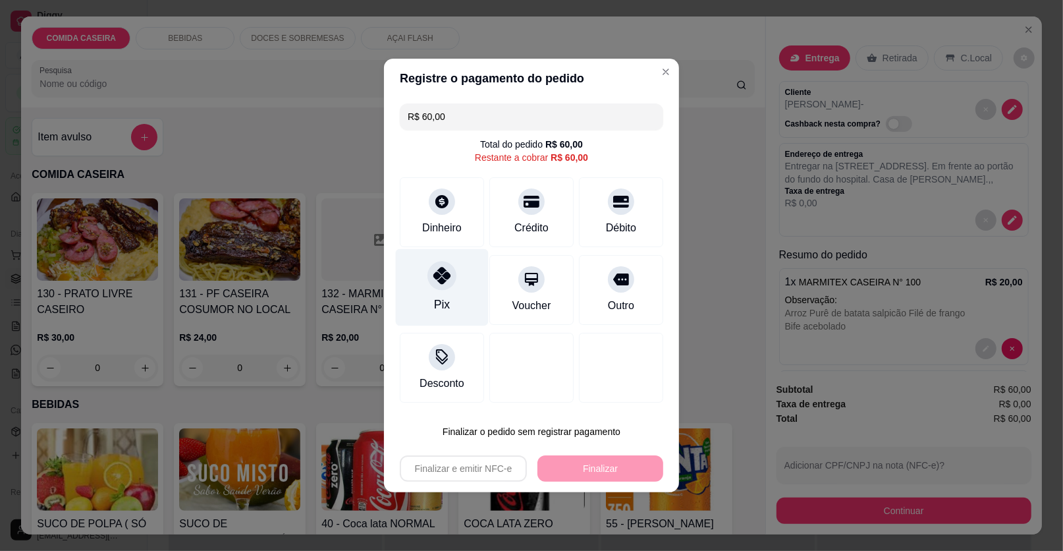
click at [444, 290] on div "Pix" at bounding box center [442, 287] width 93 height 77
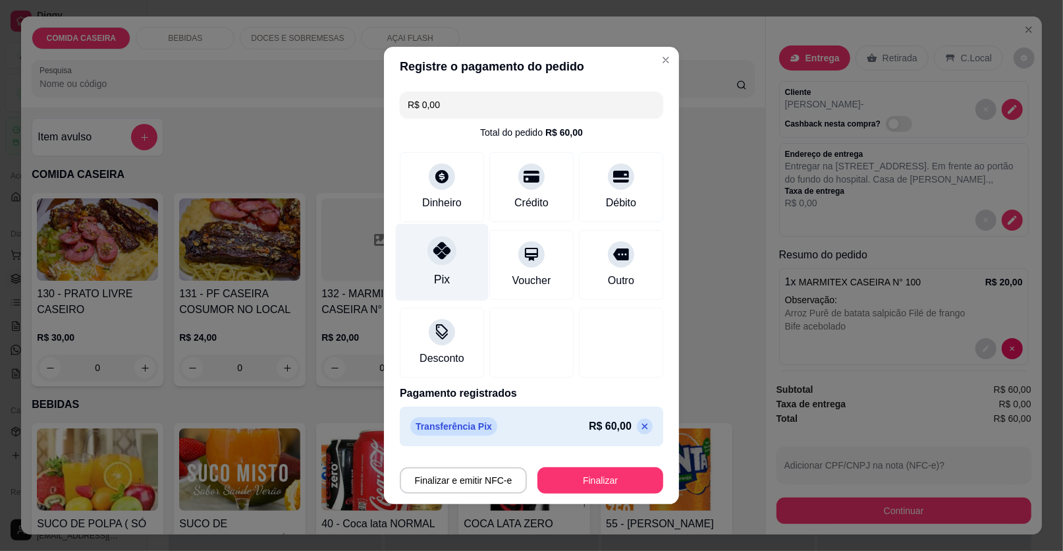
click at [460, 285] on div "Pix" at bounding box center [442, 262] width 93 height 77
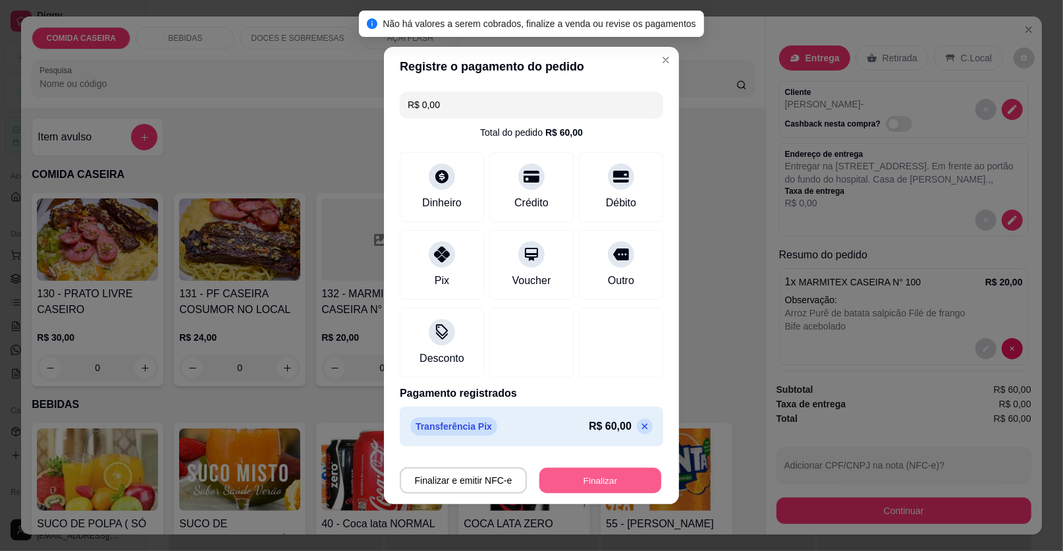
click at [584, 476] on button "Finalizar" at bounding box center [600, 481] width 122 height 26
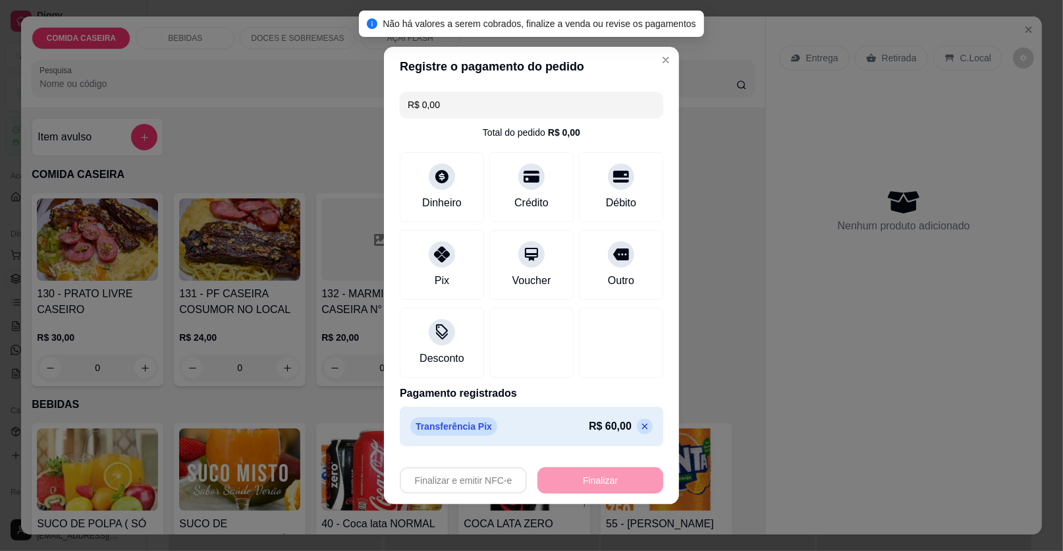
type input "-R$ 60,00"
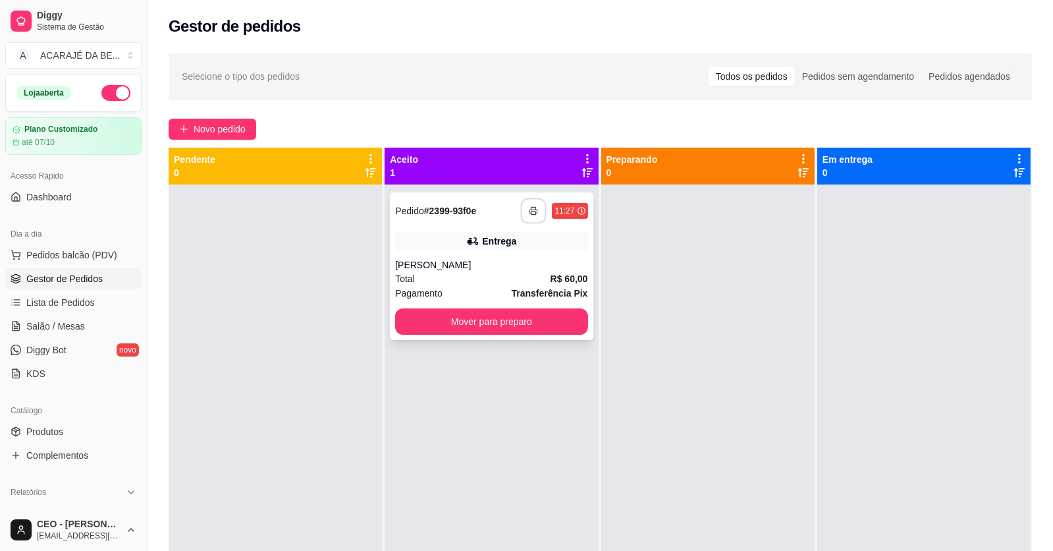
click at [532, 214] on rect "button" at bounding box center [534, 212] width 5 height 3
click at [493, 329] on button "Mover para preparo" at bounding box center [492, 322] width 186 height 26
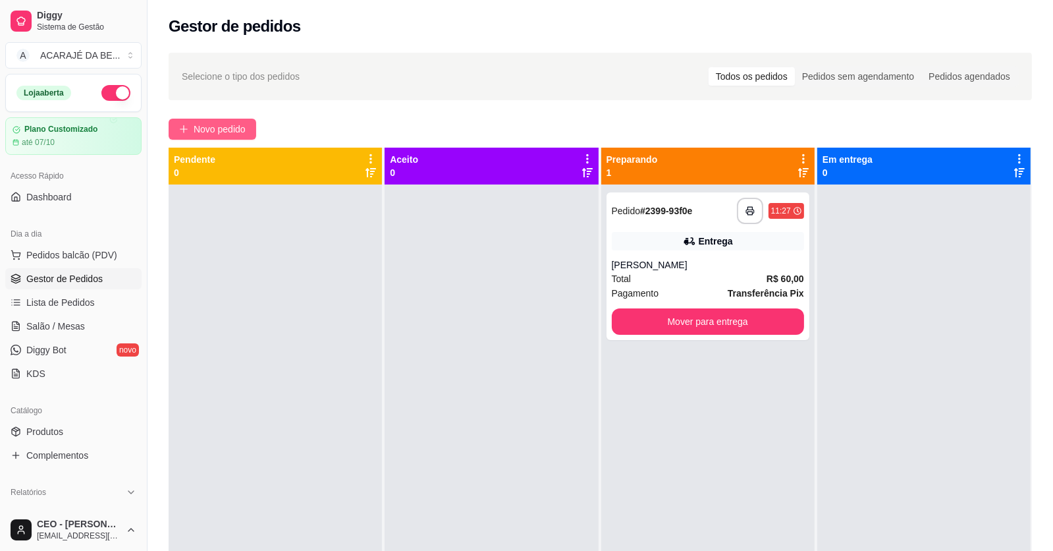
click at [217, 124] on span "Novo pedido" at bounding box center [220, 129] width 52 height 14
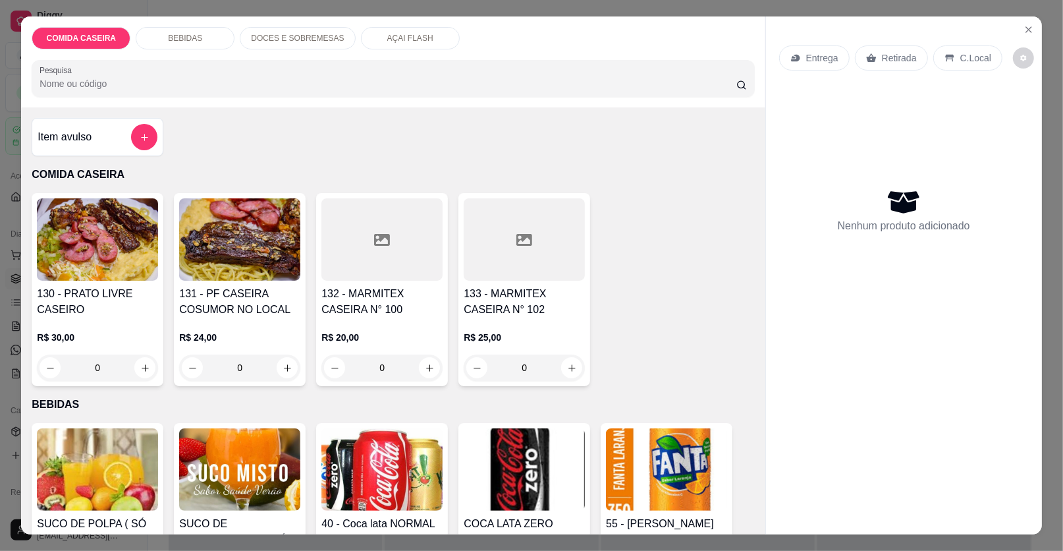
click at [379, 268] on div at bounding box center [381, 239] width 121 height 82
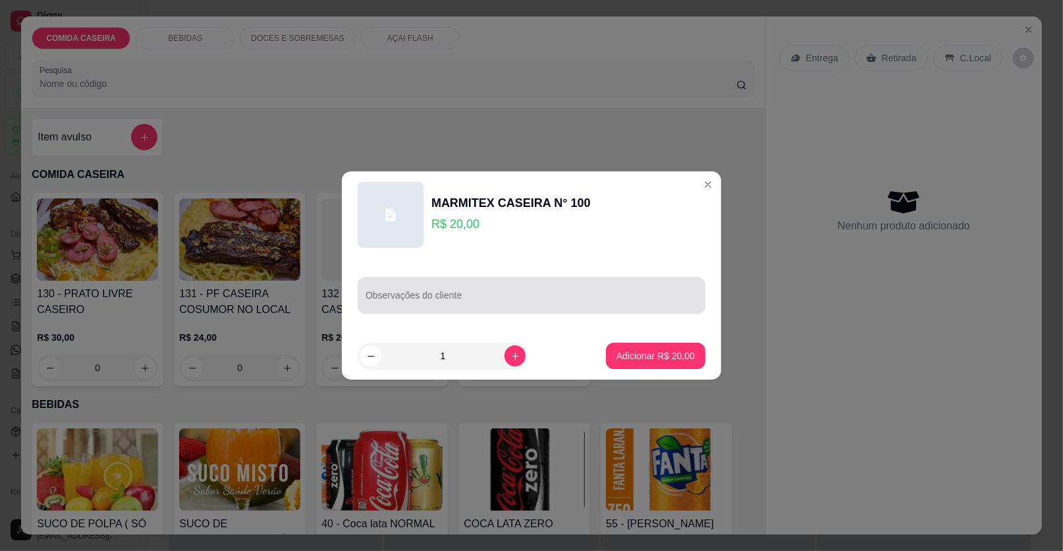
drag, startPoint x: 534, startPoint y: 275, endPoint x: 525, endPoint y: 298, distance: 24.2
click at [528, 290] on div "Observações do cliente" at bounding box center [531, 295] width 379 height 74
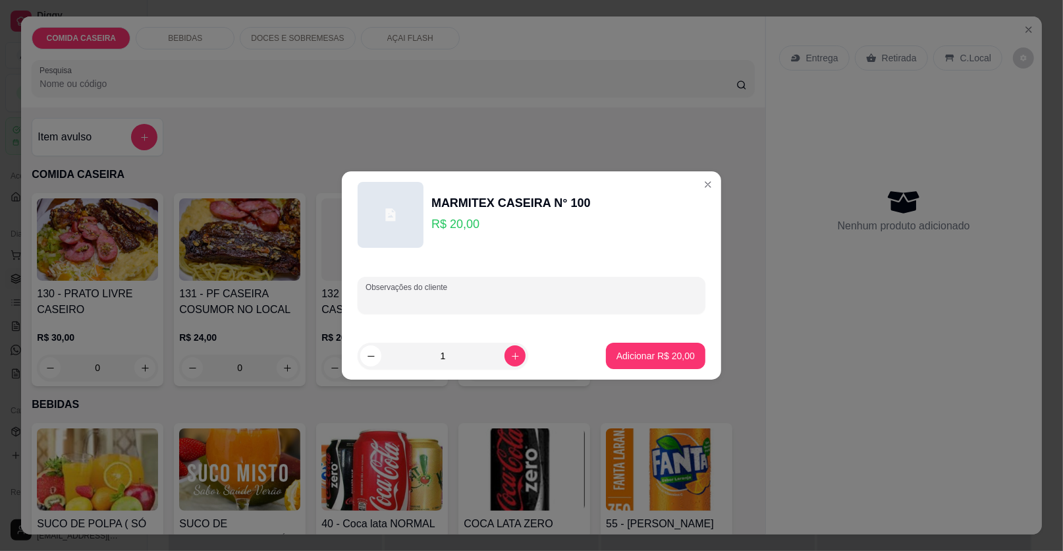
click at [524, 298] on input "Observações do cliente" at bounding box center [532, 300] width 332 height 13
paste input "- Feijão de caldo e macarrão alho e óleo"
type input "- Feijão de caldo e macarrão alho e óleo"
click at [674, 364] on button "Adicionar R$ 20,00" at bounding box center [655, 356] width 97 height 26
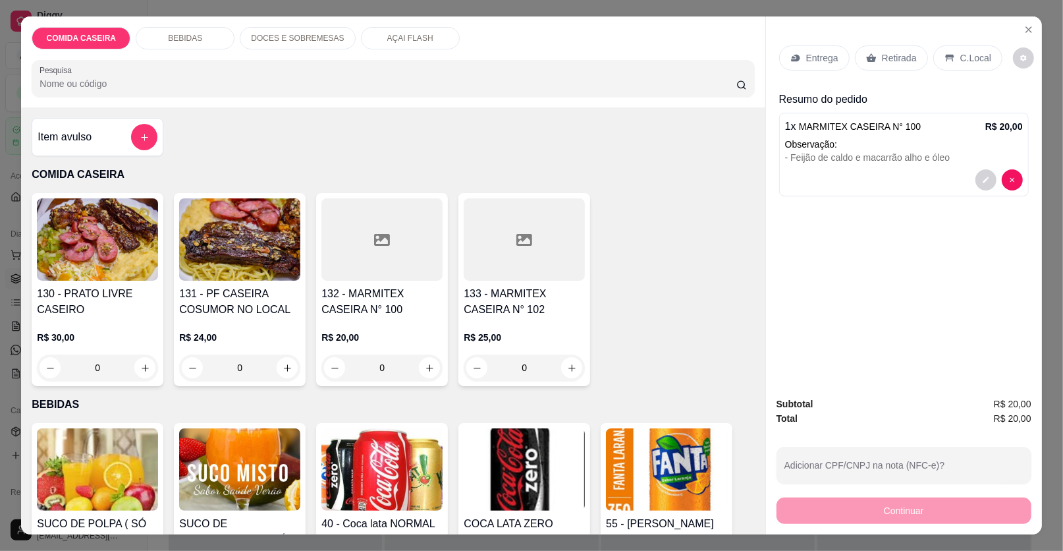
click at [123, 145] on div "Item avulso" at bounding box center [98, 137] width 120 height 26
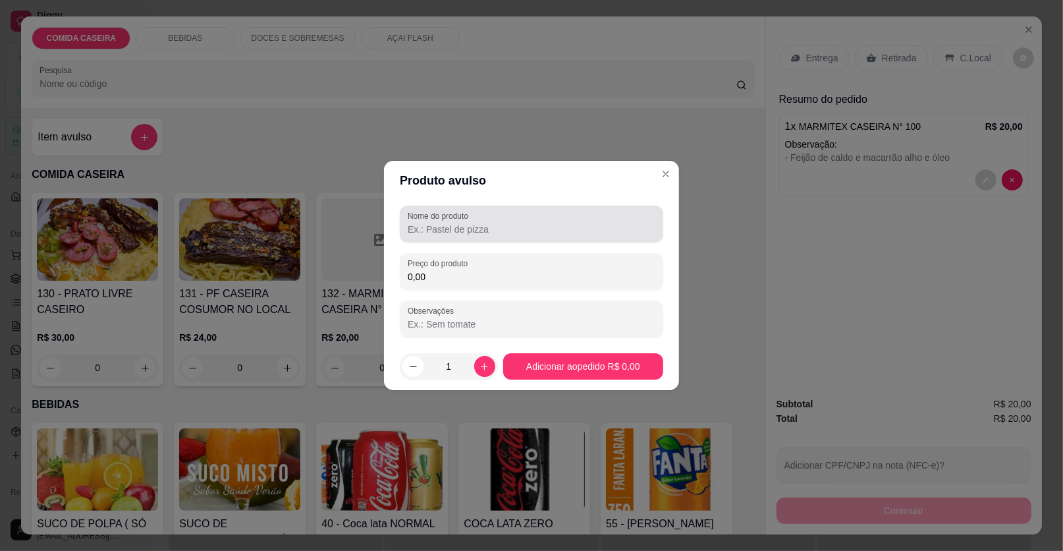
click at [471, 223] on input "Nome do produto" at bounding box center [532, 229] width 248 height 13
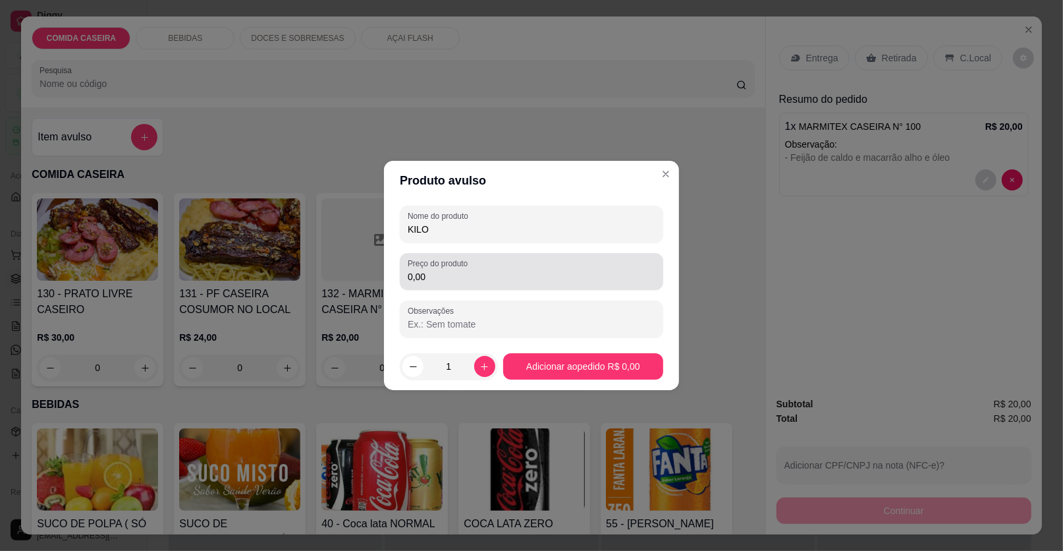
type input "KILO"
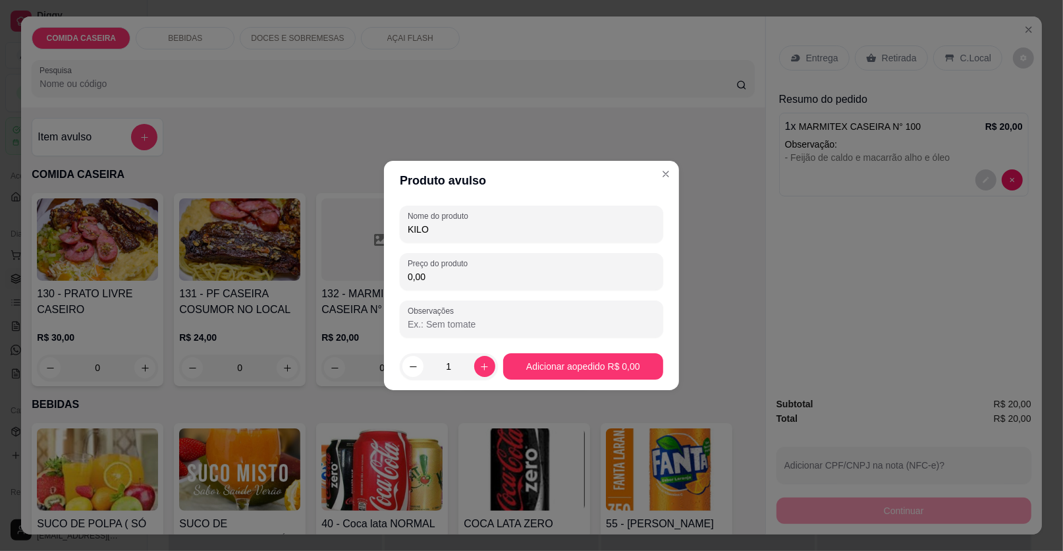
click at [454, 279] on input "0,00" at bounding box center [532, 276] width 248 height 13
type input "28,92"
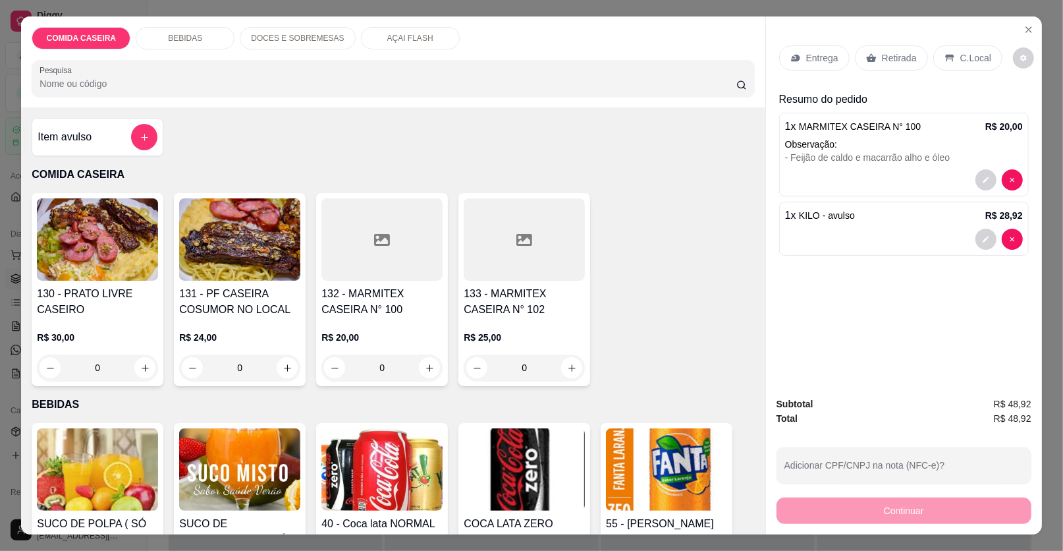
click at [837, 63] on div "Entrega" at bounding box center [814, 57] width 70 height 25
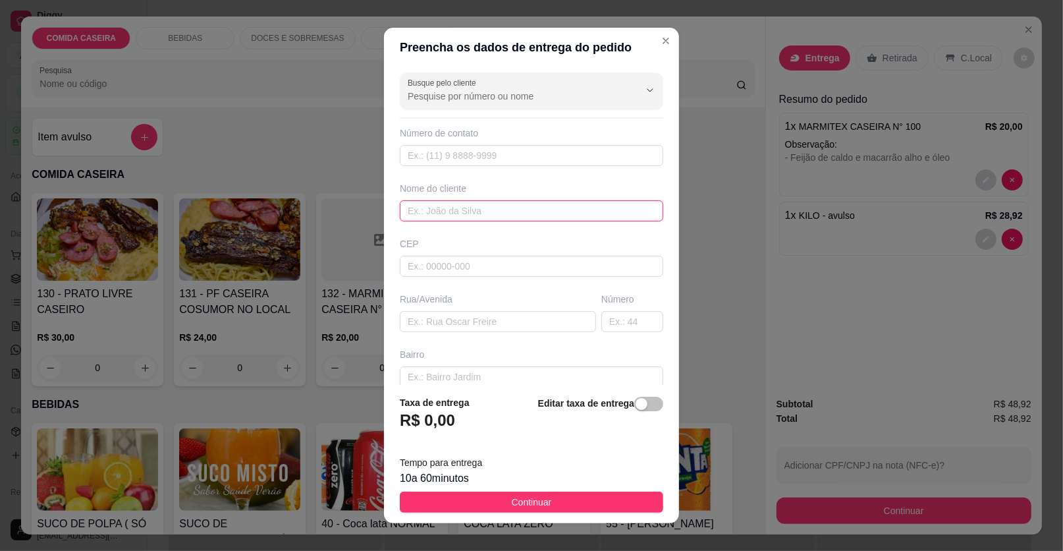
click at [463, 204] on input "text" at bounding box center [531, 210] width 263 height 21
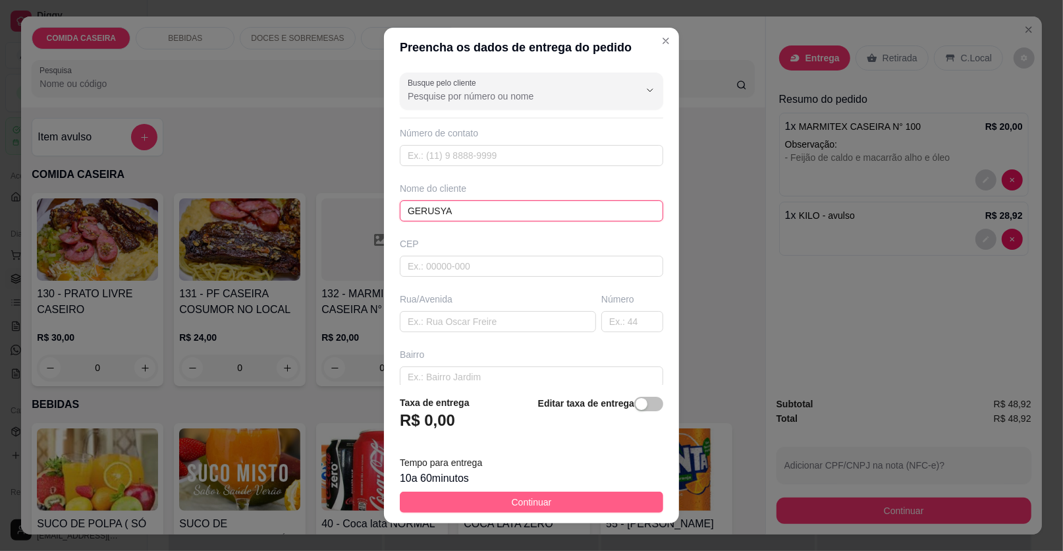
type input "GERUSYA"
click at [534, 500] on span "Continuar" at bounding box center [532, 502] width 40 height 14
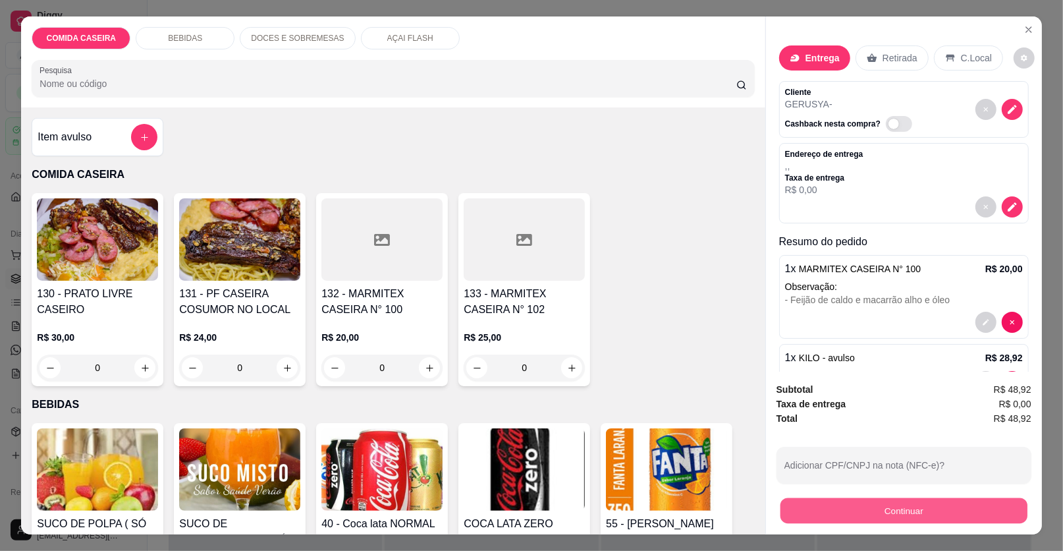
click at [796, 514] on button "Continuar" at bounding box center [904, 511] width 247 height 26
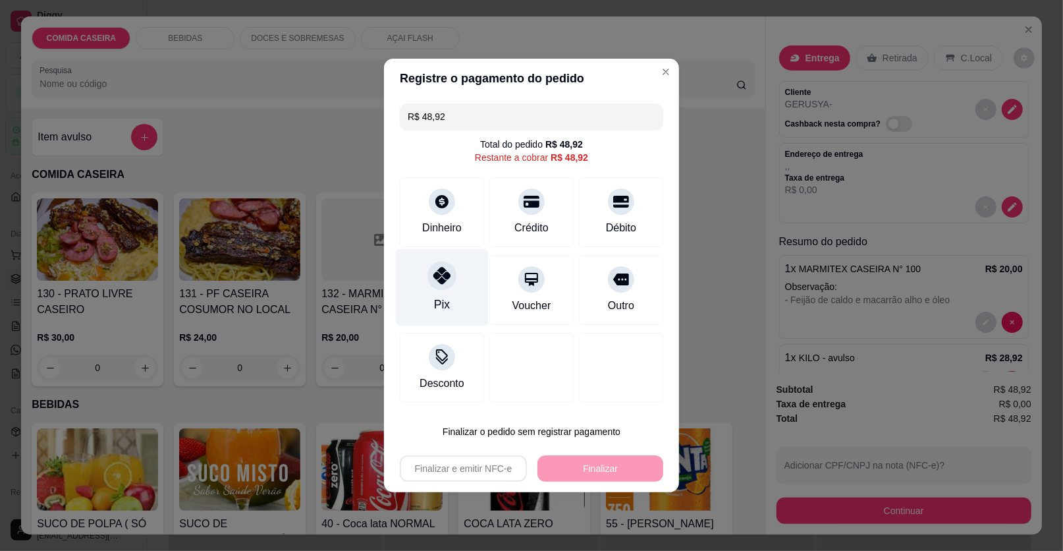
click at [453, 283] on div "Pix" at bounding box center [442, 287] width 93 height 77
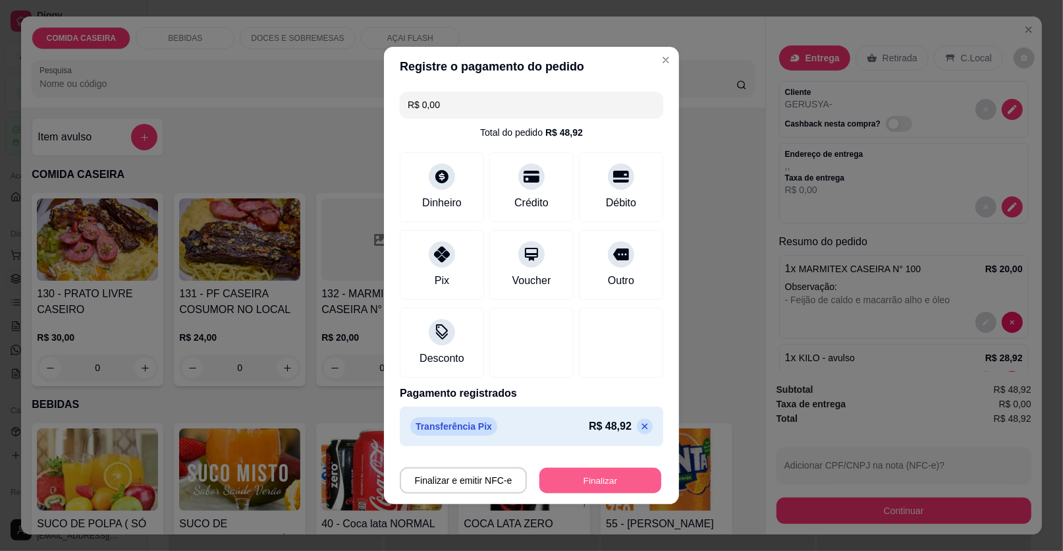
click at [578, 481] on button "Finalizar" at bounding box center [600, 481] width 122 height 26
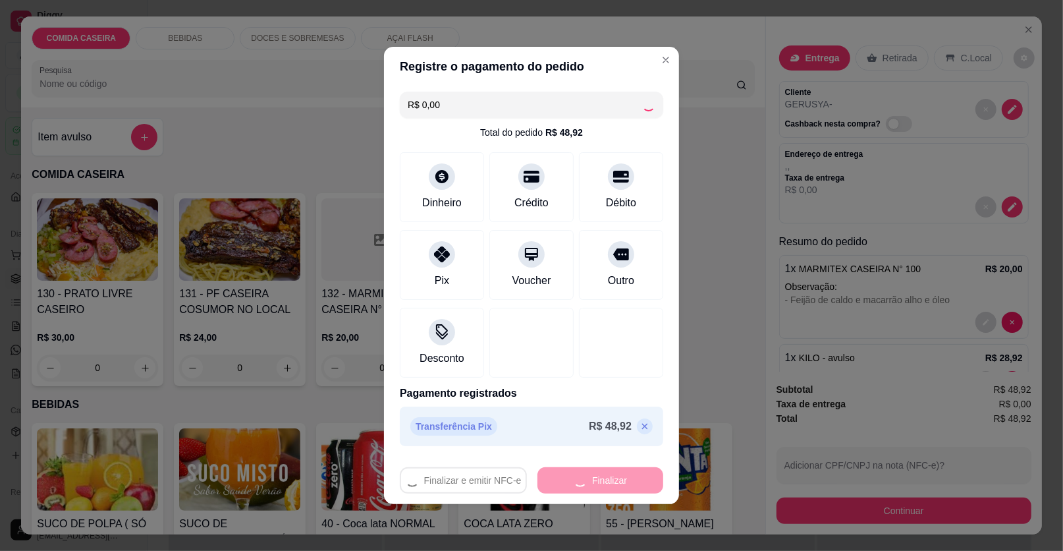
type input "-R$ 48,92"
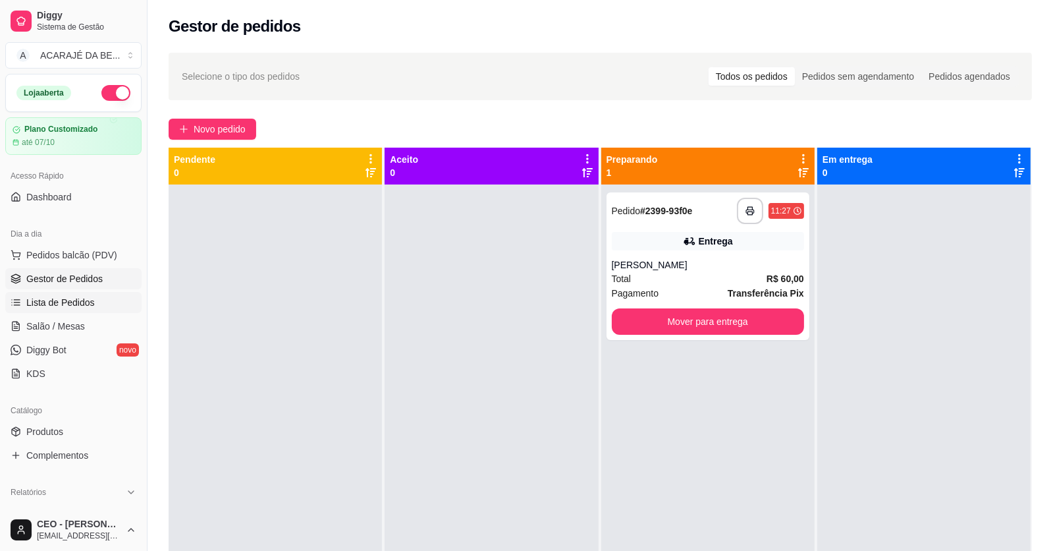
click at [55, 300] on span "Lista de Pedidos" at bounding box center [60, 302] width 69 height 13
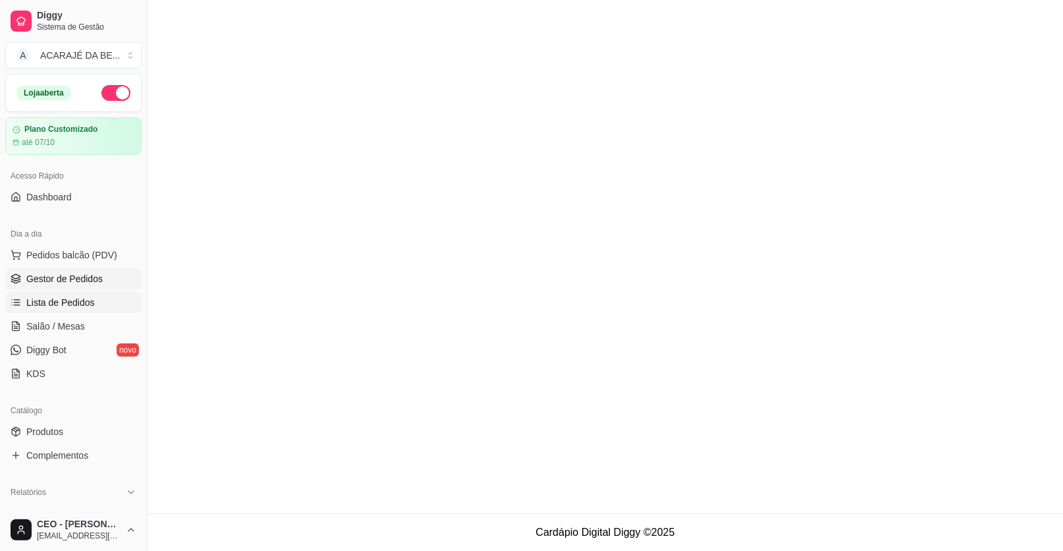
click at [65, 273] on span "Gestor de Pedidos" at bounding box center [64, 278] width 76 height 13
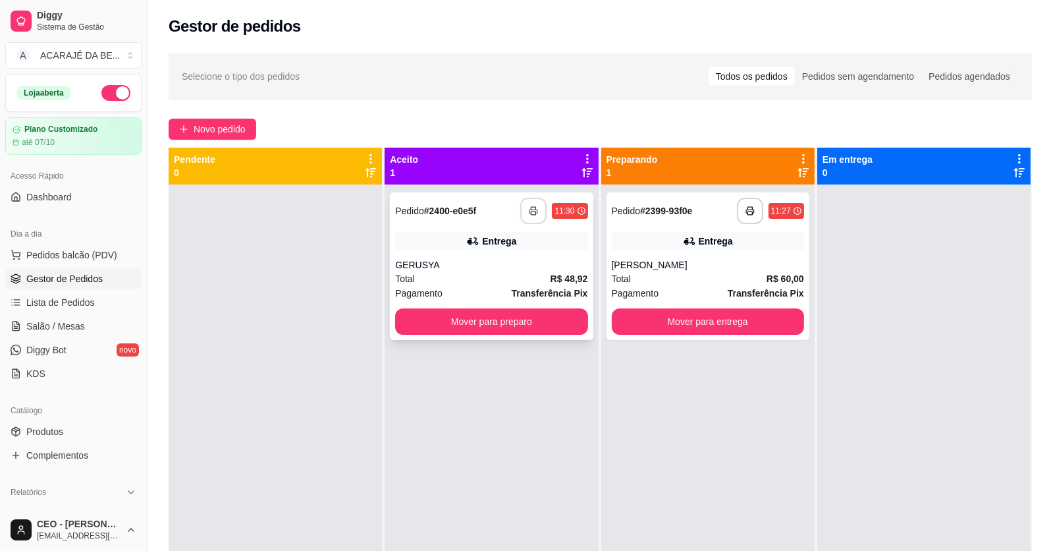
click at [529, 211] on icon "button" at bounding box center [533, 210] width 9 height 9
click at [711, 324] on button "Mover para entrega" at bounding box center [708, 321] width 192 height 26
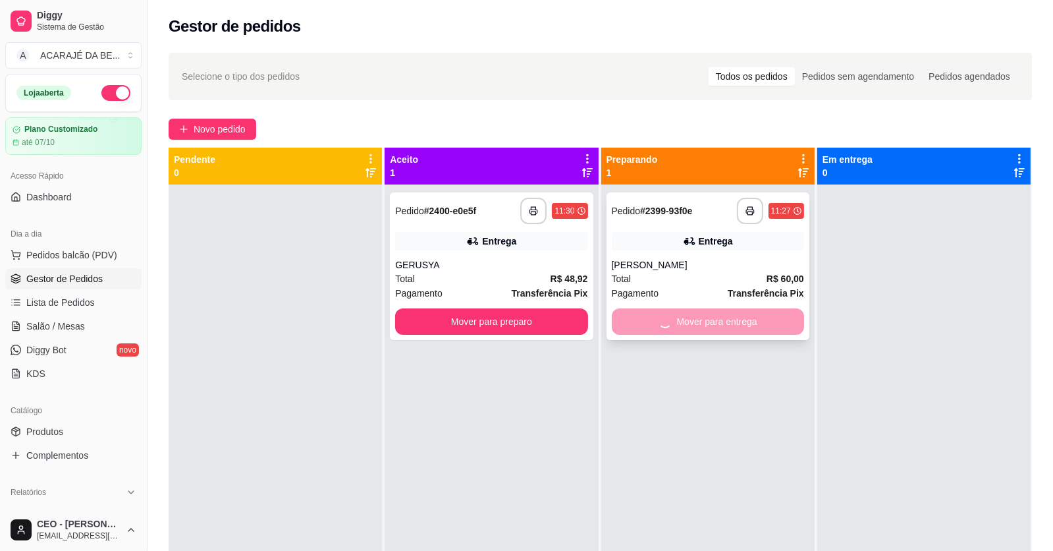
click at [710, 325] on div "Mover para entrega" at bounding box center [708, 321] width 192 height 26
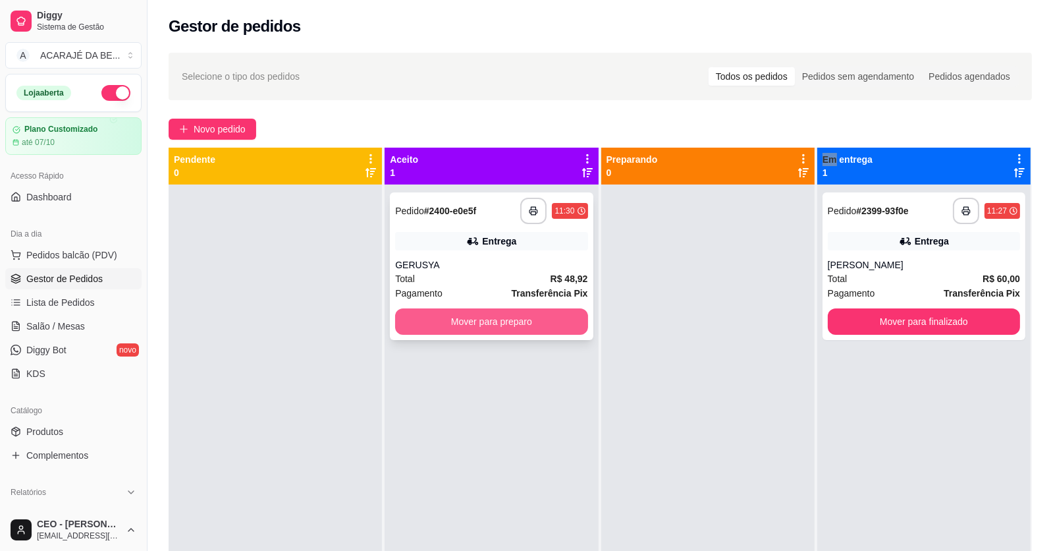
click at [558, 321] on button "Mover para preparo" at bounding box center [491, 321] width 192 height 26
click at [558, 321] on div "Mover para preparo" at bounding box center [491, 321] width 192 height 26
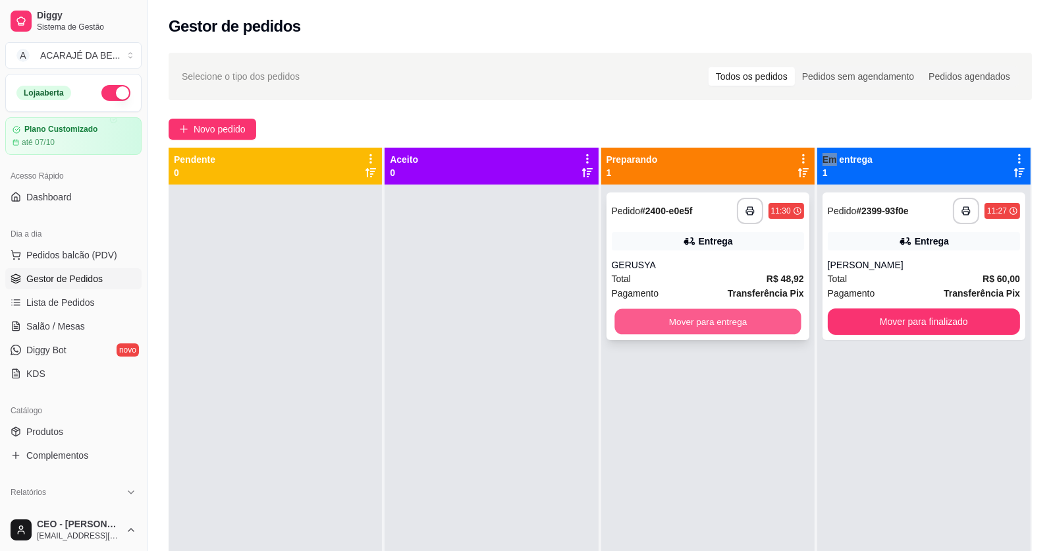
click at [773, 327] on button "Mover para entrega" at bounding box center [708, 322] width 186 height 26
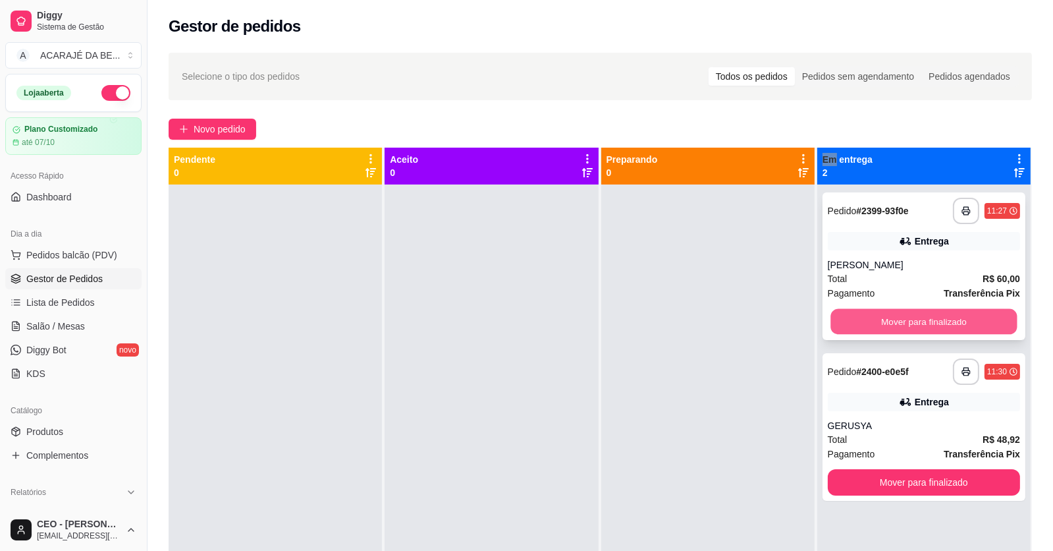
click at [862, 316] on button "Mover para finalizado" at bounding box center [924, 322] width 186 height 26
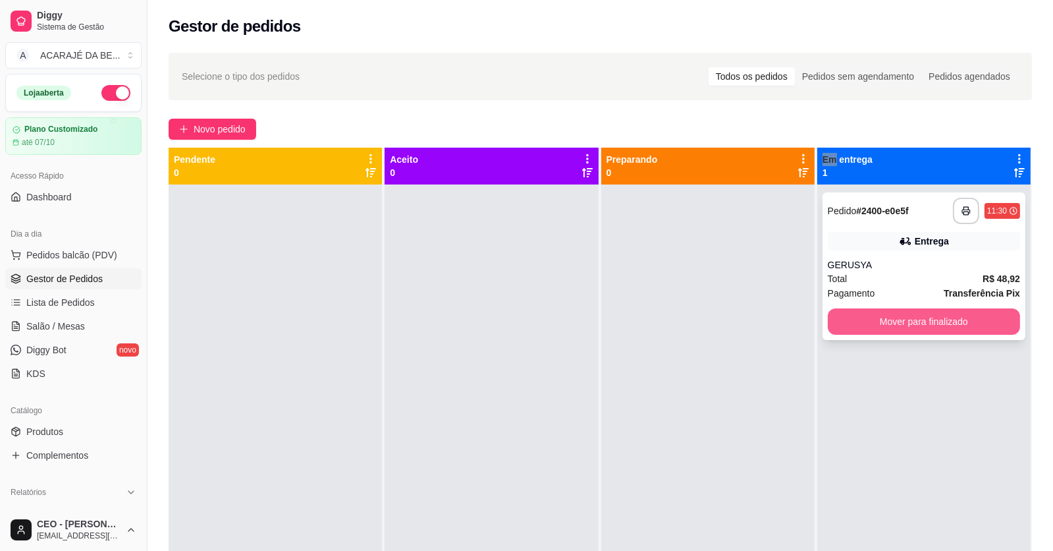
click at [856, 319] on button "Mover para finalizado" at bounding box center [924, 321] width 192 height 26
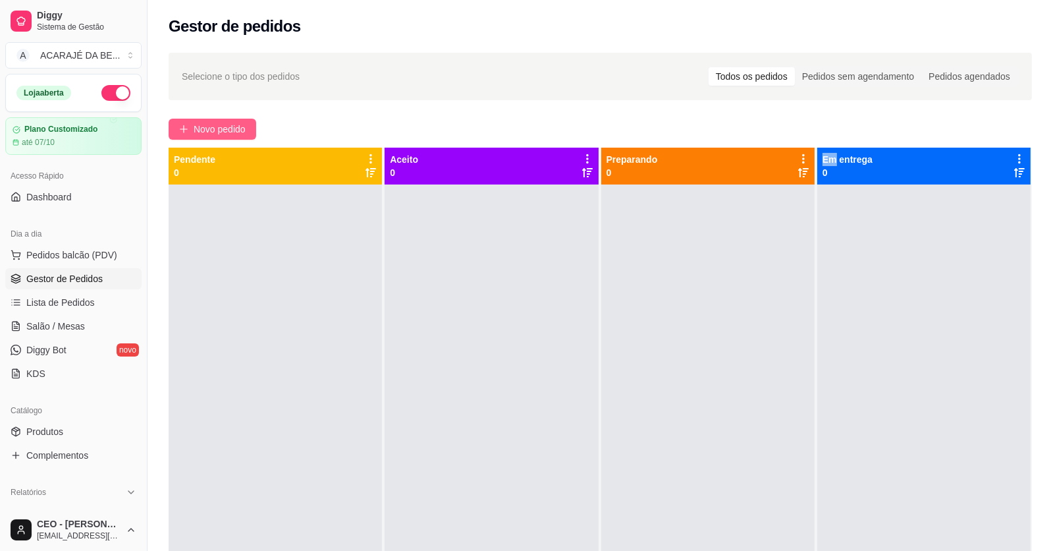
click at [231, 125] on span "Novo pedido" at bounding box center [220, 129] width 52 height 14
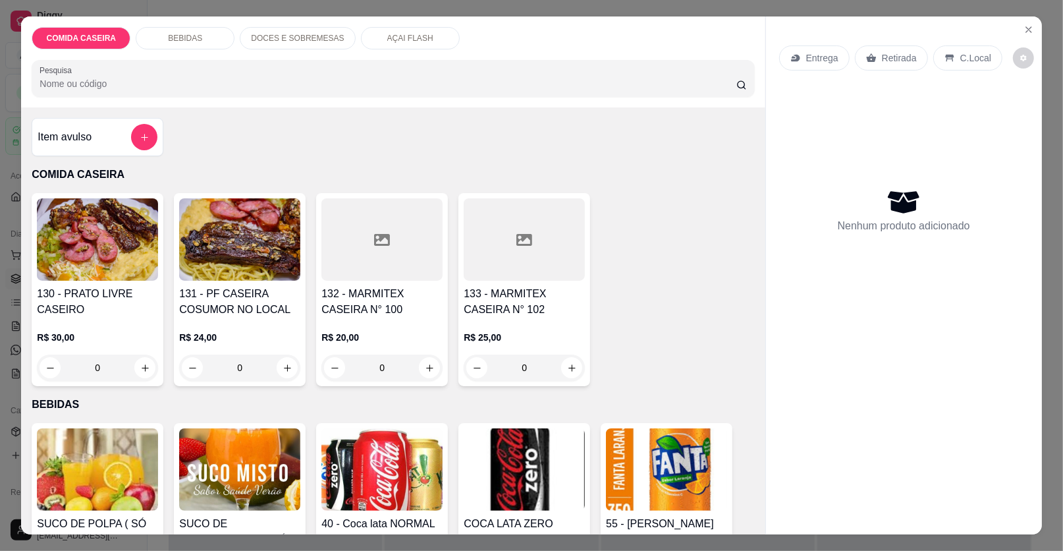
click at [671, 512] on div "55 - [PERSON_NAME] R$ 6,00 0" at bounding box center [667, 519] width 132 height 193
click at [387, 246] on div at bounding box center [381, 239] width 121 height 82
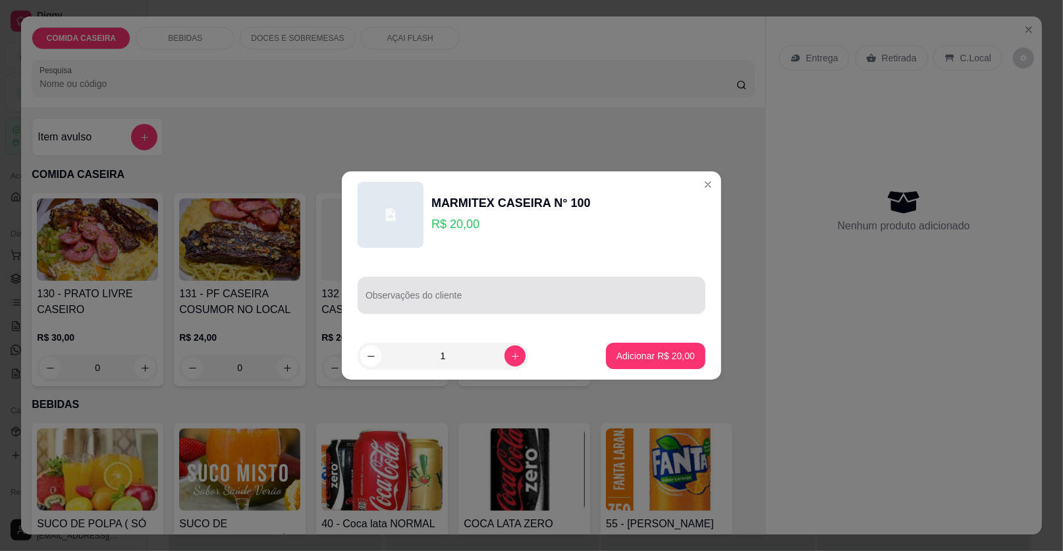
drag, startPoint x: 550, startPoint y: 280, endPoint x: 546, endPoint y: 290, distance: 10.6
click at [547, 287] on div "Observações do cliente" at bounding box center [532, 295] width 348 height 37
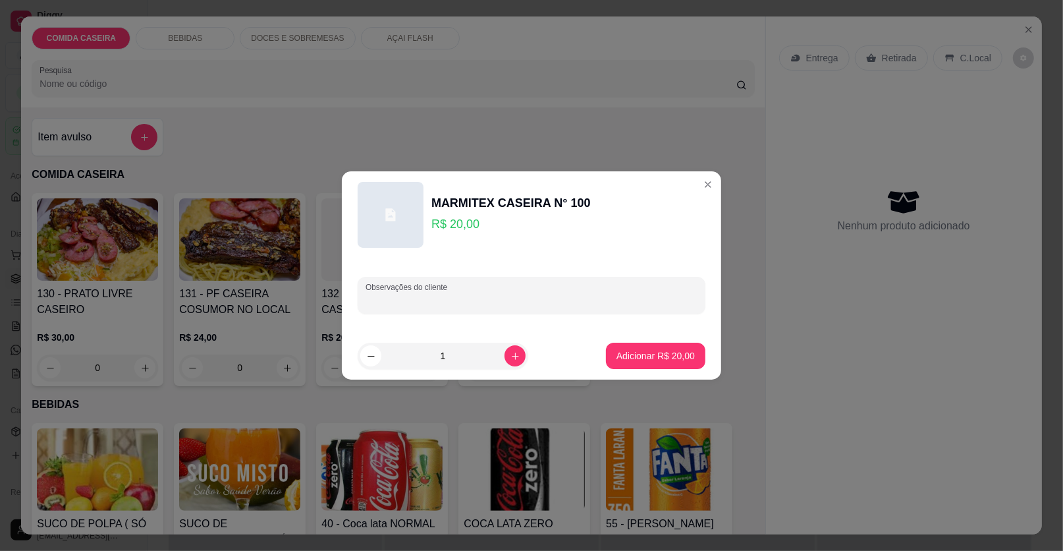
paste input "Feijão tropeiro arroz macarrão salada de maionese carne suína e galinha balão"
type input "Feijão tropeiro arroz macarrão salada de maionese carne suína e galinha balão"
click at [680, 360] on p "Adicionar R$ 20,00" at bounding box center [656, 355] width 76 height 13
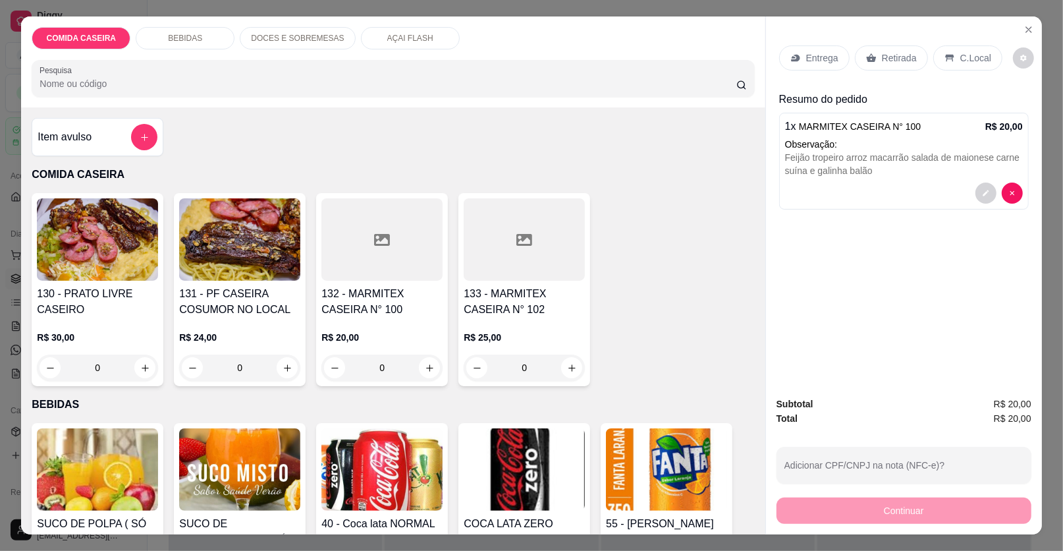
click at [814, 55] on p "Entrega" at bounding box center [822, 57] width 32 height 13
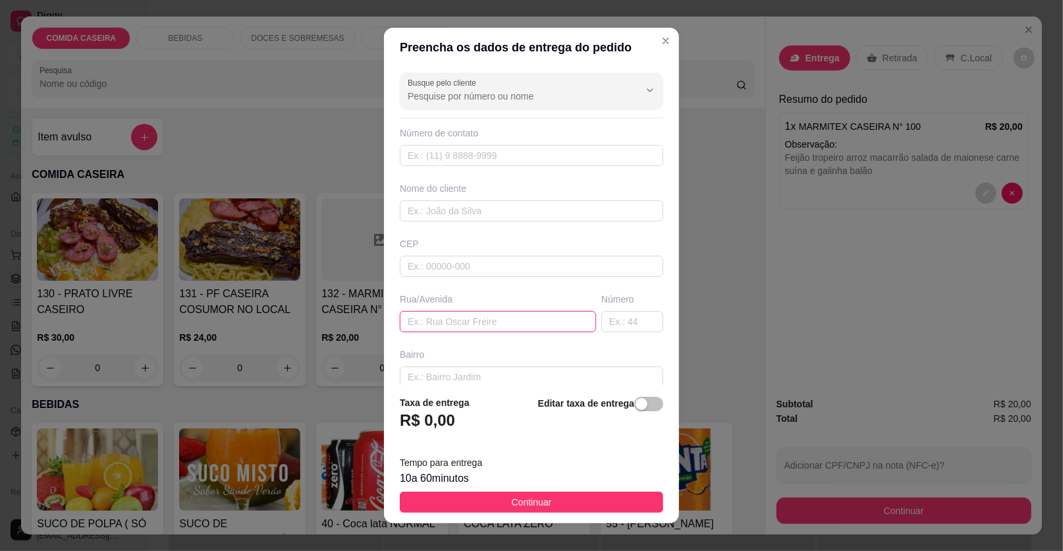
click at [476, 322] on input "text" at bounding box center [498, 321] width 196 height 21
paste input "Aqui no barrio glória terceira travessa na [GEOGRAPHIC_DATA][PERSON_NAME]"
type input "Aqui no barrio glória terceira travessa na [GEOGRAPHIC_DATA][PERSON_NAME]"
click at [617, 316] on input "text" at bounding box center [632, 321] width 62 height 21
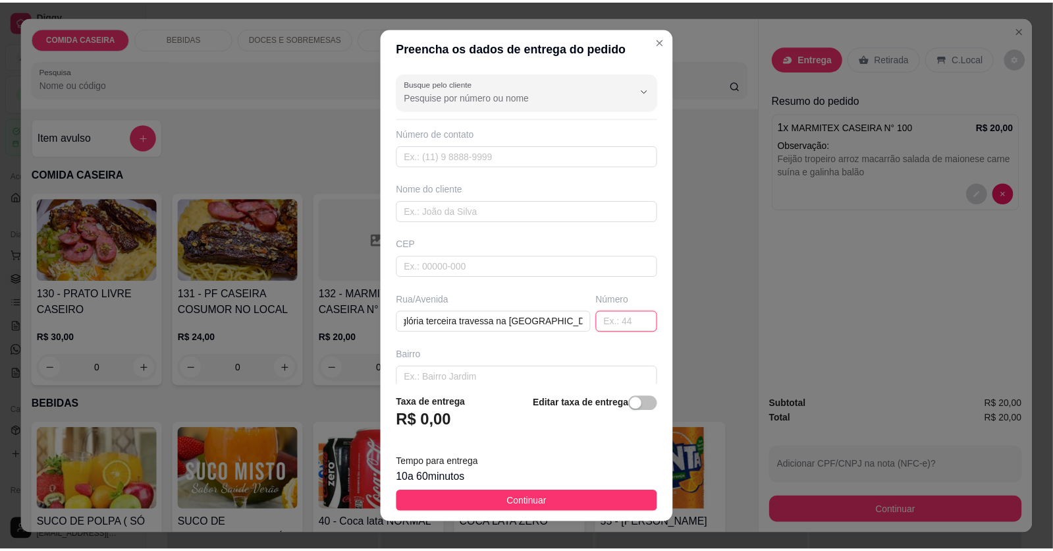
scroll to position [0, 0]
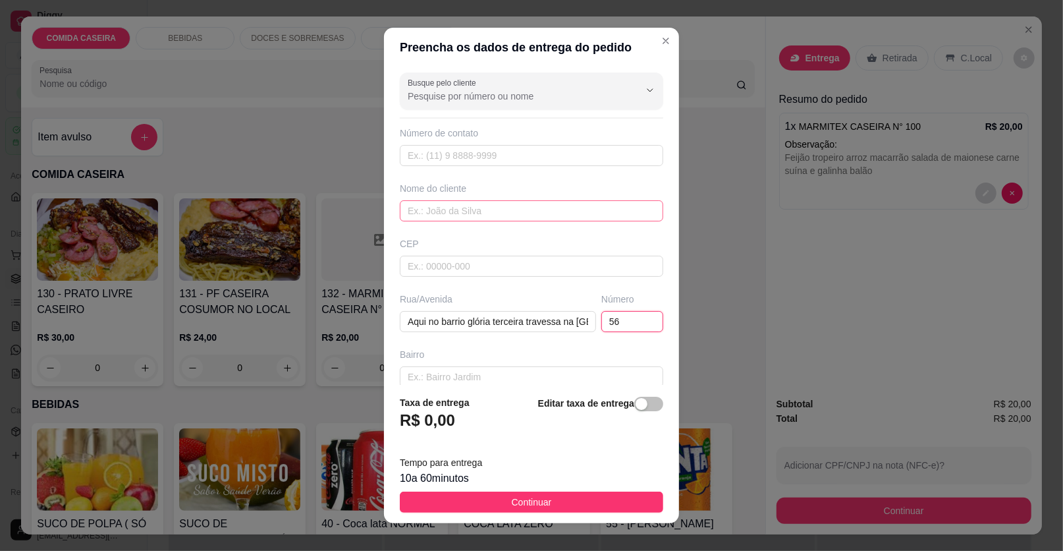
type input "56"
click at [539, 204] on input "text" at bounding box center [531, 210] width 263 height 21
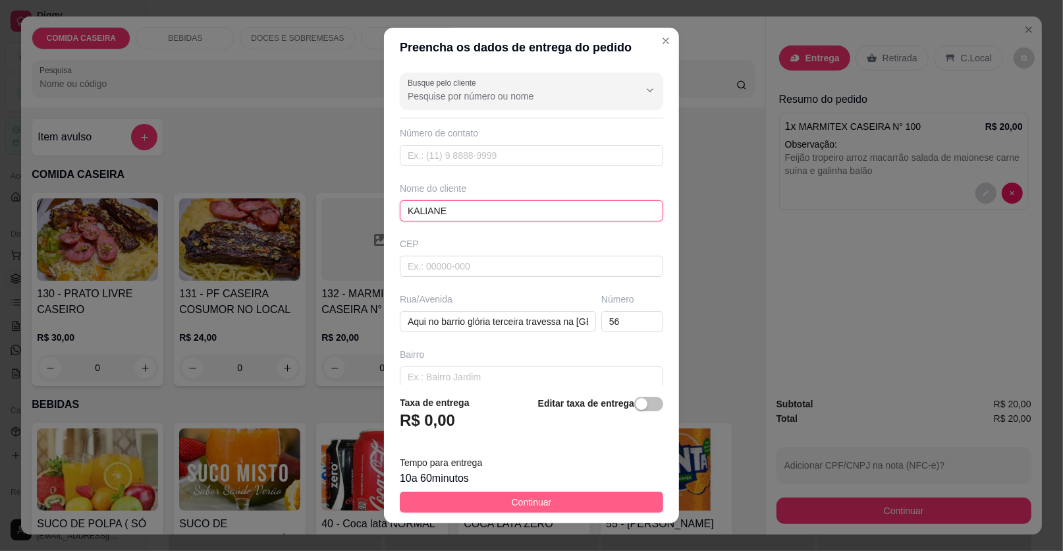
type input "KALIANE"
click at [559, 498] on button "Continuar" at bounding box center [531, 501] width 263 height 21
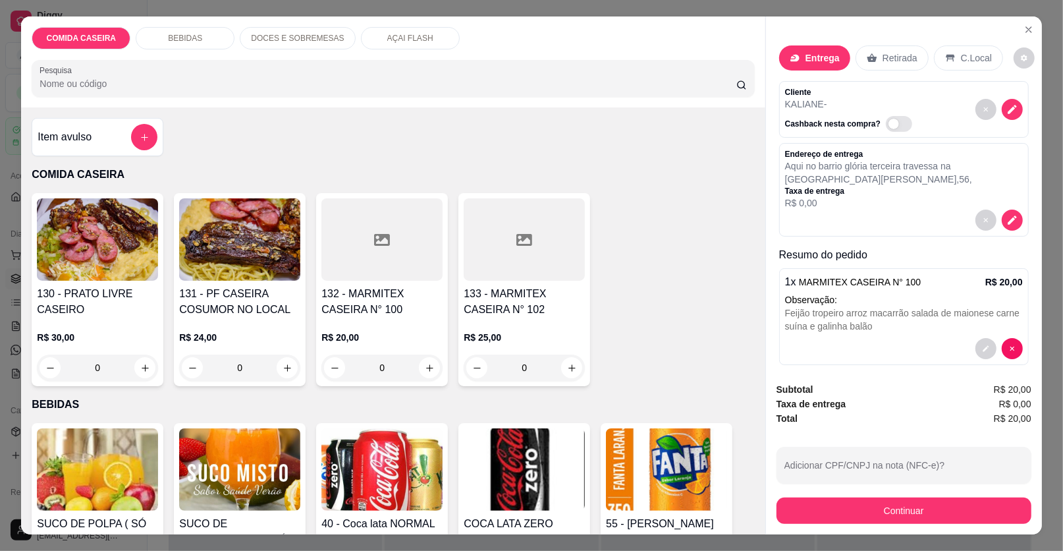
drag, startPoint x: 815, startPoint y: 529, endPoint x: 815, endPoint y: 509, distance: 19.8
click at [815, 518] on div "Subtotal R$ 20,00 Taxa de entrega R$ 0,00 Total R$ 20,00 Adicionar CPF/CNPJ na …" at bounding box center [904, 452] width 276 height 163
click at [815, 509] on button "Continuar" at bounding box center [904, 510] width 255 height 26
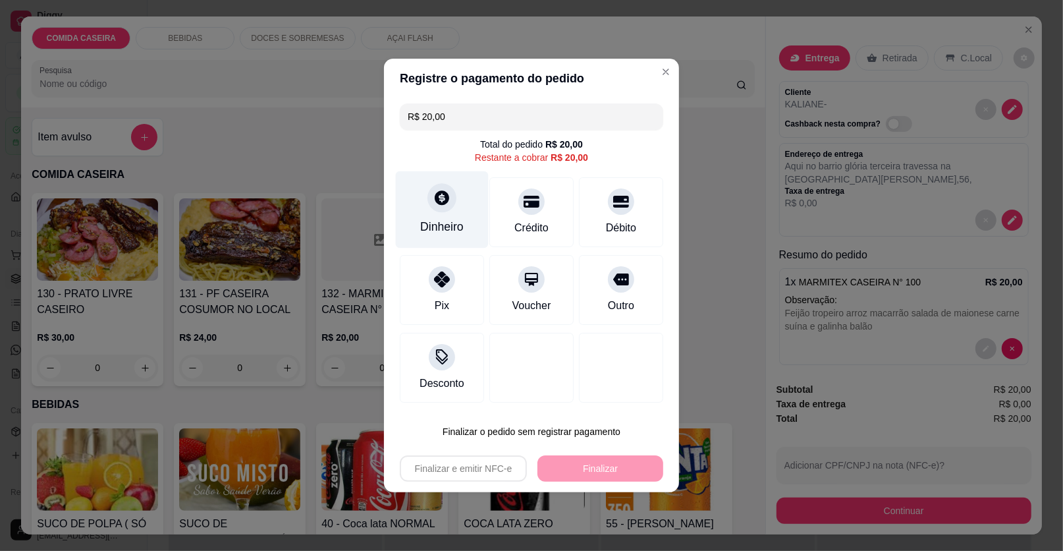
click at [455, 207] on div "Dinheiro" at bounding box center [442, 209] width 93 height 77
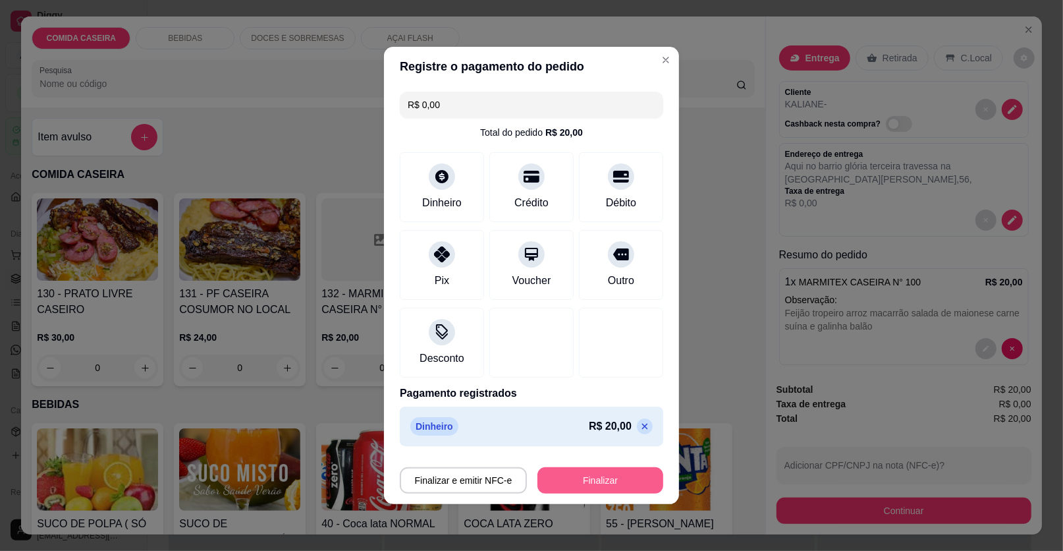
click at [599, 477] on button "Finalizar" at bounding box center [600, 480] width 126 height 26
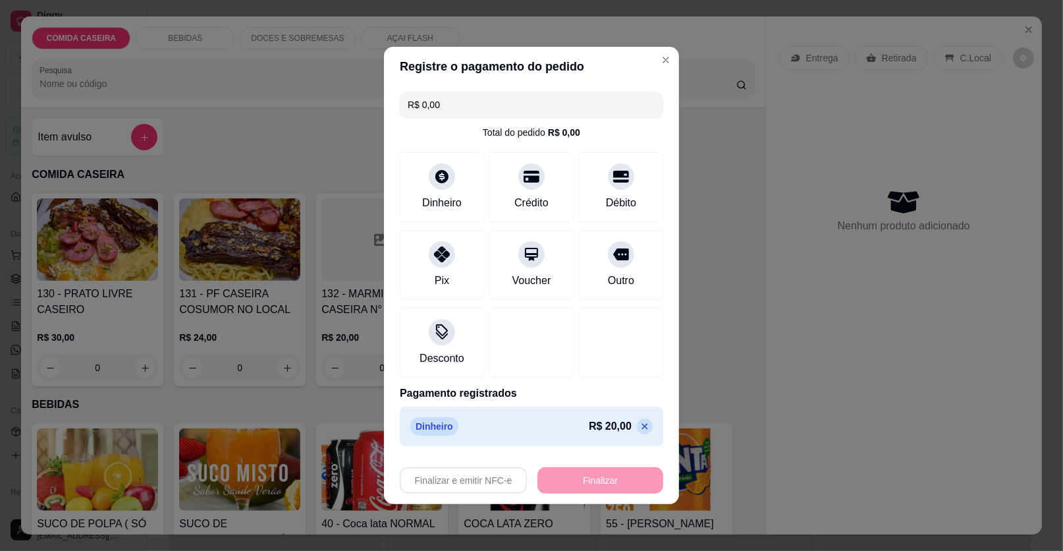
type input "-R$ 20,00"
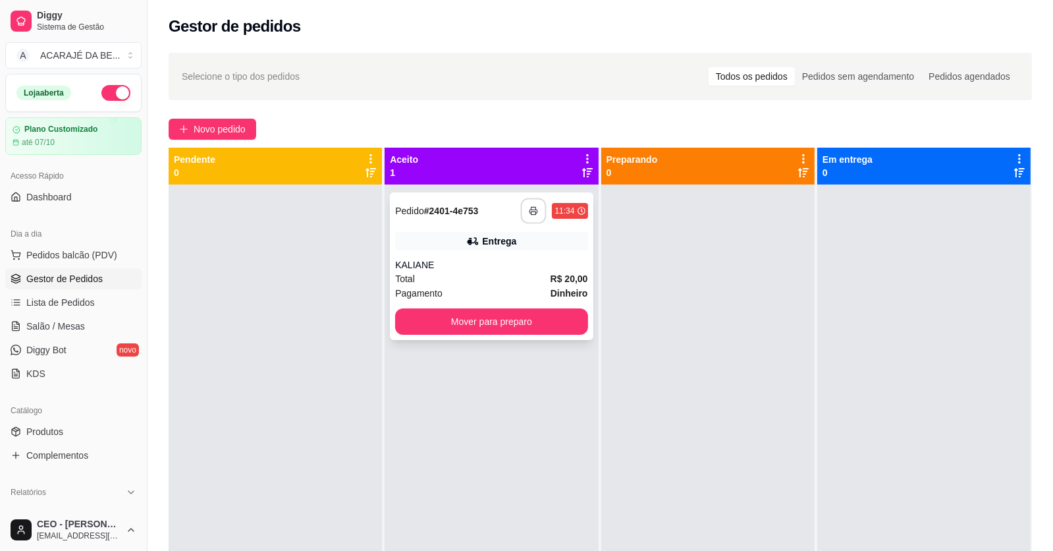
click at [523, 207] on button "button" at bounding box center [534, 211] width 26 height 26
click at [530, 312] on button "Mover para preparo" at bounding box center [492, 322] width 186 height 26
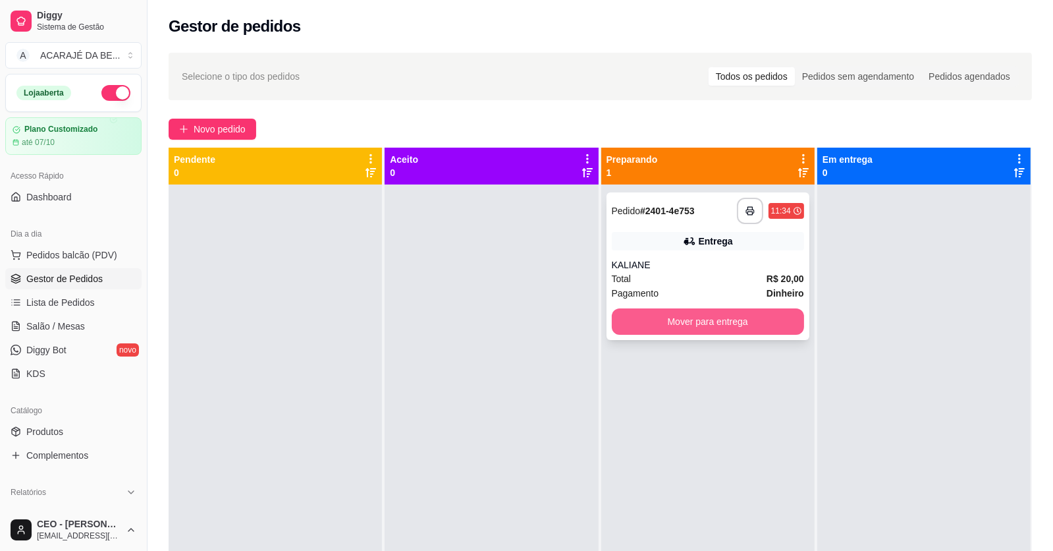
click at [659, 316] on button "Mover para entrega" at bounding box center [708, 321] width 192 height 26
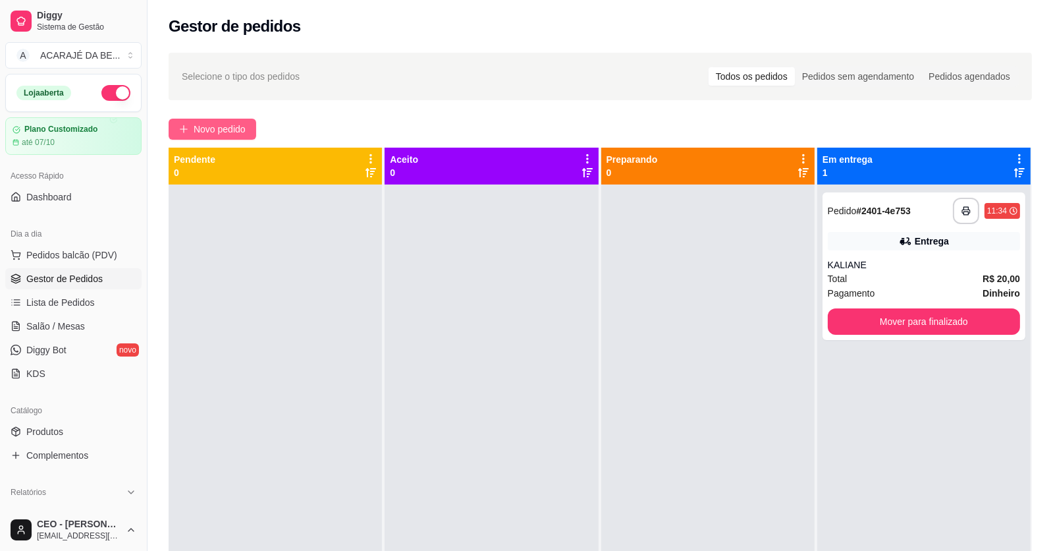
click at [196, 125] on span "Novo pedido" at bounding box center [220, 129] width 52 height 14
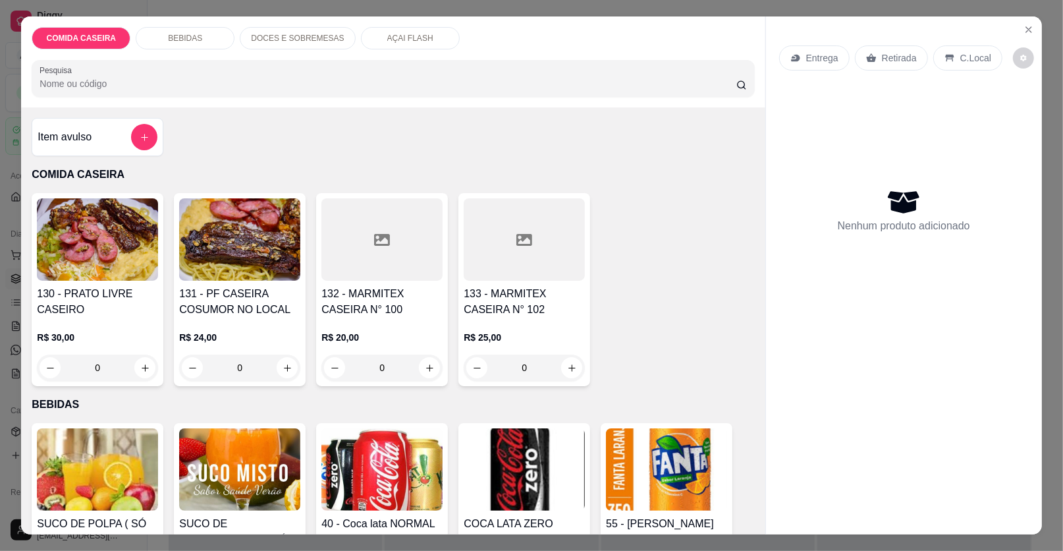
click at [483, 242] on div at bounding box center [524, 239] width 121 height 82
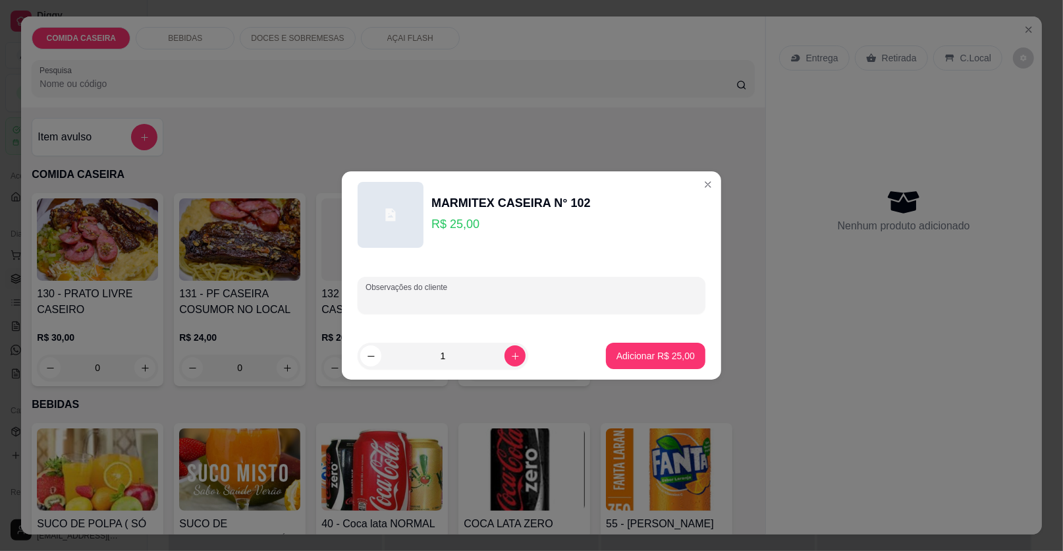
click at [535, 300] on input "Observações do cliente" at bounding box center [532, 300] width 332 height 13
paste input "feijão tropeiro, arroz, purê verduras salpicão, bife acebolado"
type input "feijão tropeiro, arroz, purê verduras salpicão, bife acebolado"
click at [658, 363] on button "Adicionar R$ 25,00" at bounding box center [655, 356] width 97 height 26
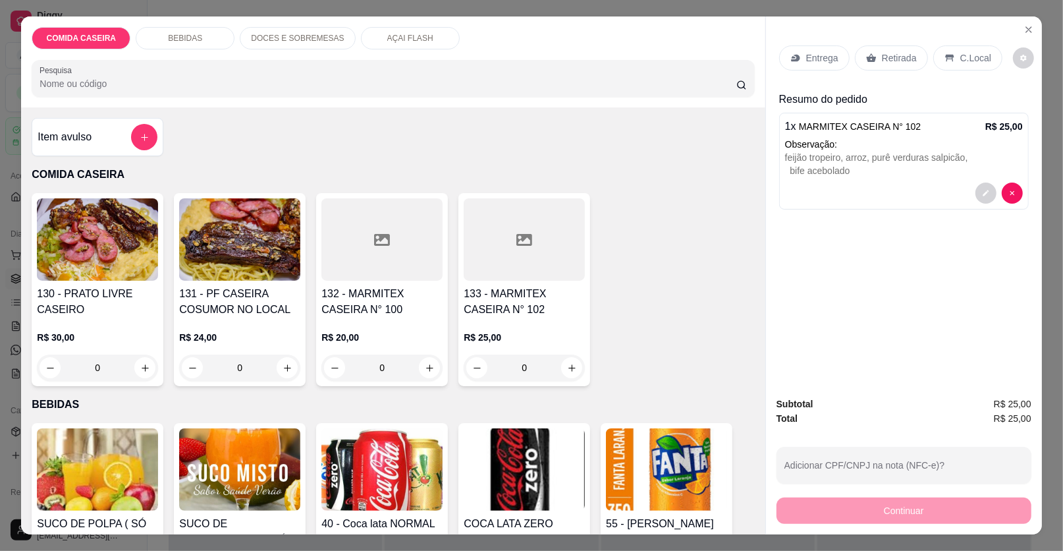
drag, startPoint x: 819, startPoint y: 39, endPoint x: 815, endPoint y: 47, distance: 9.7
click at [818, 40] on div "Entrega Retirada C.Local" at bounding box center [904, 58] width 250 height 46
click at [812, 58] on p "Entrega" at bounding box center [822, 57] width 32 height 13
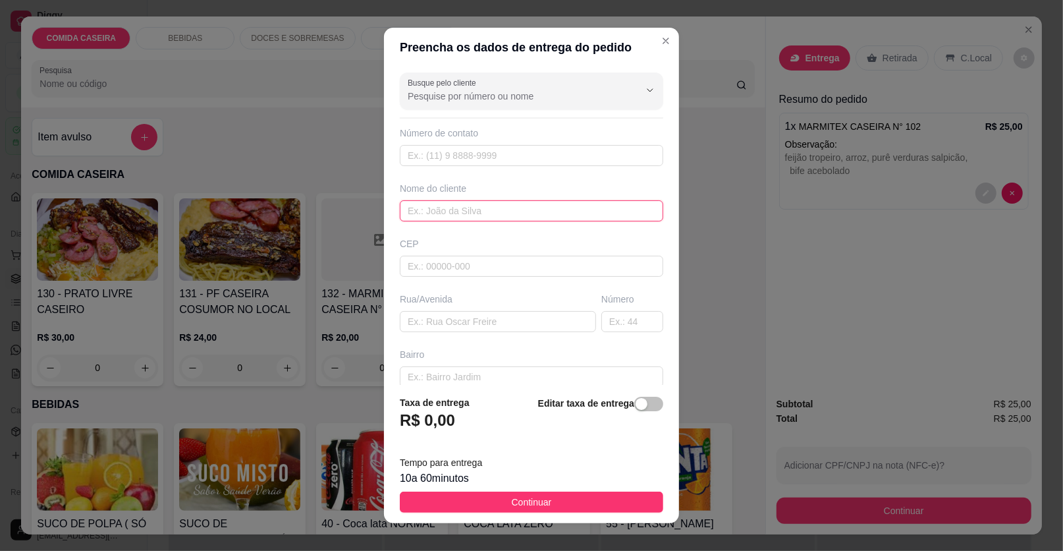
drag, startPoint x: 481, startPoint y: 206, endPoint x: 483, endPoint y: 197, distance: 8.7
click at [481, 204] on input "text" at bounding box center [531, 210] width 263 height 21
type input "CAMILE"
click at [522, 325] on input "text" at bounding box center [498, 321] width 196 height 21
paste input "Endereço bairro [DATE] [STREET_ADDRESS]"
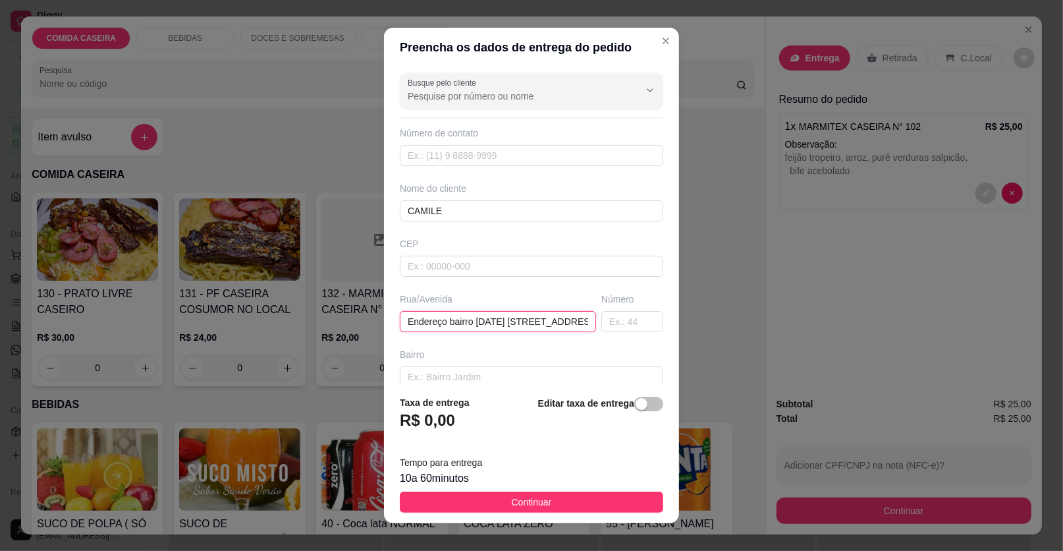
scroll to position [0, 68]
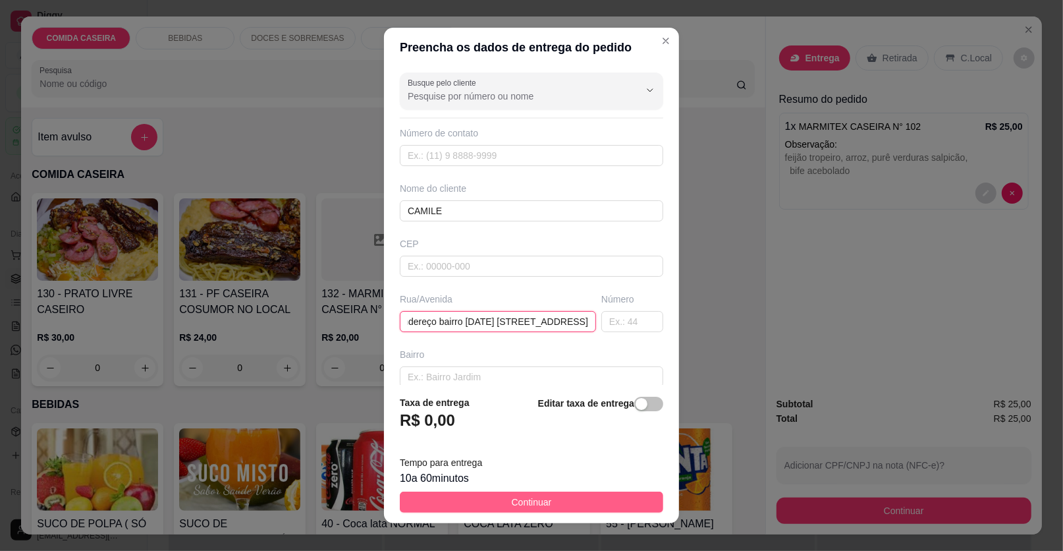
type input "Endereço bairro [DATE] [STREET_ADDRESS]"
click at [614, 507] on button "Continuar" at bounding box center [531, 501] width 263 height 21
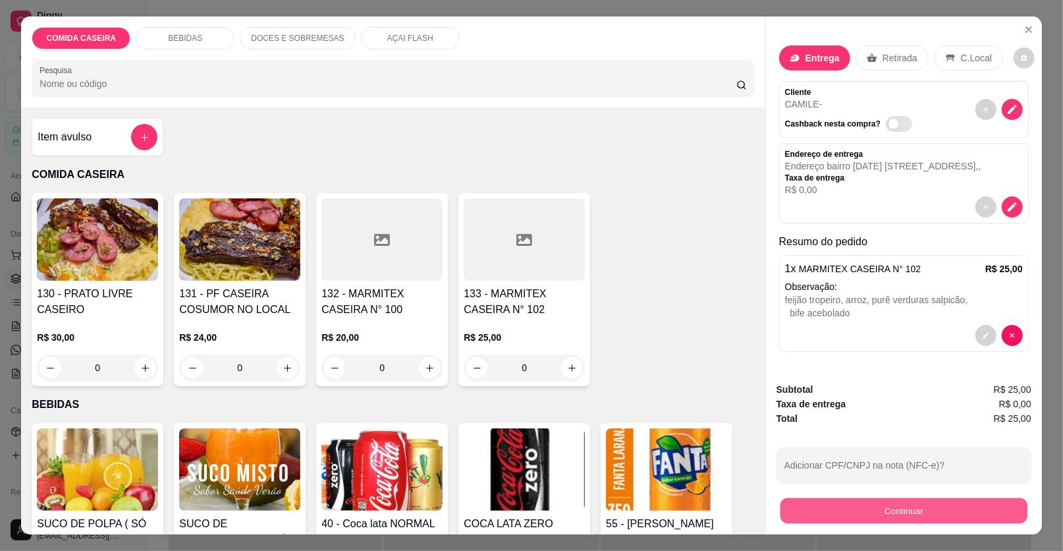
click at [777, 505] on div "Continuar" at bounding box center [904, 509] width 255 height 30
click at [860, 502] on button "Continuar" at bounding box center [904, 511] width 247 height 26
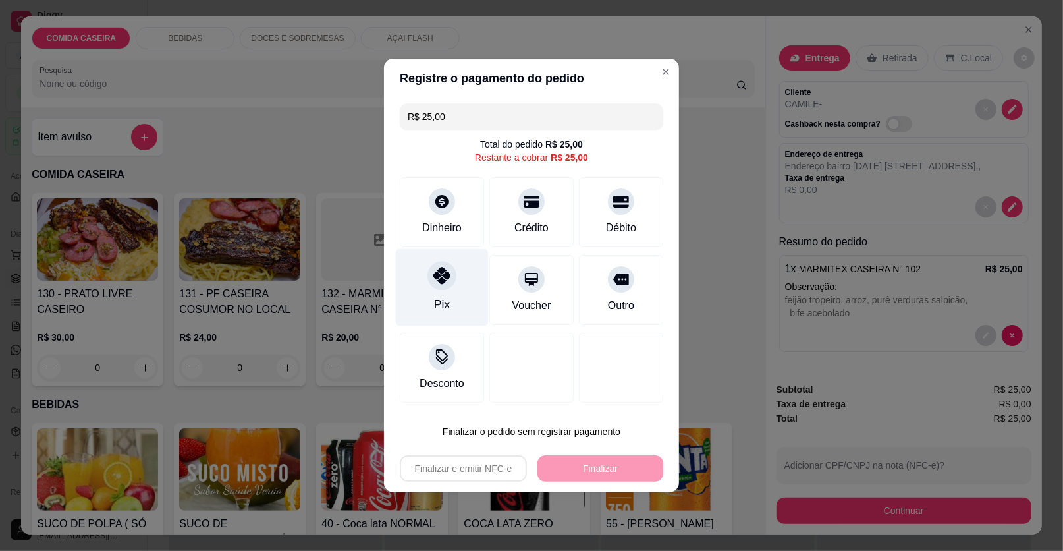
click at [461, 298] on div "Pix" at bounding box center [442, 287] width 93 height 77
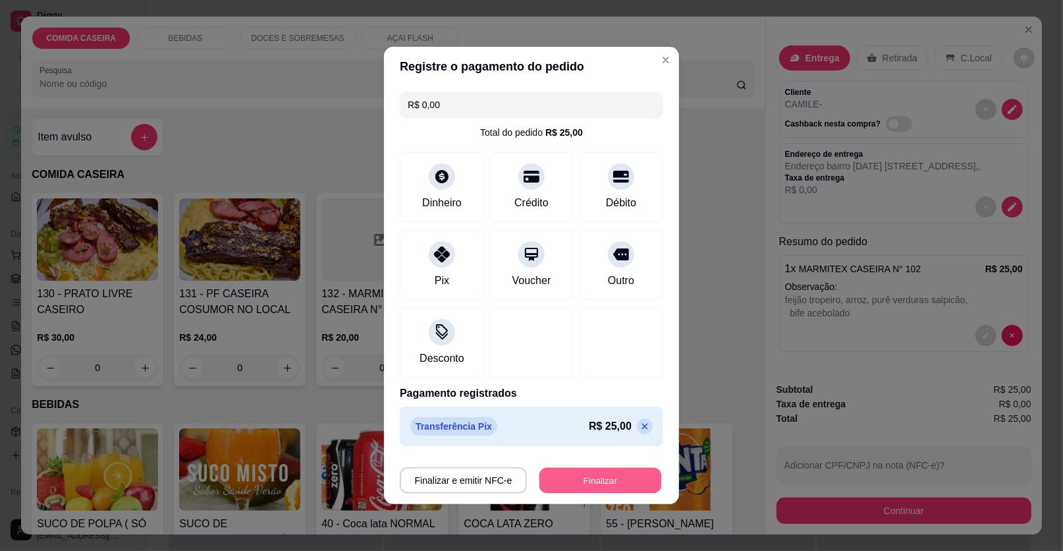
click at [595, 471] on button "Finalizar" at bounding box center [600, 481] width 122 height 26
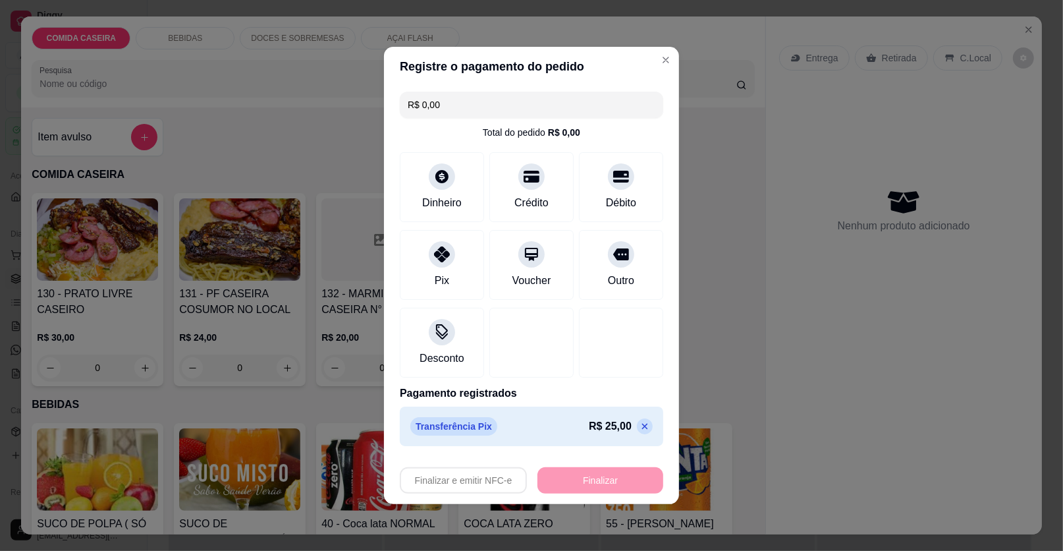
type input "-R$ 25,00"
